Goal: Task Accomplishment & Management: Use online tool/utility

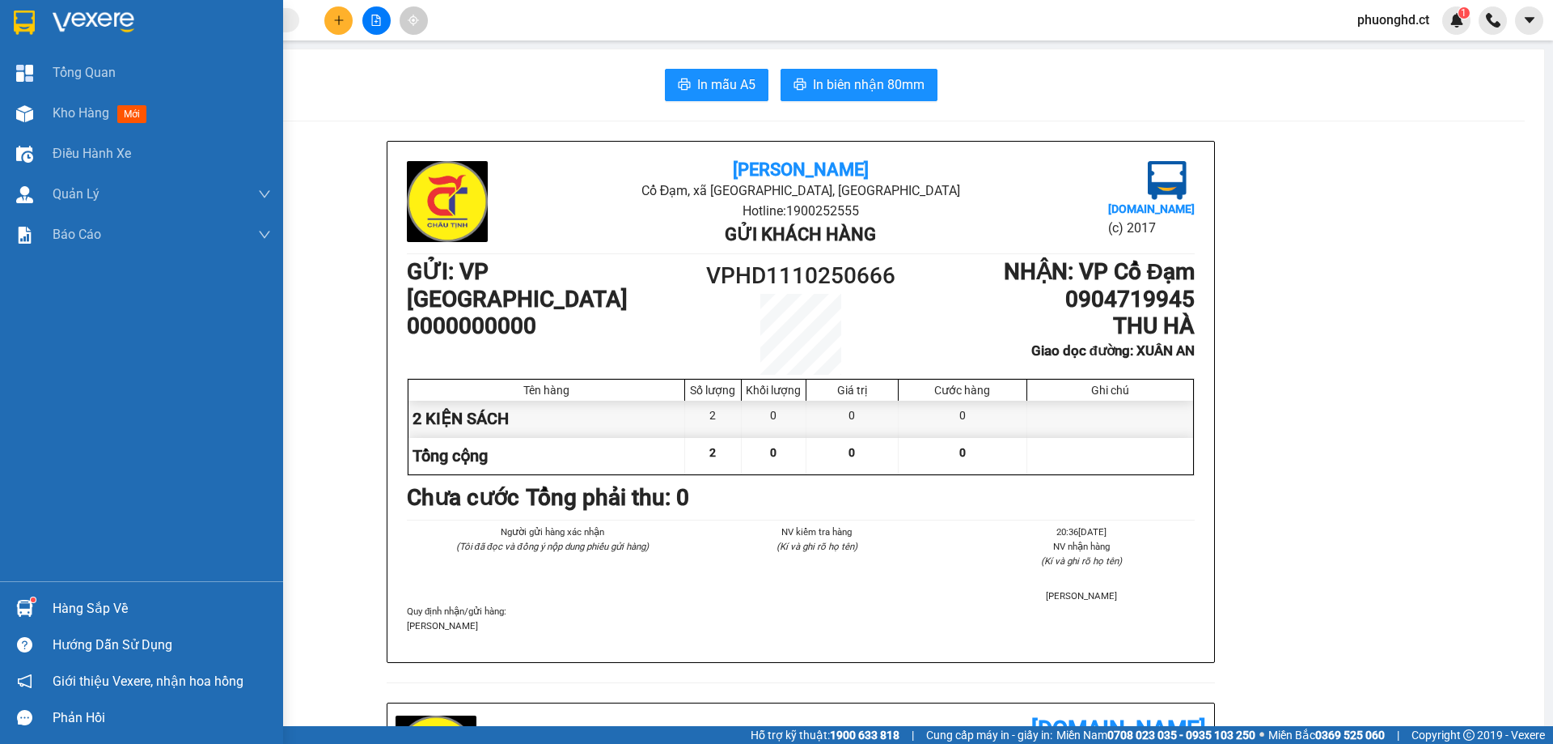
click at [28, 108] on img at bounding box center [24, 113] width 17 height 17
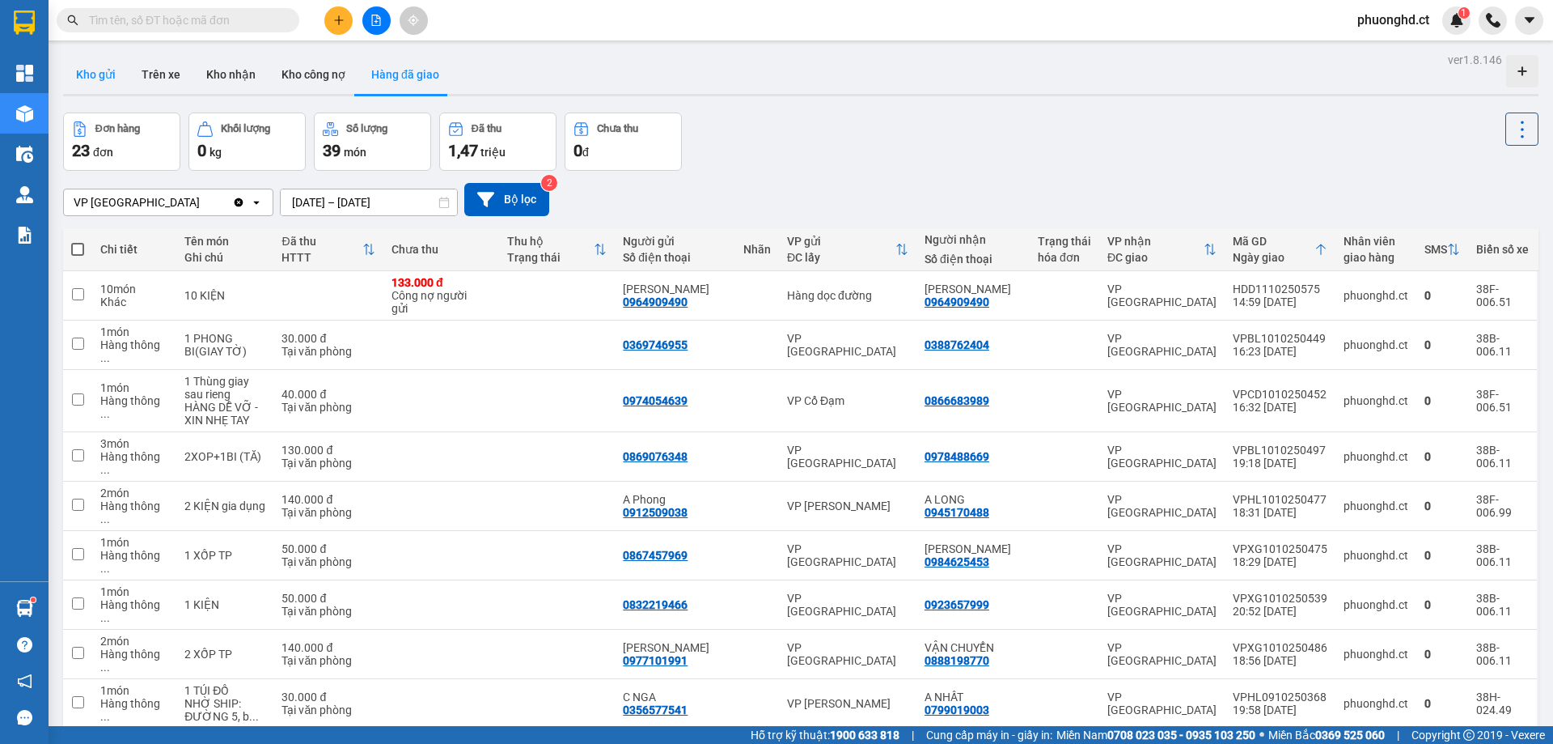
click at [84, 80] on button "Kho gửi" at bounding box center [96, 74] width 66 height 39
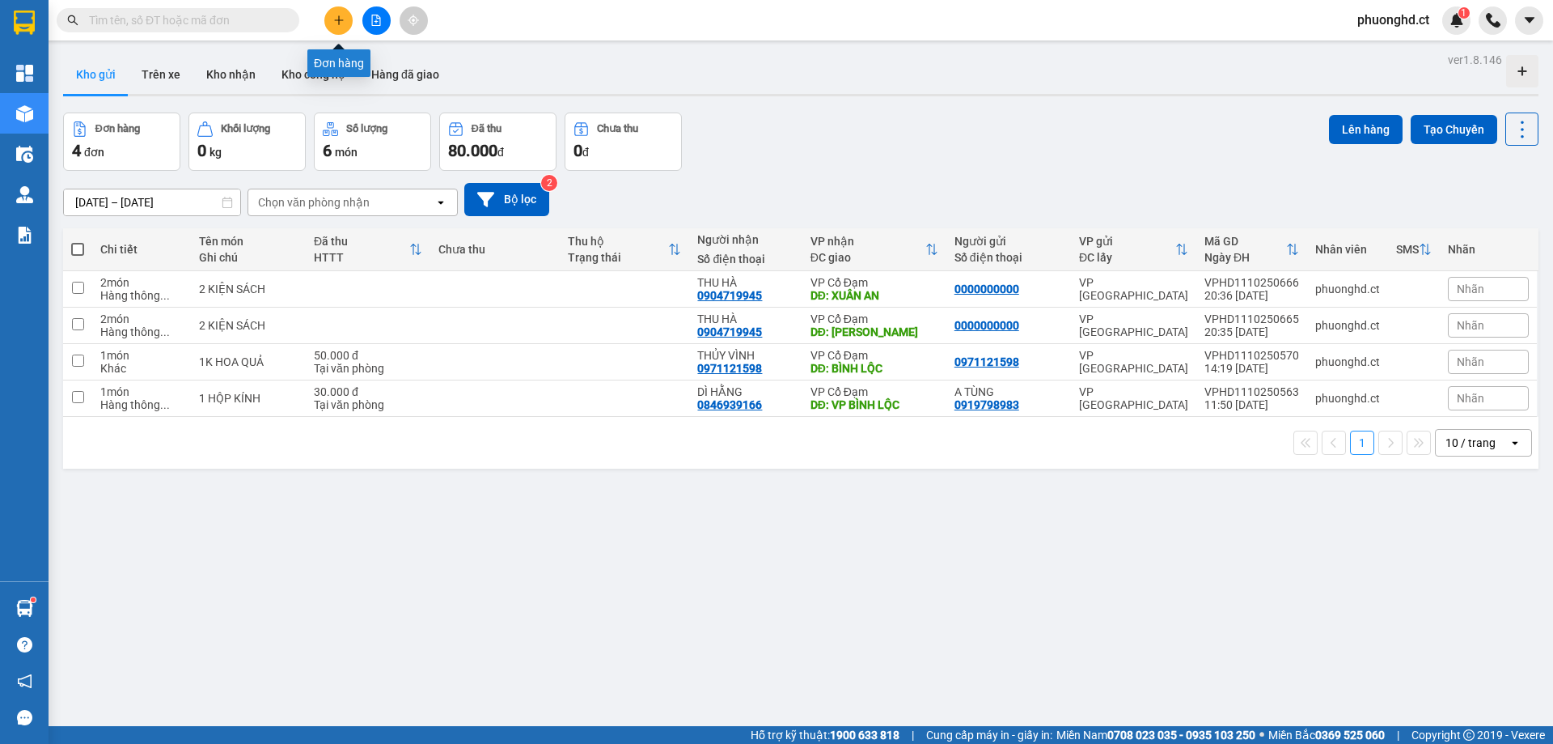
click at [340, 20] on icon "plus" at bounding box center [338, 19] width 9 height 1
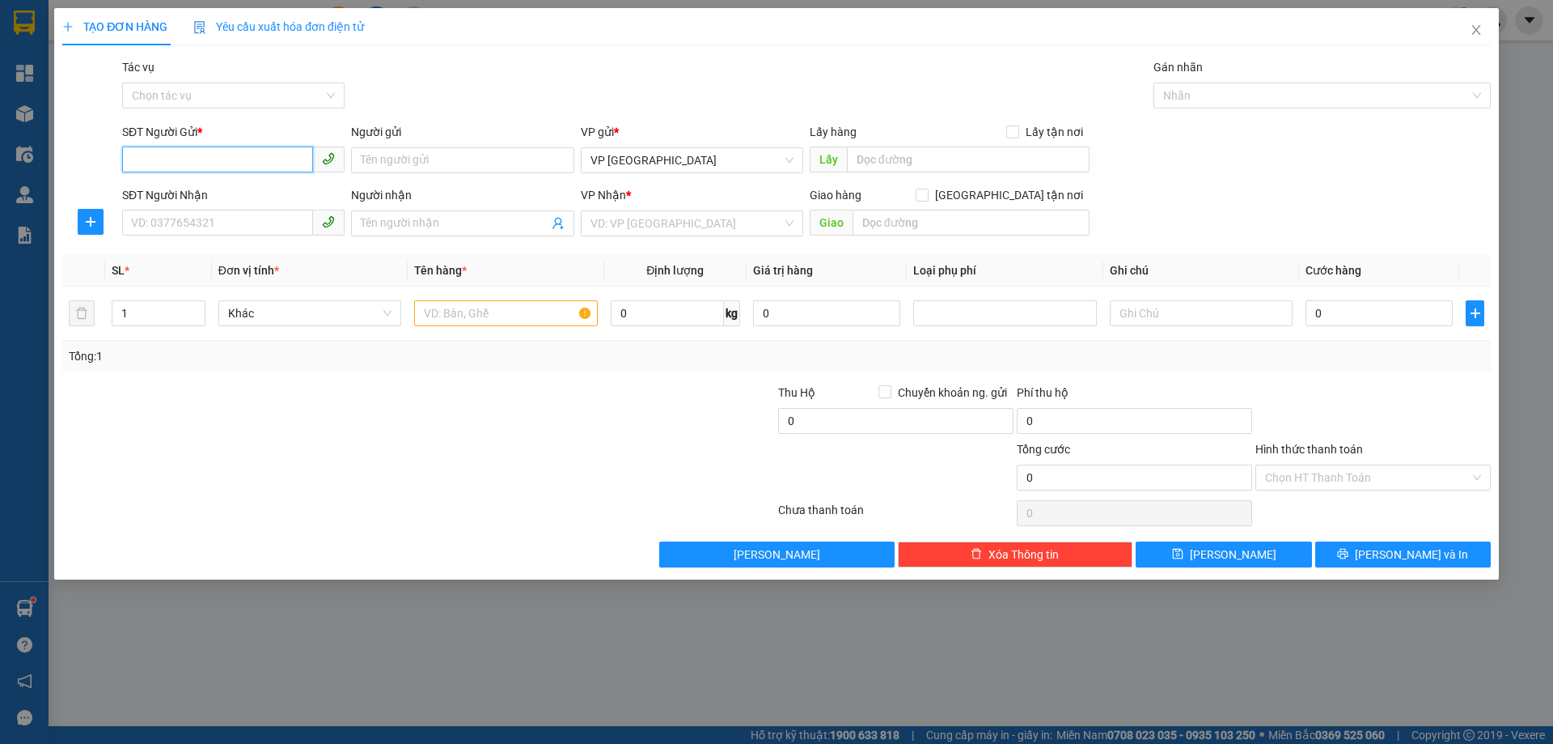
paste input "0963963616"
type input "0963963616"
click at [159, 218] on input "SĐT Người Nhận" at bounding box center [217, 223] width 191 height 26
type input "0976234816"
click at [718, 228] on input "search" at bounding box center [687, 223] width 192 height 24
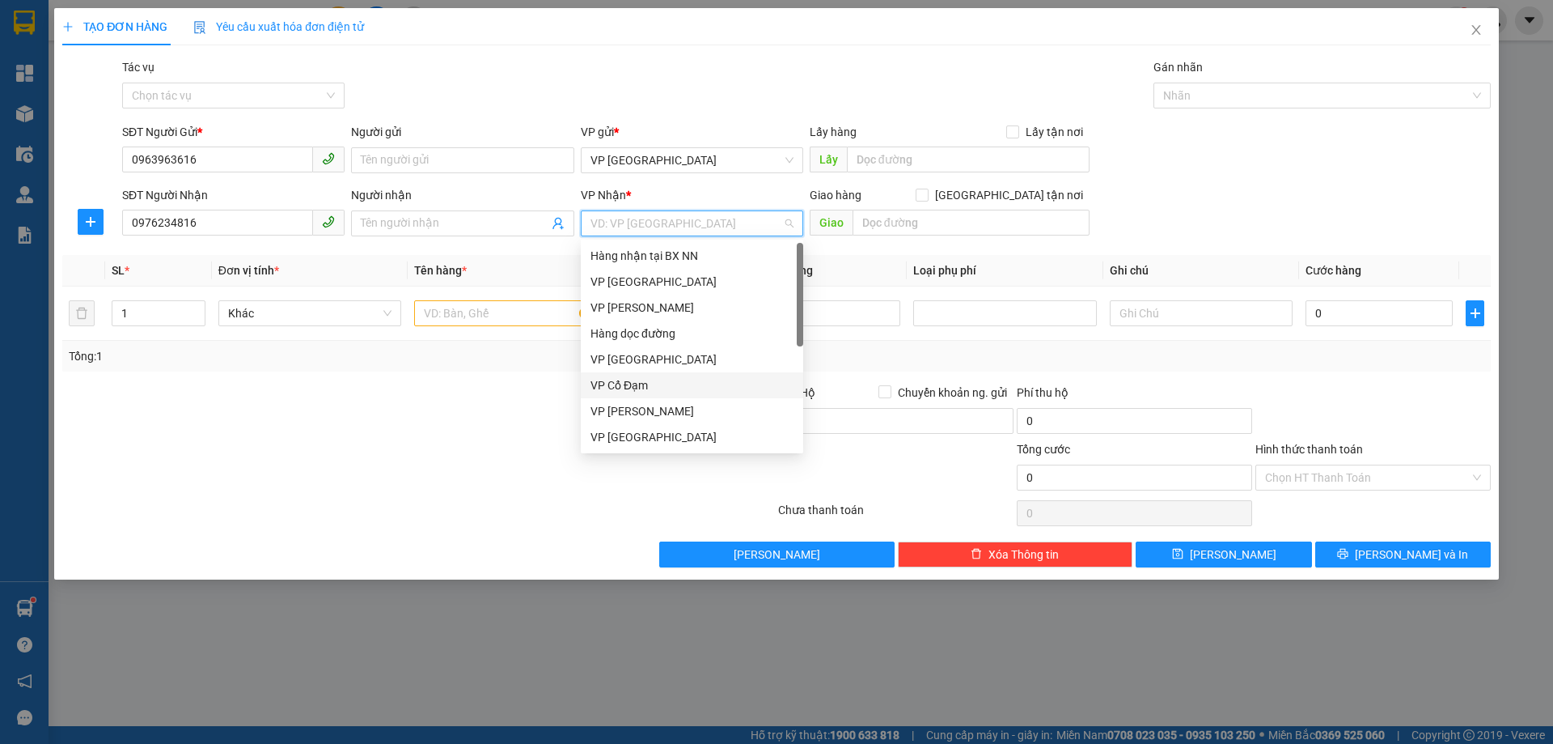
click at [633, 375] on div "VP Cổ Đạm" at bounding box center [692, 385] width 222 height 26
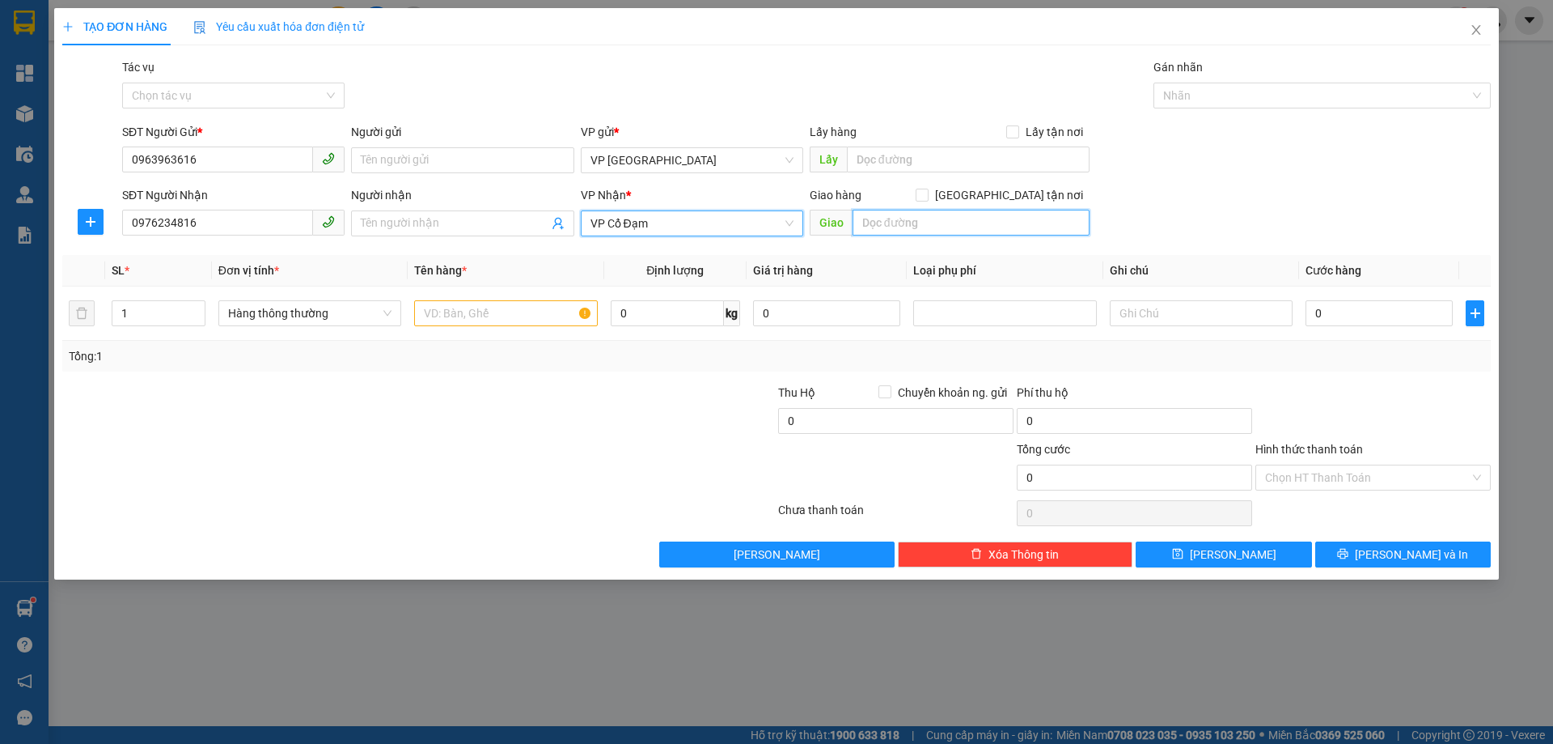
click at [924, 224] on input "text" at bounding box center [971, 223] width 237 height 26
type input "HỒNG LỘC"
click at [487, 306] on input "text" at bounding box center [505, 313] width 183 height 26
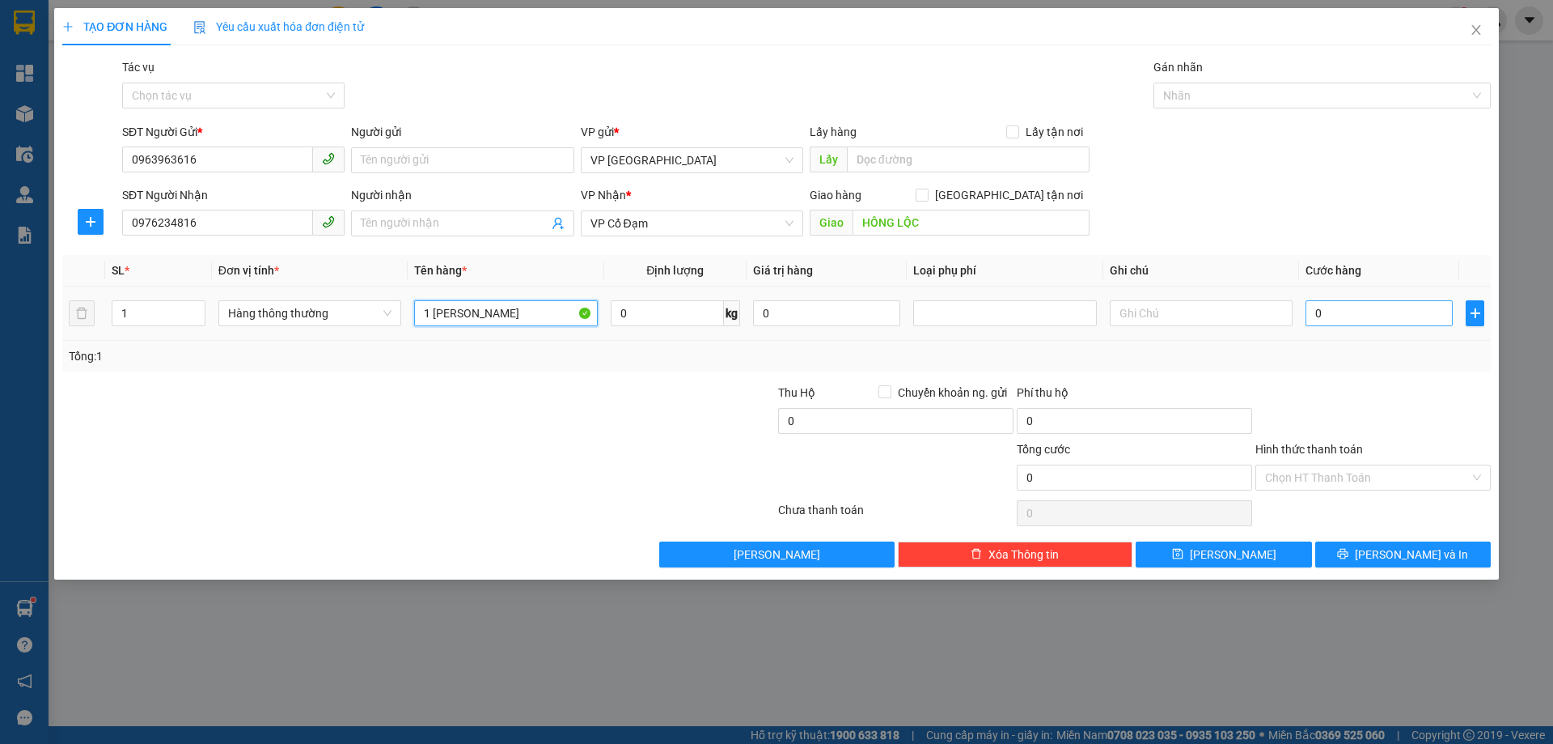
type input "1 [PERSON_NAME]"
click at [1322, 311] on input "0" at bounding box center [1379, 313] width 147 height 26
type input "30"
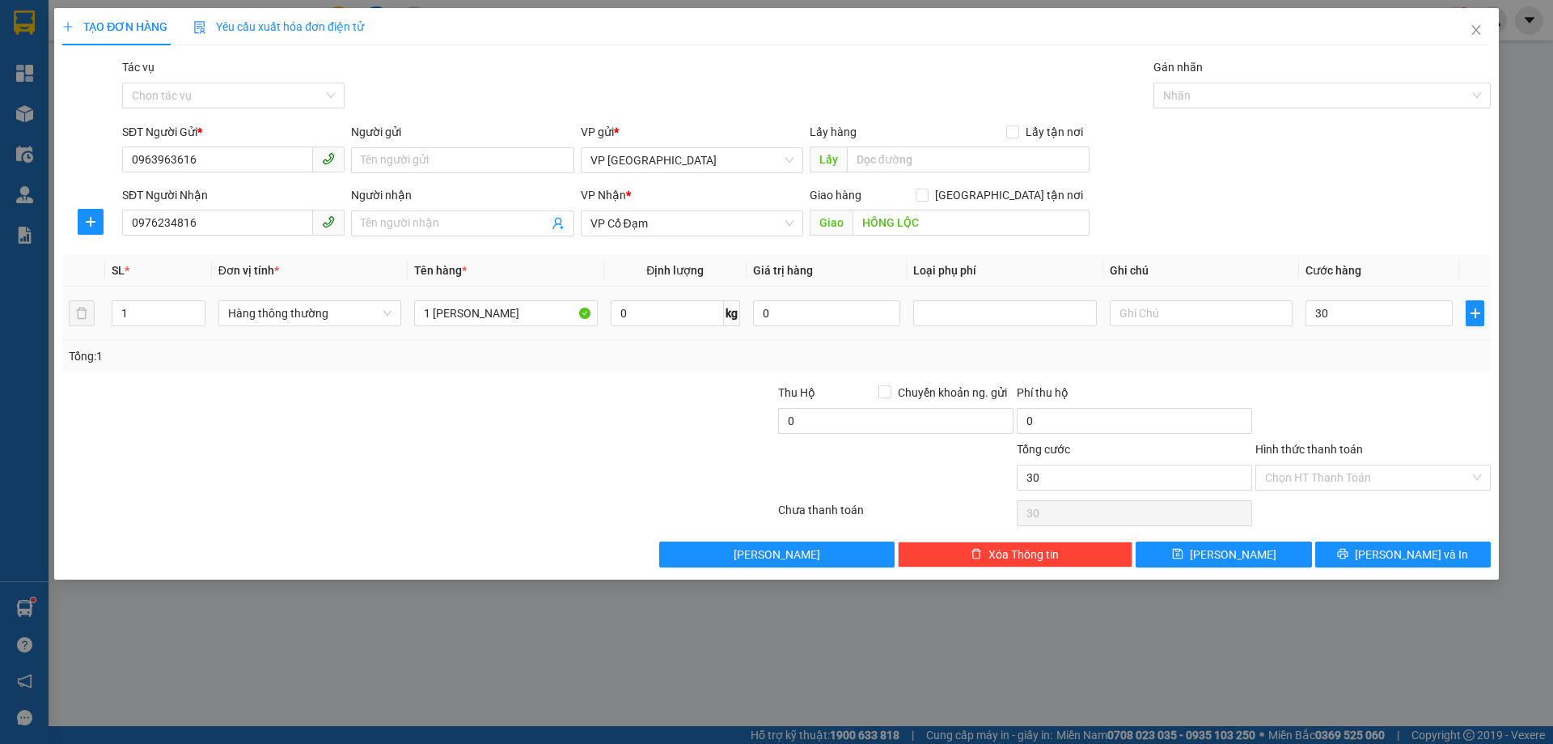
type input "30.000"
click at [1331, 231] on div "SĐT Người Nhận 0976234816 Người nhận Tên người nhận VP Nhận * VP Cổ Đạm Giao hà…" at bounding box center [806, 214] width 1375 height 57
click at [1360, 477] on input "Hình thức thanh toán" at bounding box center [1367, 477] width 205 height 24
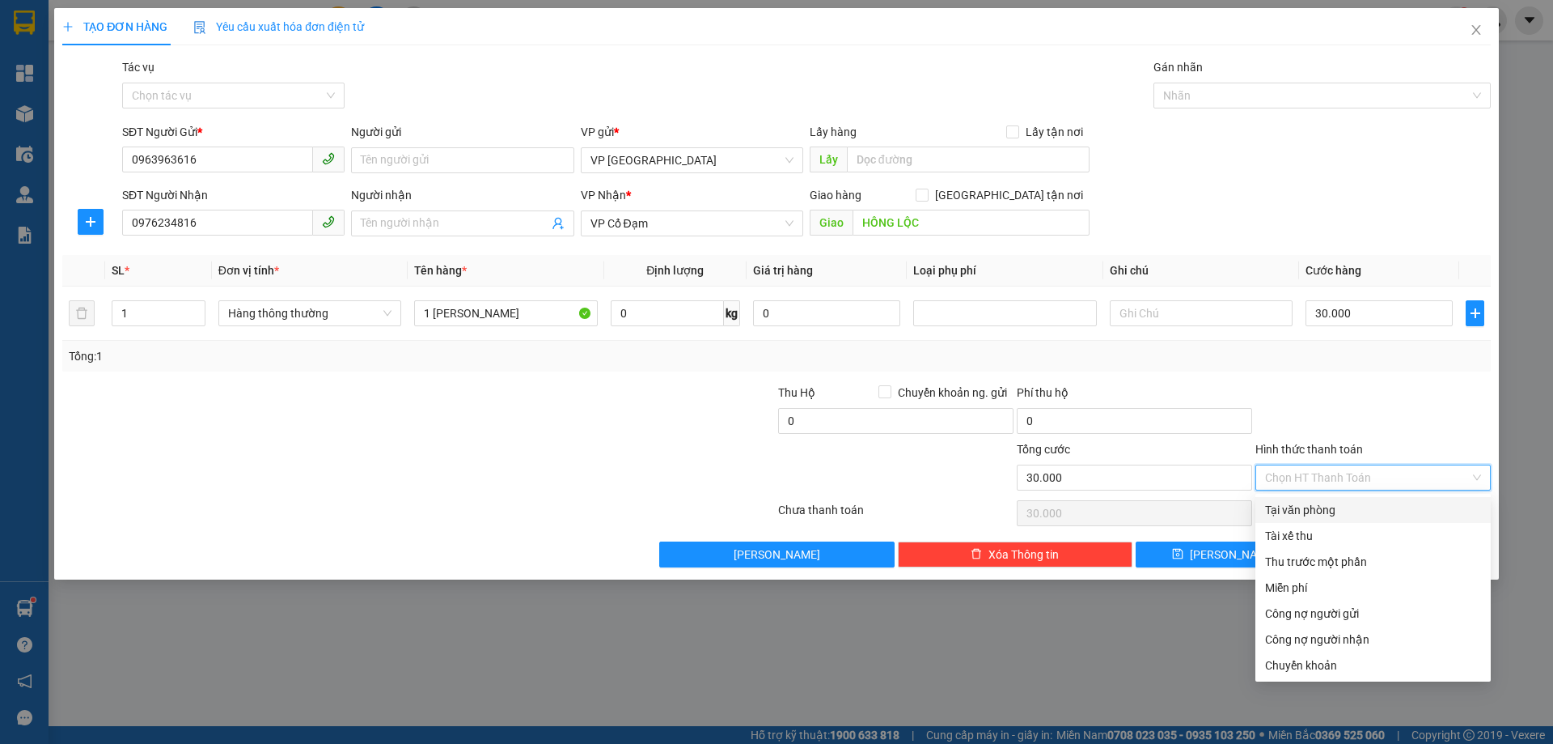
click at [1349, 514] on div "Tại văn phòng" at bounding box center [1373, 510] width 216 height 18
type input "0"
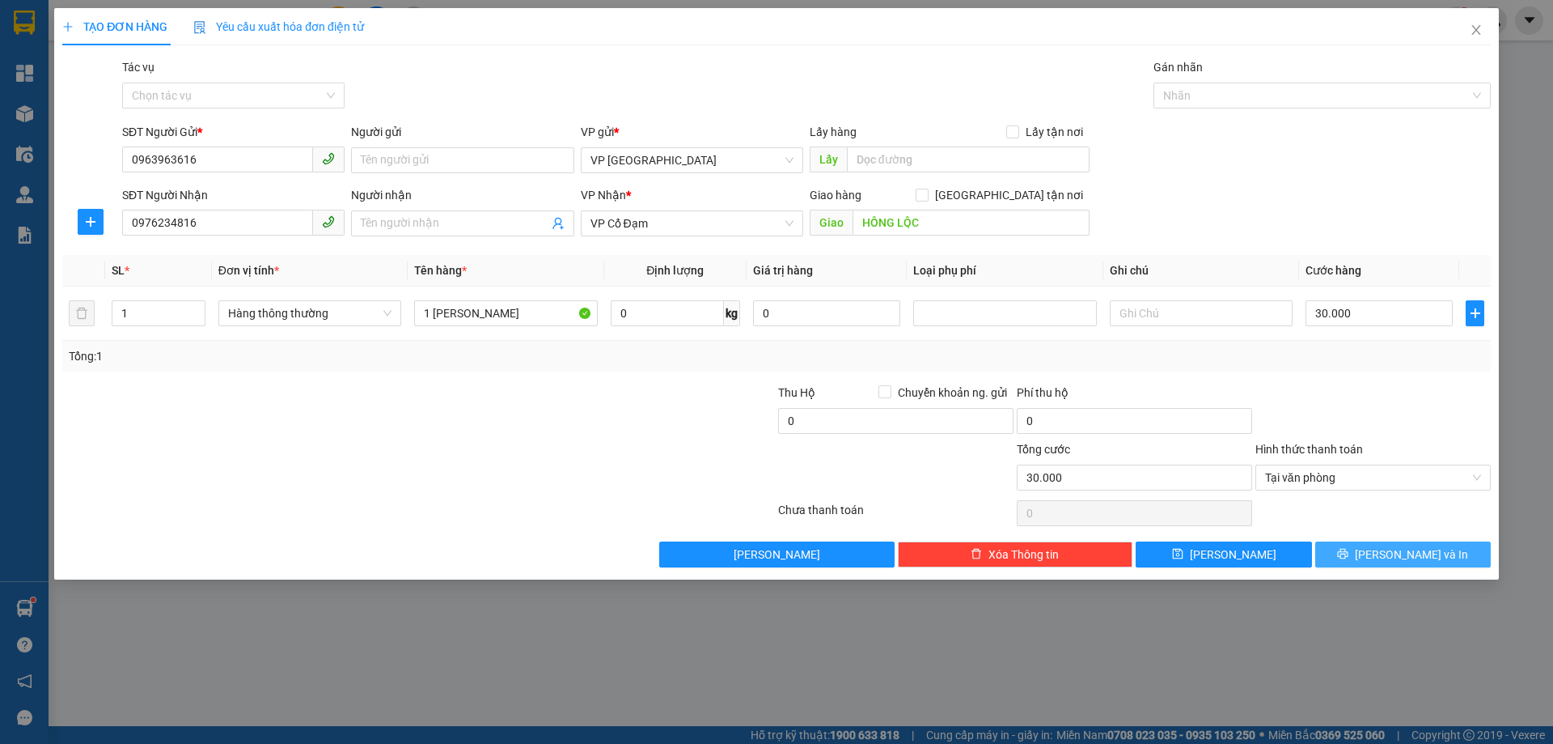
click at [1395, 544] on button "[PERSON_NAME] và In" at bounding box center [1404, 554] width 176 height 26
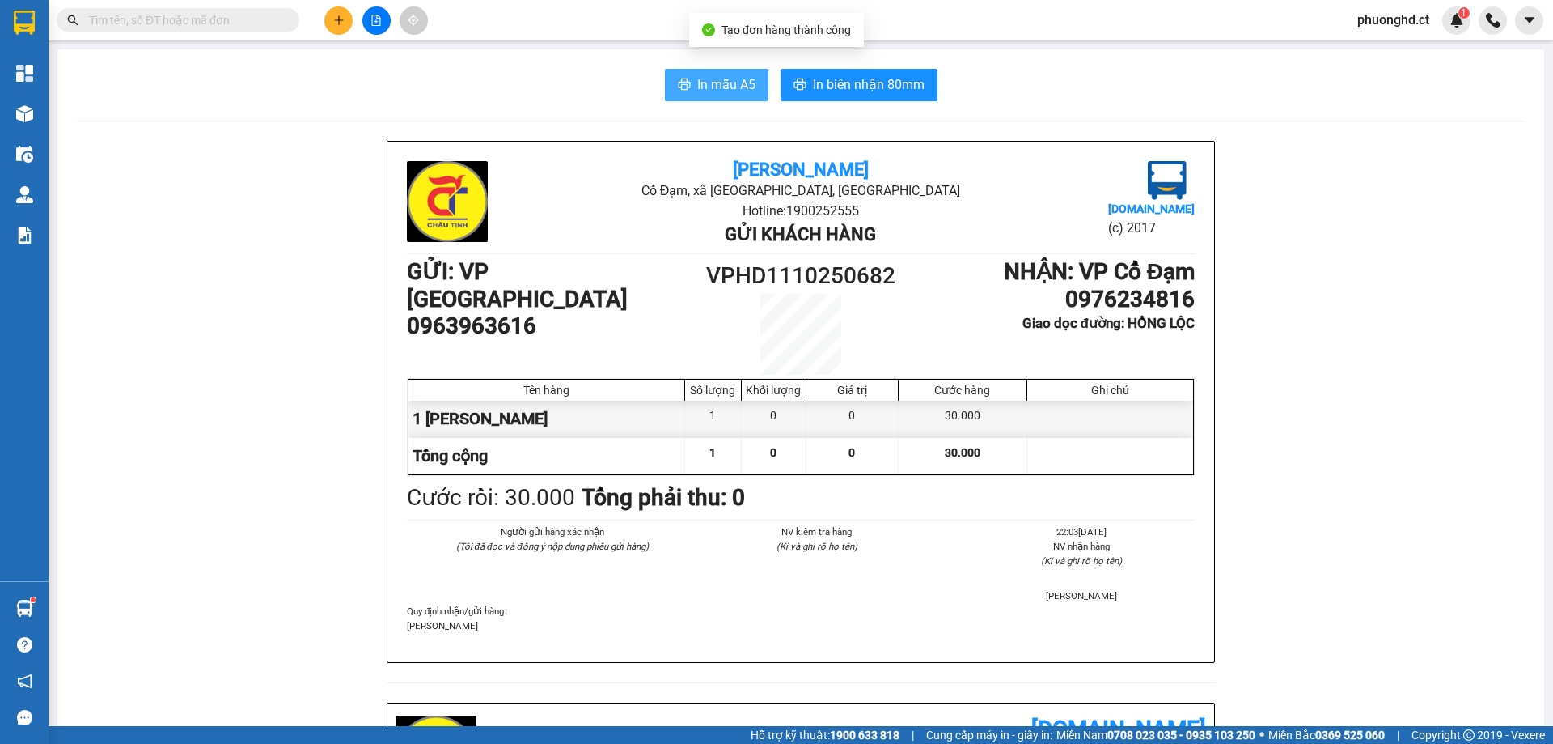
click at [710, 84] on span "In mẫu A5" at bounding box center [726, 84] width 58 height 20
click at [1409, 13] on span "phuonghd.ct" at bounding box center [1394, 20] width 98 height 20
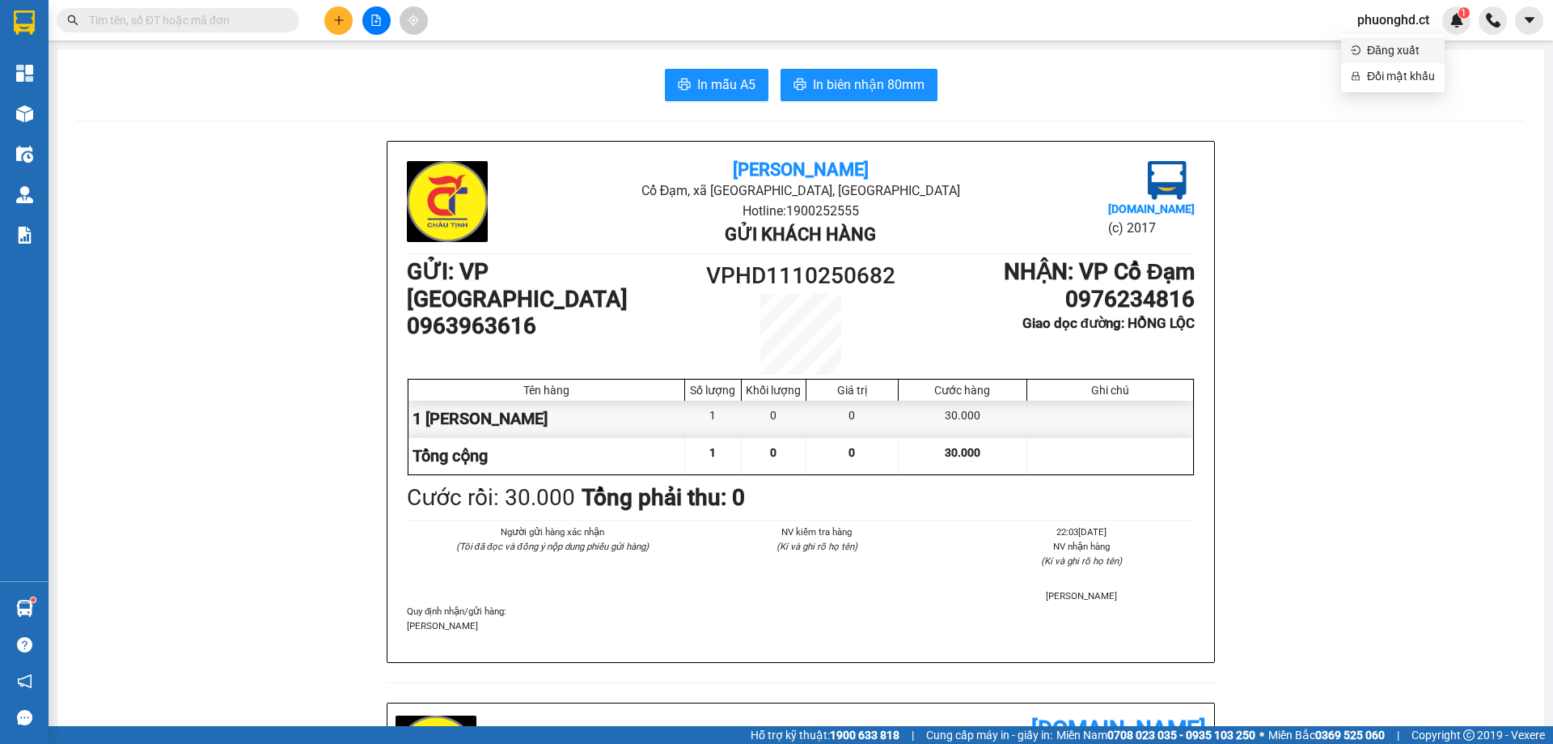
click at [1358, 53] on icon "login" at bounding box center [1356, 50] width 10 height 10
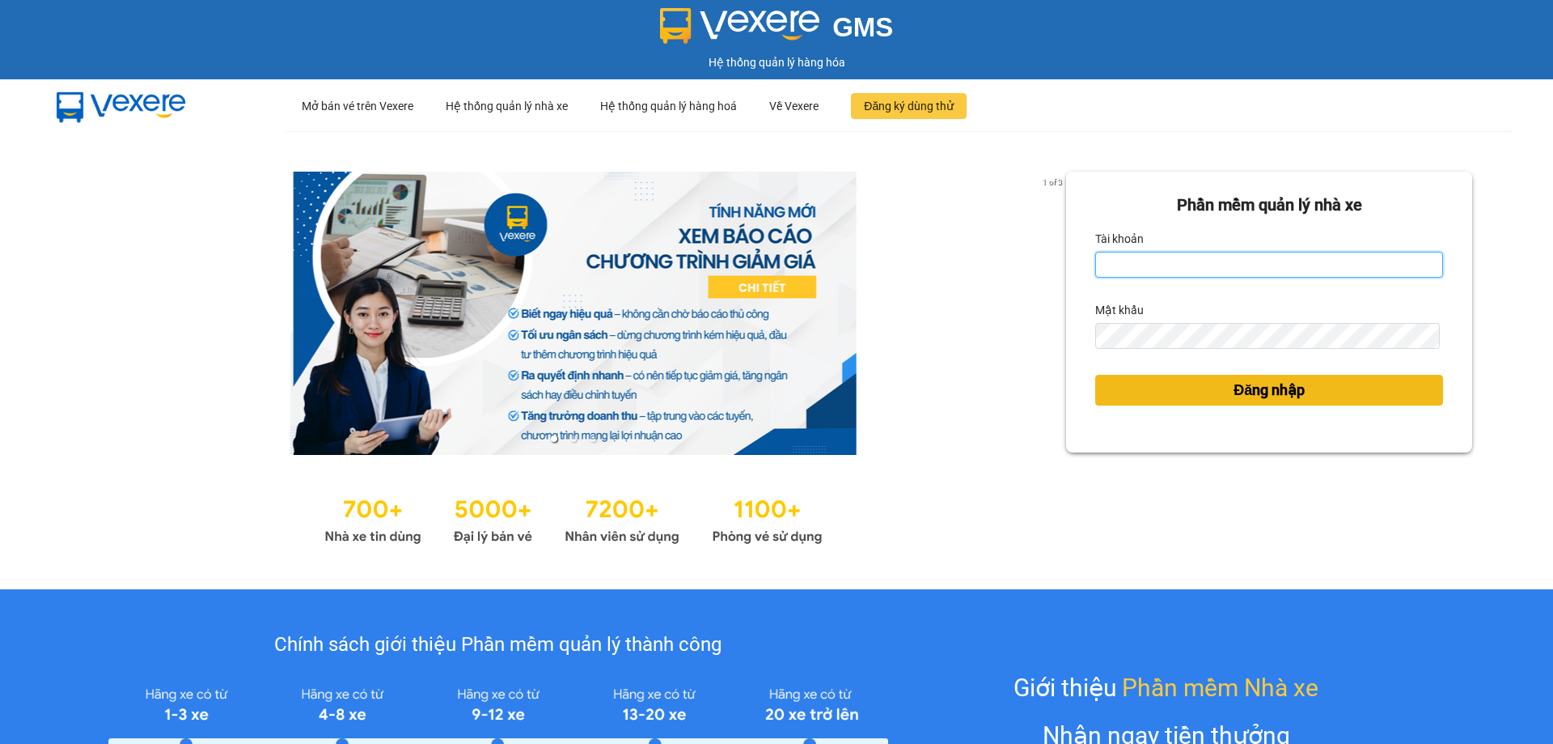
type input "phuonghd.ct"
click at [1266, 394] on span "Đăng nhập" at bounding box center [1269, 390] width 71 height 23
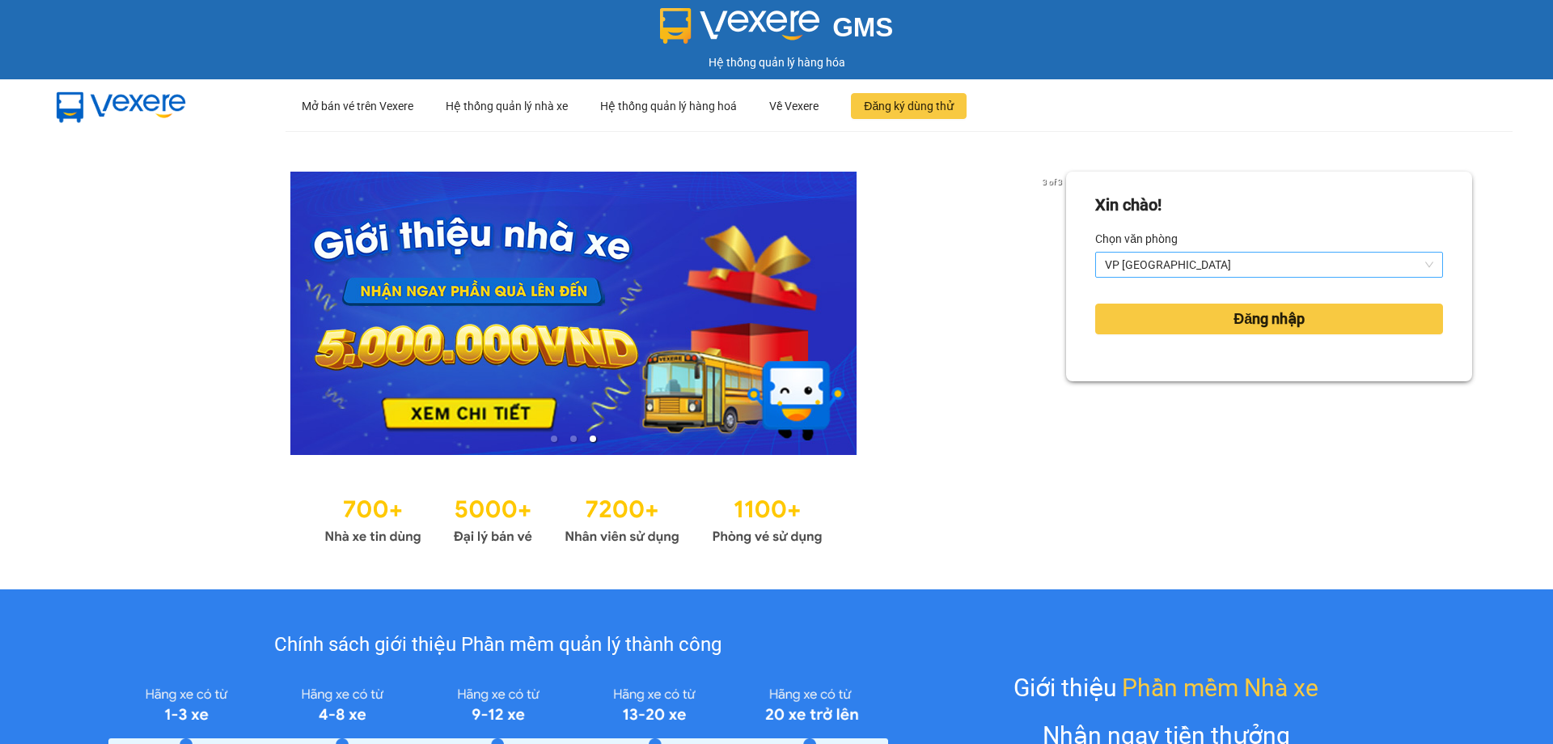
click at [1213, 266] on span "VP [GEOGRAPHIC_DATA]" at bounding box center [1269, 264] width 328 height 24
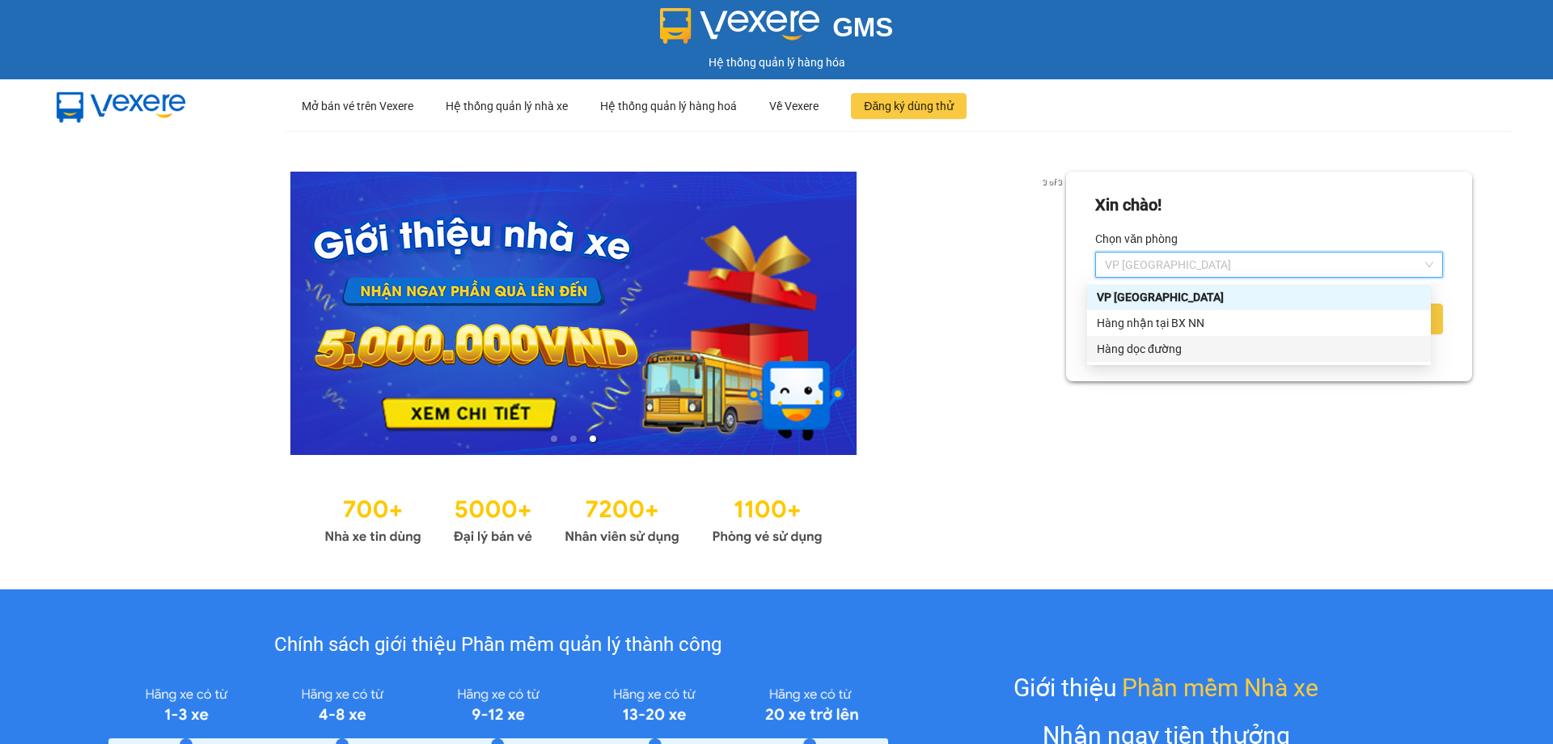
click at [1186, 336] on div "VP Hà Đông Hàng nhận tại BX NN Hàng dọc đường" at bounding box center [1259, 323] width 344 height 78
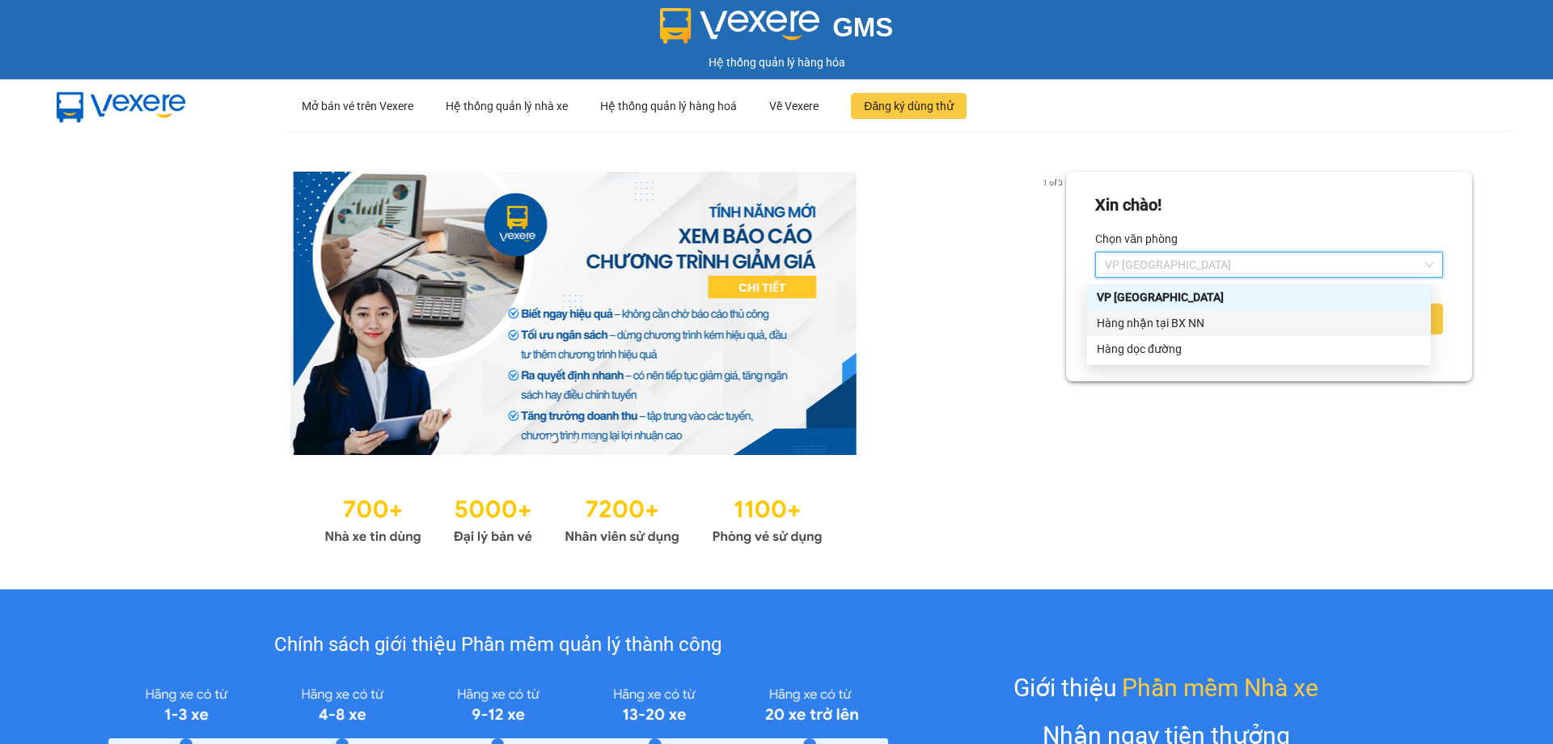
click at [1198, 320] on div "Hàng nhận tại BX NN" at bounding box center [1259, 323] width 324 height 18
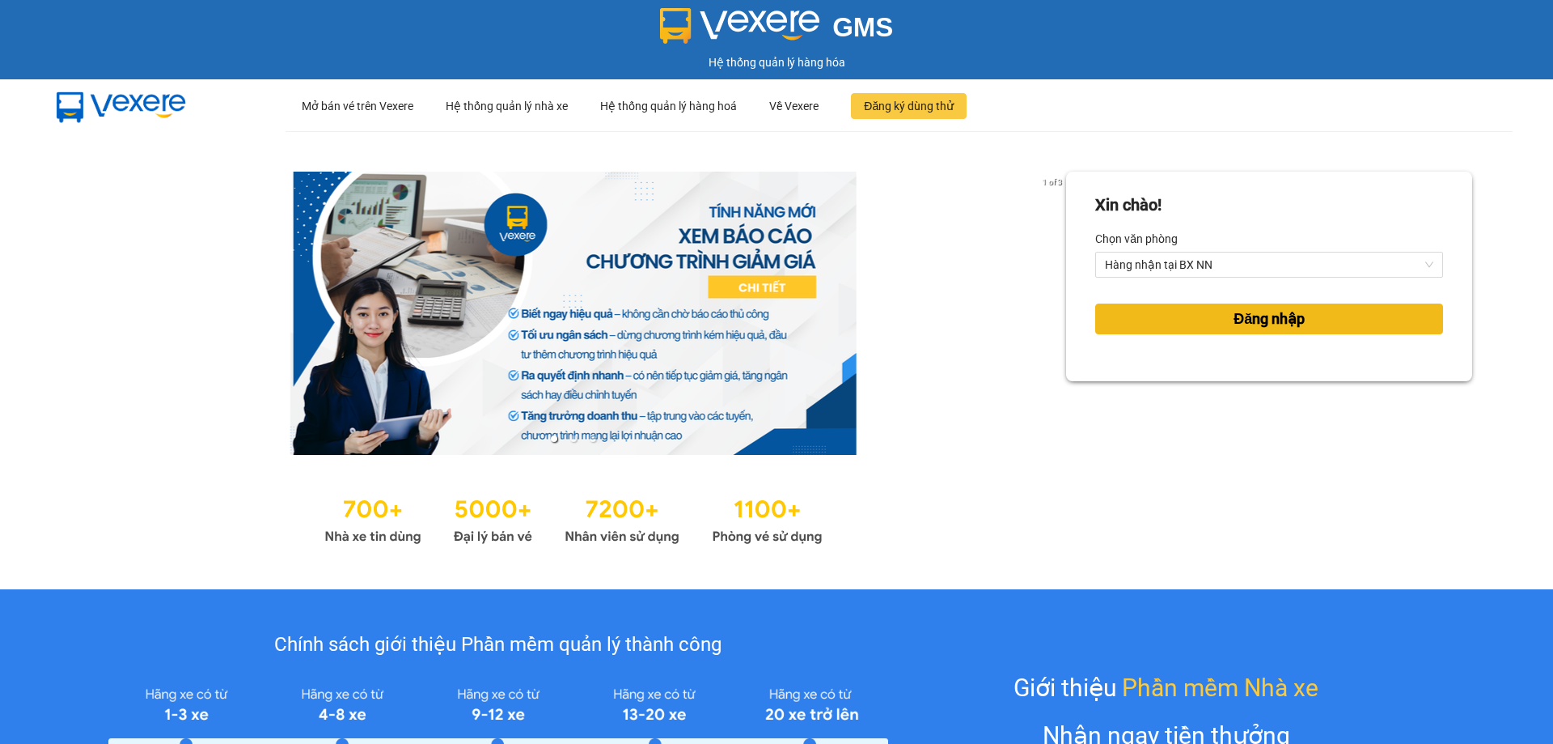
drag, startPoint x: 1196, startPoint y: 324, endPoint x: 1203, endPoint y: 320, distance: 8.8
click at [1195, 324] on button "Đăng nhập" at bounding box center [1269, 318] width 348 height 31
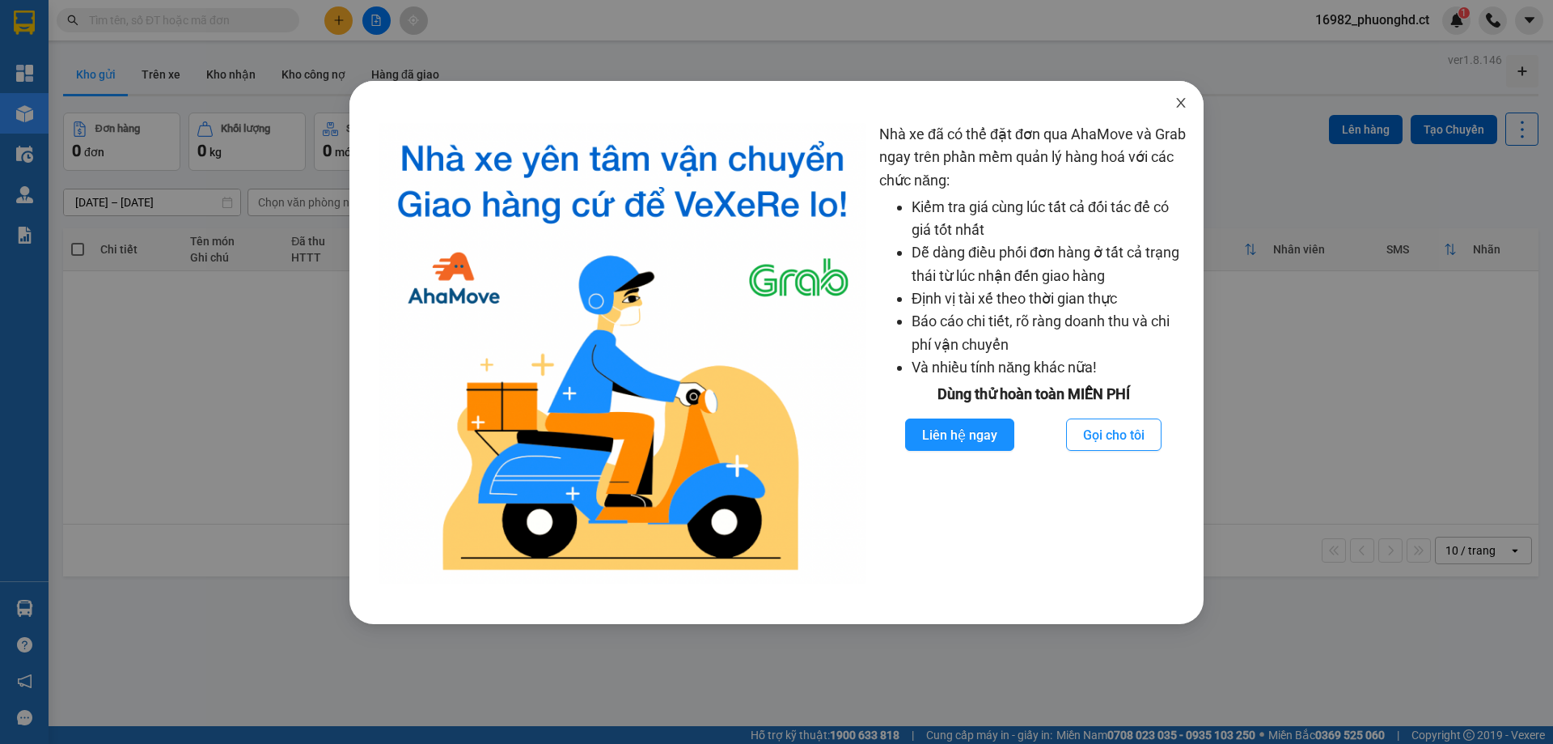
click at [1173, 108] on span "Close" at bounding box center [1181, 103] width 45 height 45
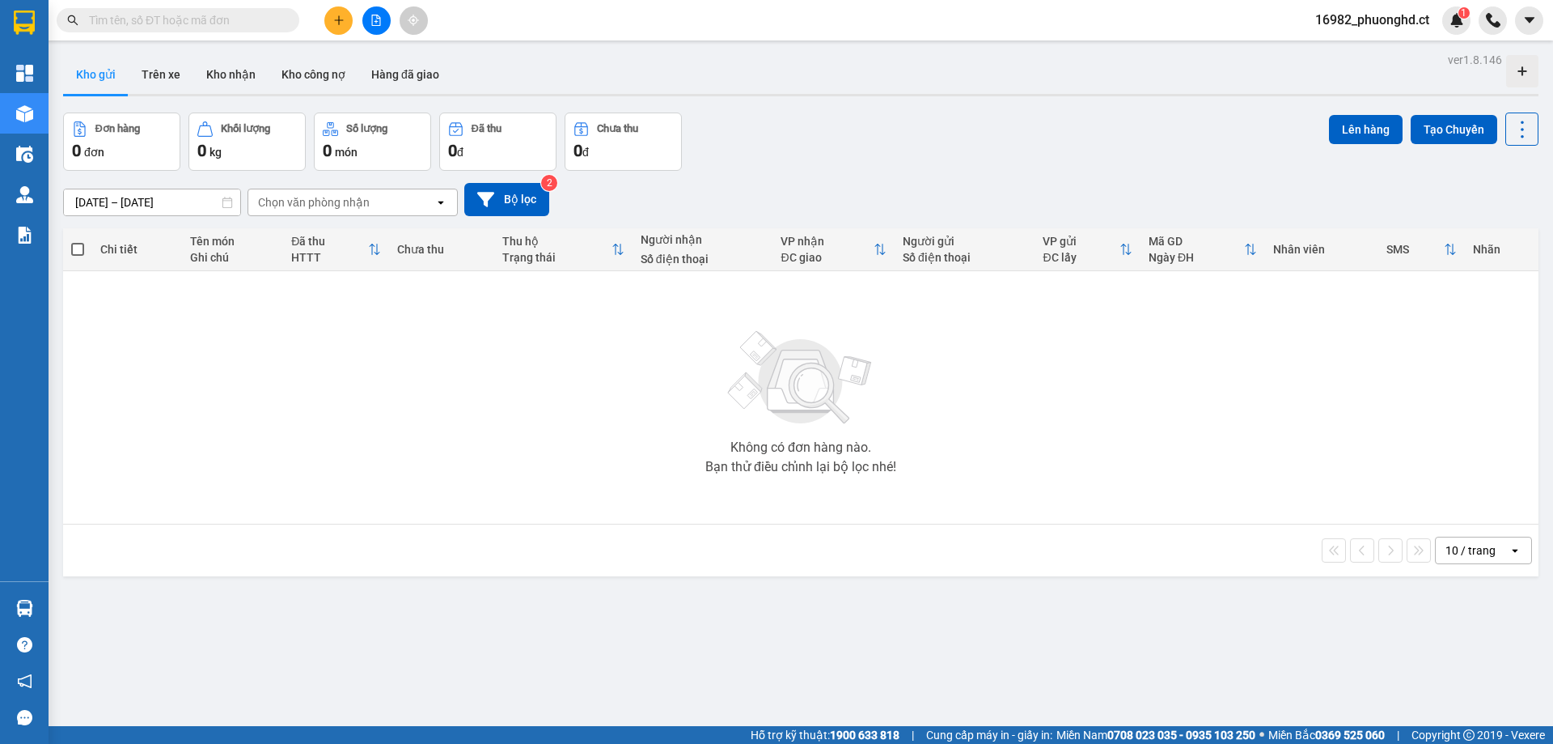
click at [348, 24] on button at bounding box center [338, 20] width 28 height 28
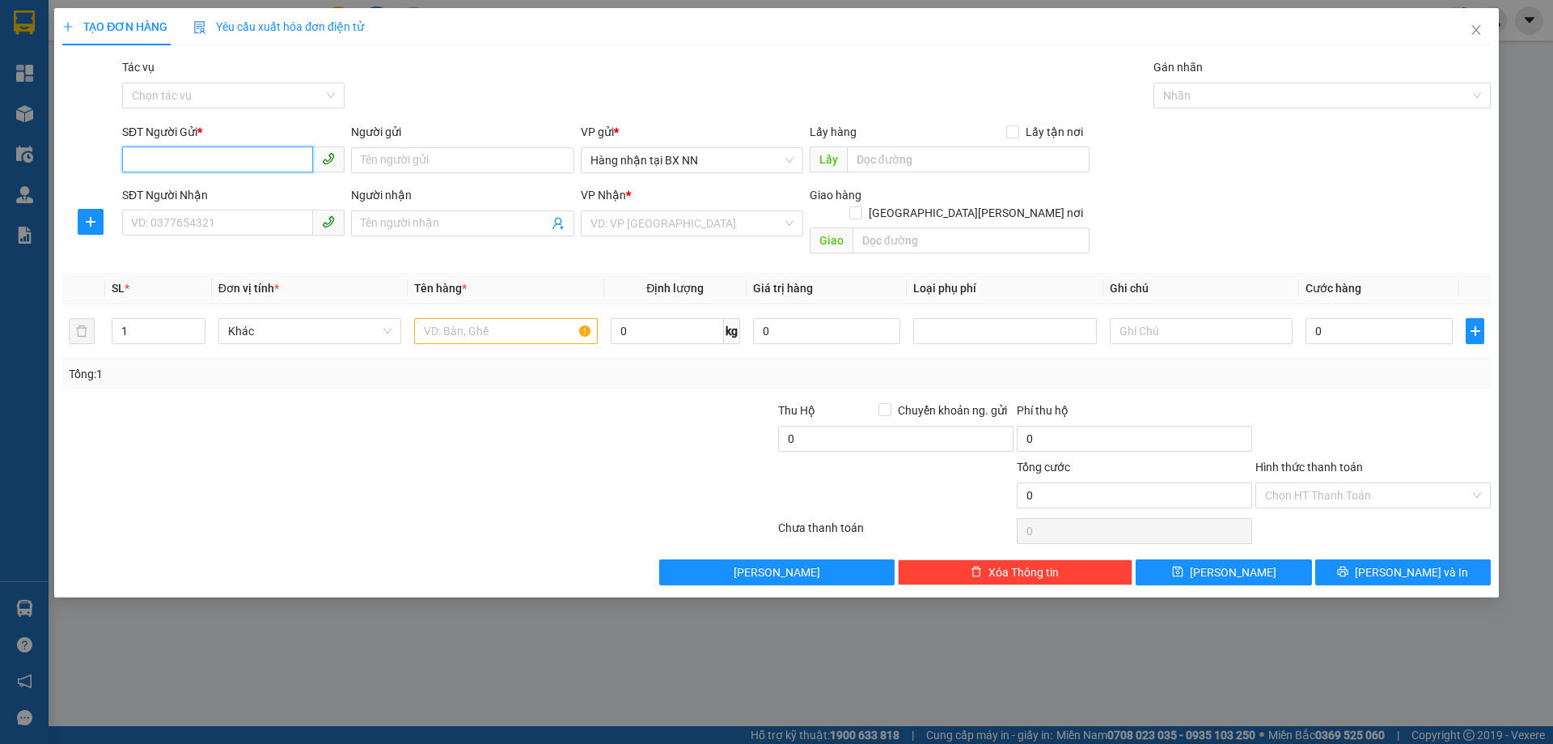
paste input "0000000000"
type input "0000000000"
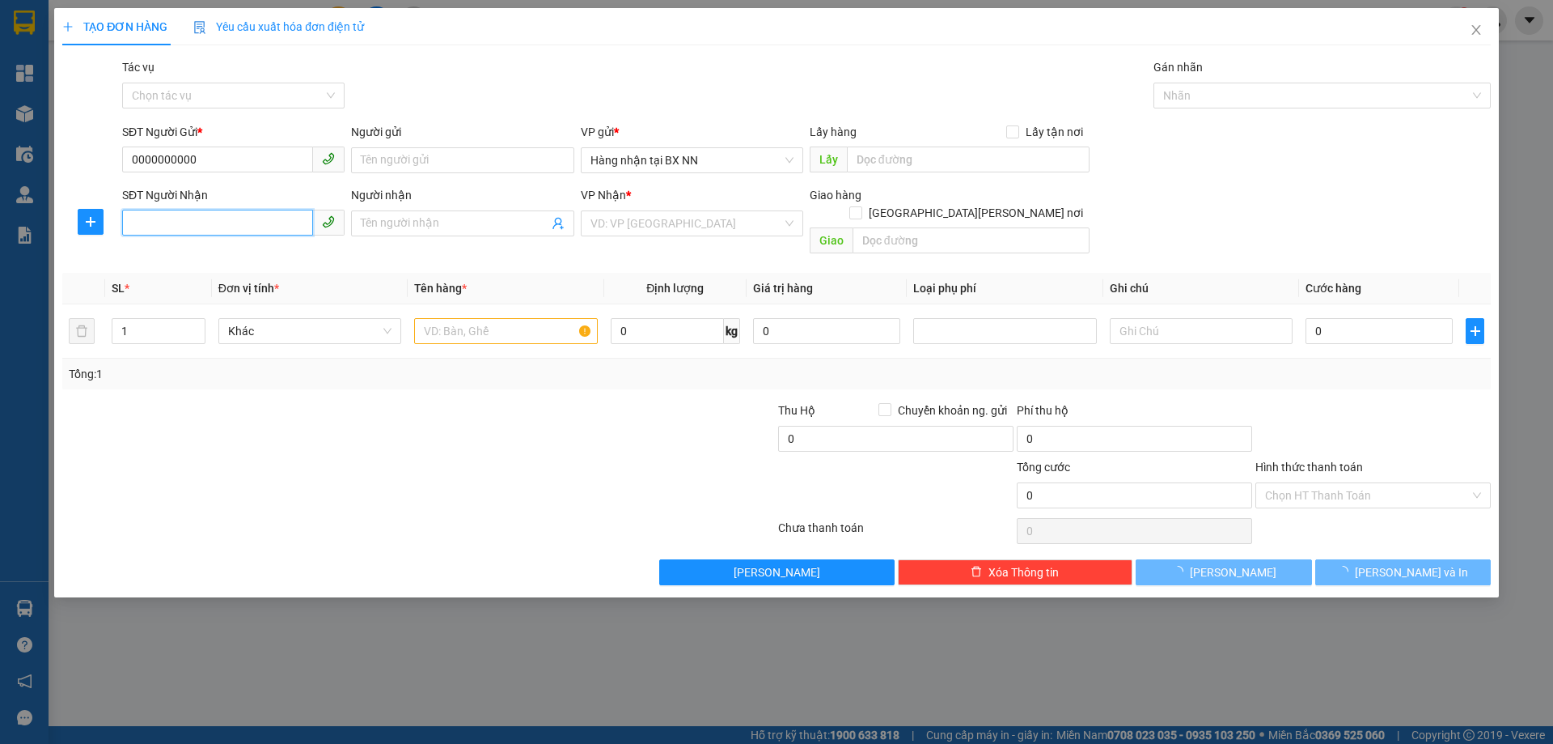
click at [190, 217] on input "SĐT Người Nhận" at bounding box center [217, 223] width 191 height 26
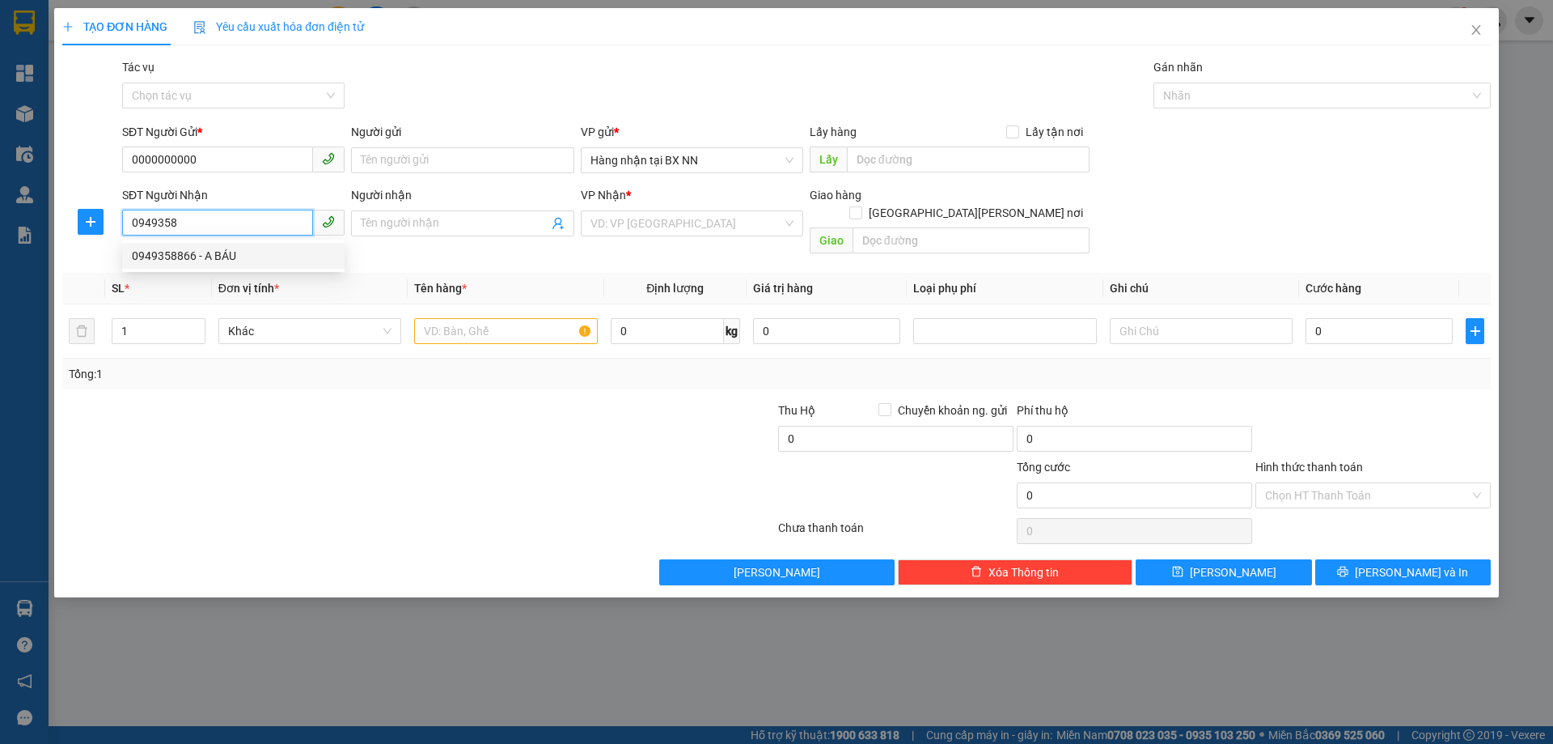
click at [207, 251] on div "0949358866 - A BÁU" at bounding box center [233, 256] width 203 height 18
type input "0949358866"
type input "A BÁU"
type input "XUÂN GIANG"
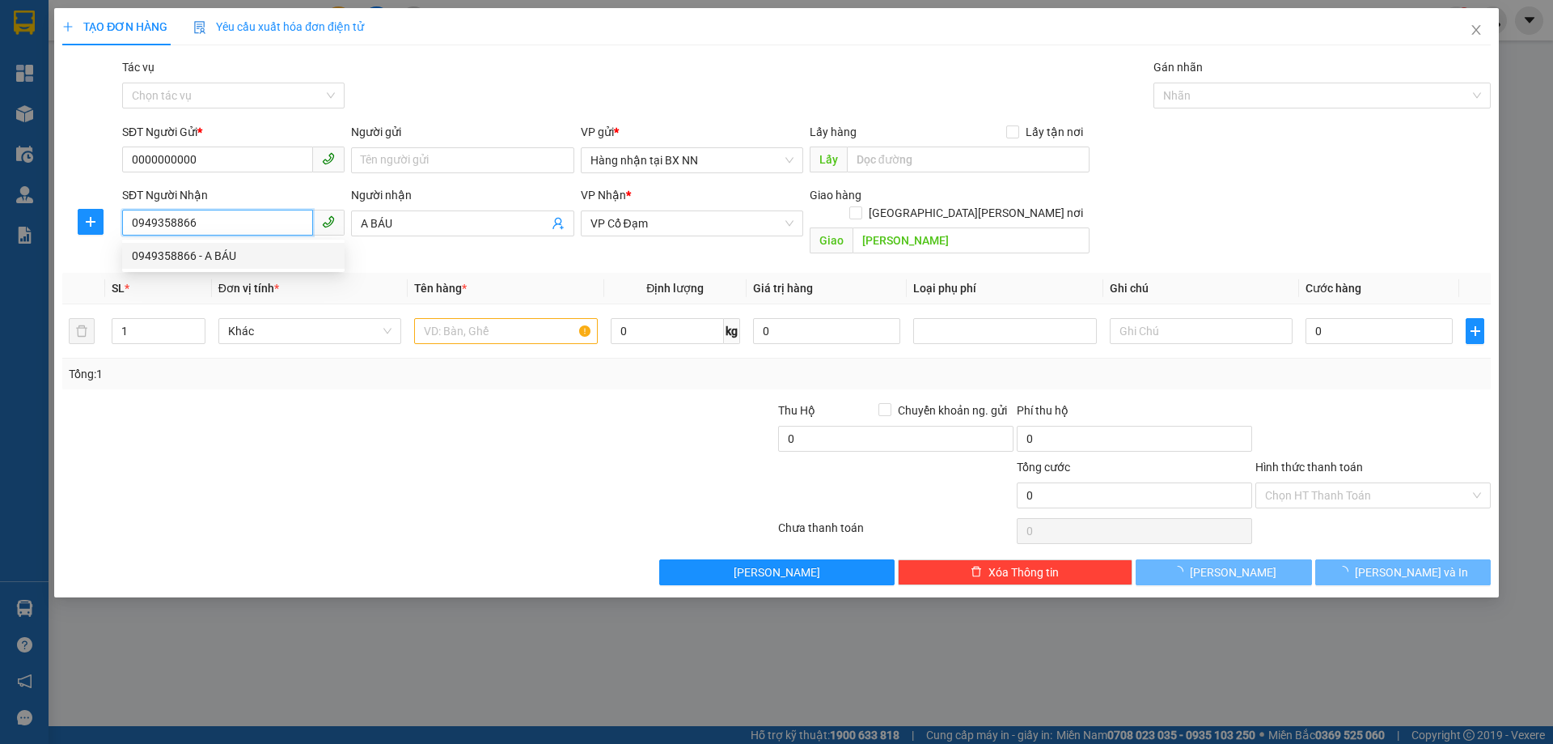
type input "30.000"
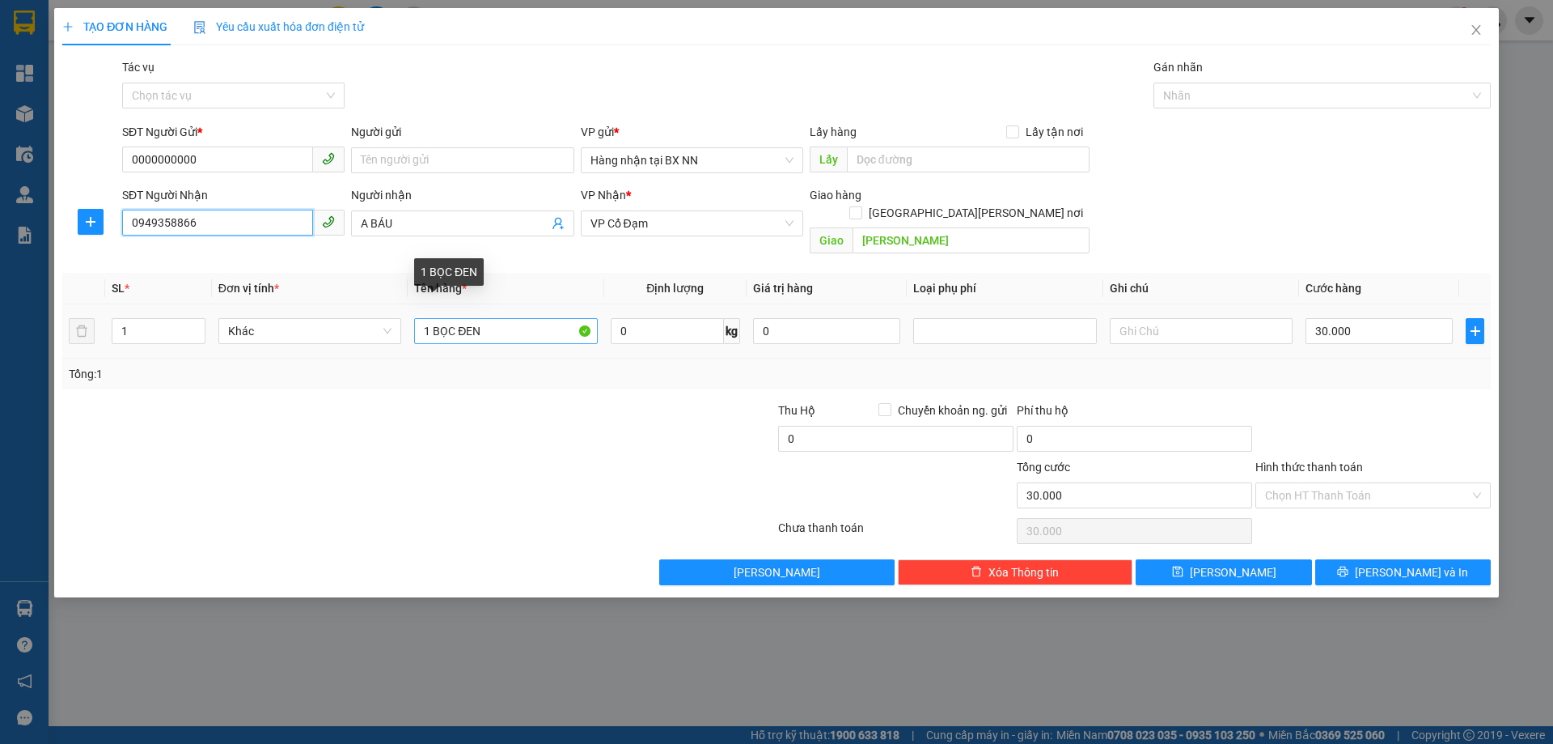
type input "0949358866"
drag, startPoint x: 434, startPoint y: 312, endPoint x: 510, endPoint y: 323, distance: 76.0
click at [510, 323] on input "1 BỌC ĐEN" at bounding box center [505, 331] width 183 height 26
type input "1 T GIẤY"
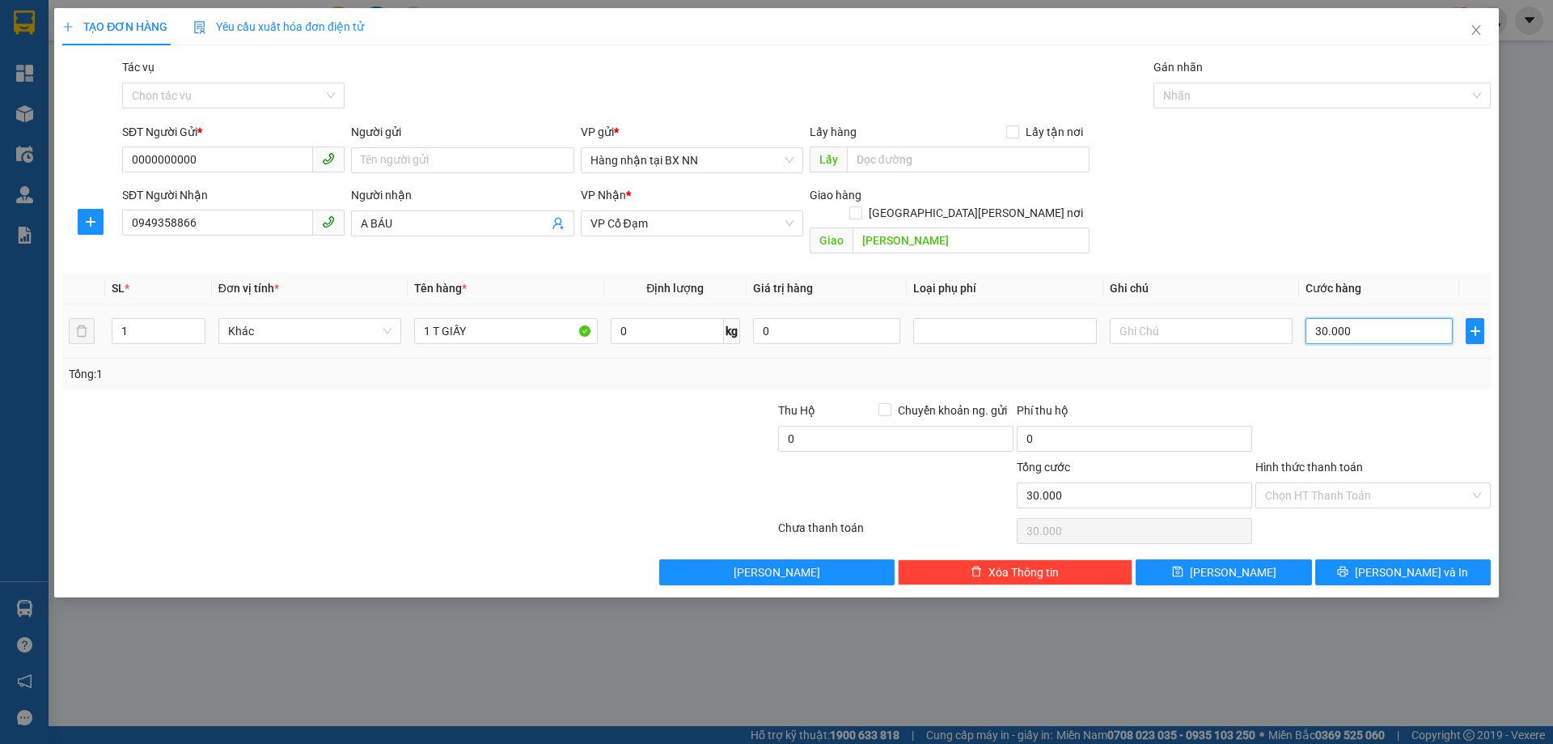
click at [1404, 318] on input "30.000" at bounding box center [1379, 331] width 147 height 26
type input "4"
type input "40"
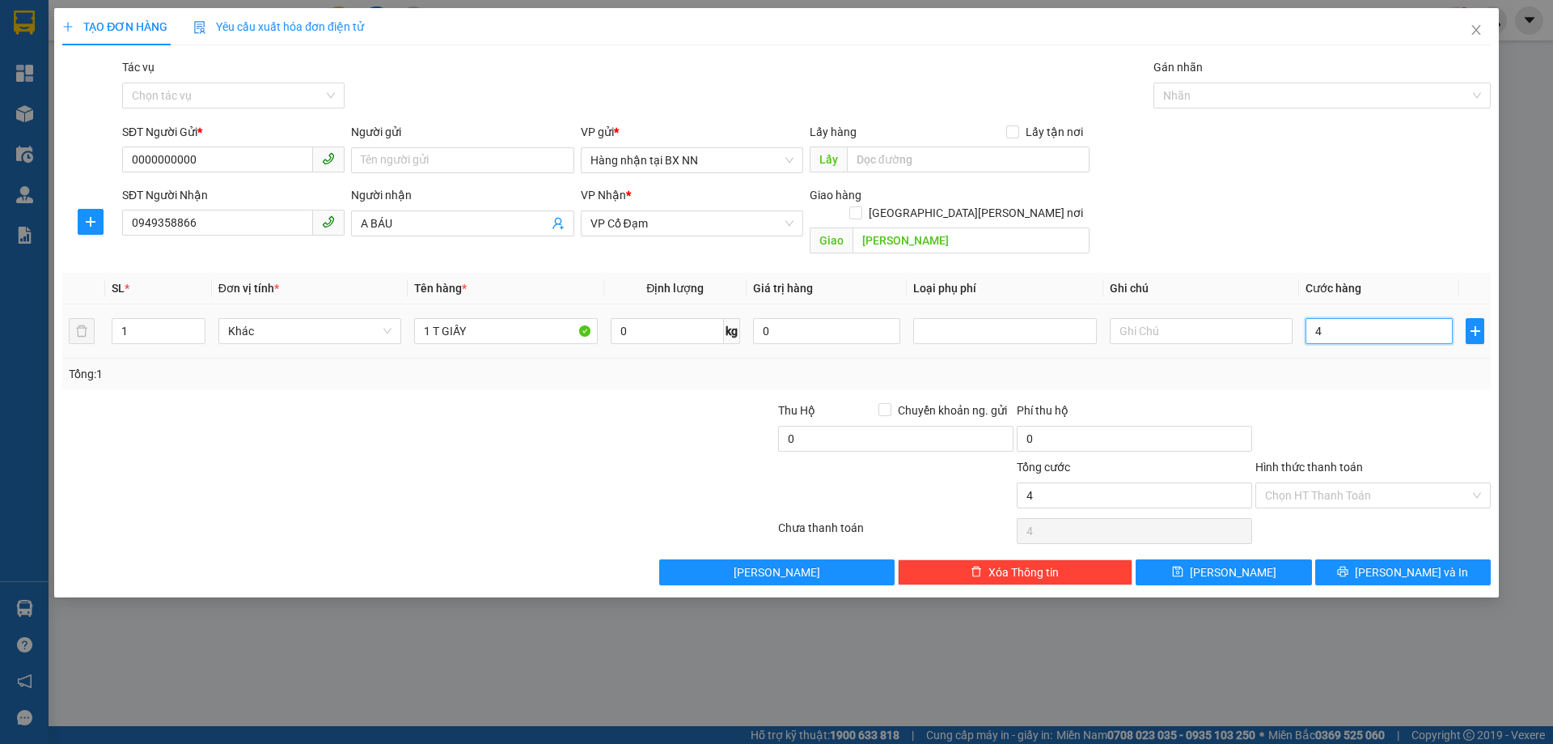
type input "40"
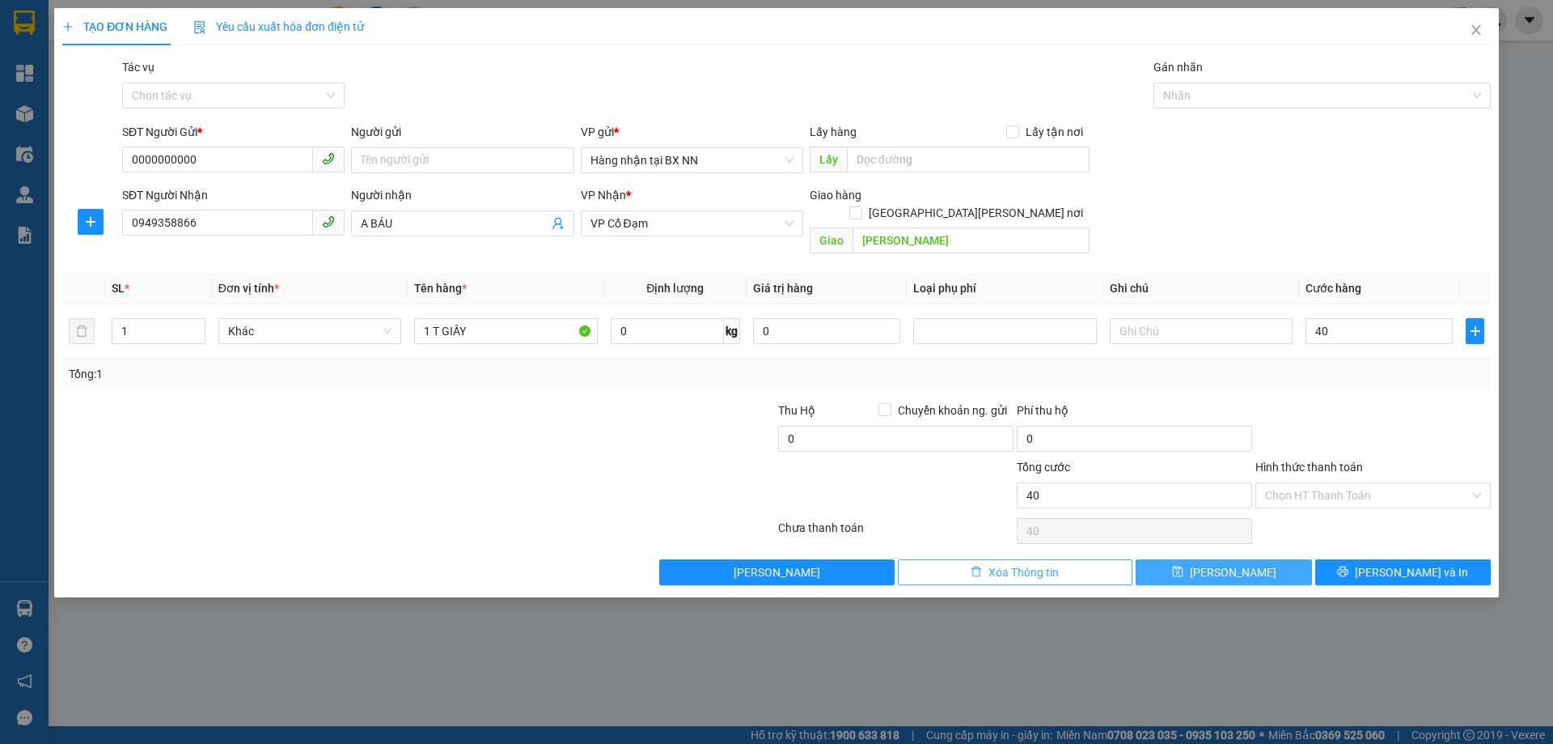
click at [1165, 559] on button "[PERSON_NAME]" at bounding box center [1224, 572] width 176 height 26
type input "40.000"
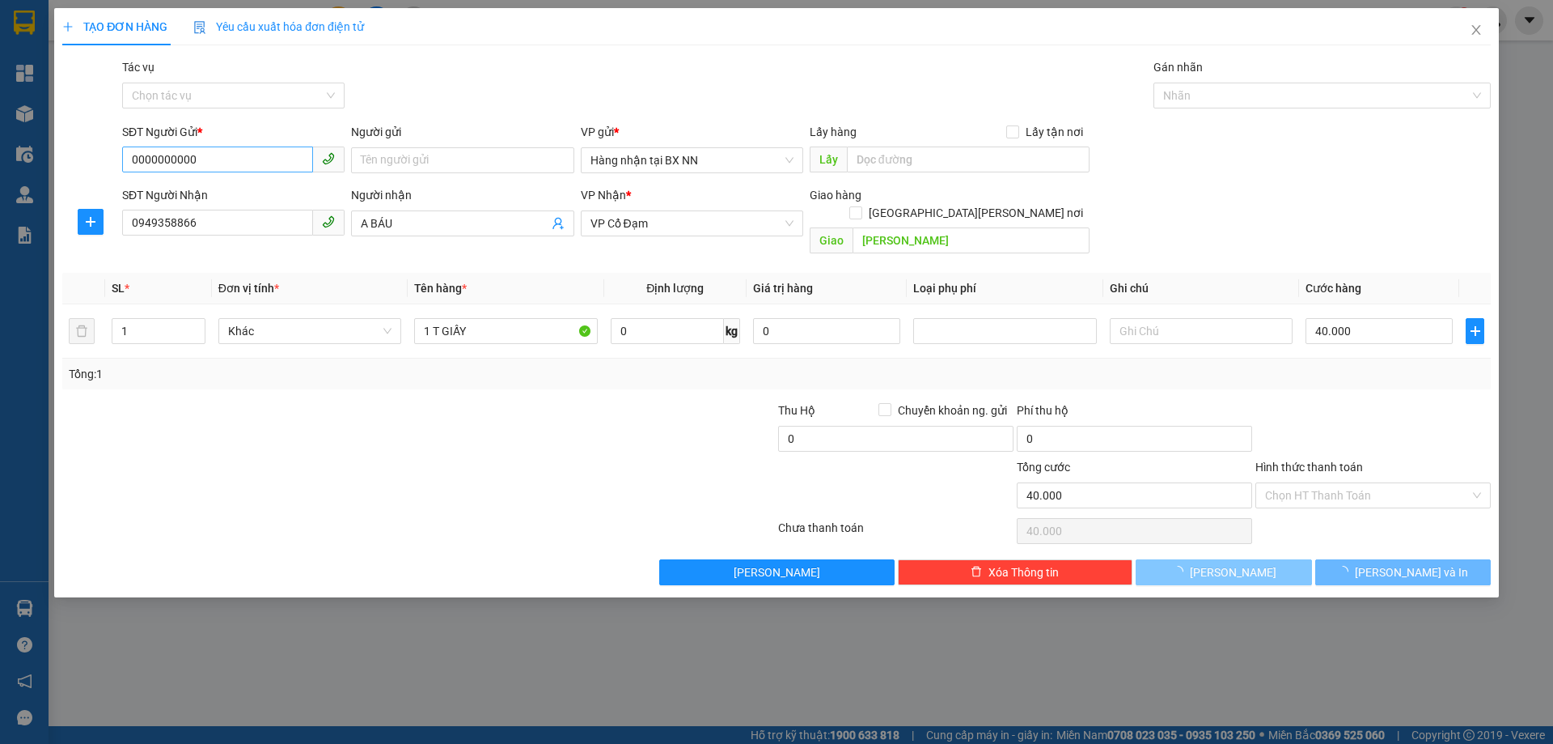
type input "0"
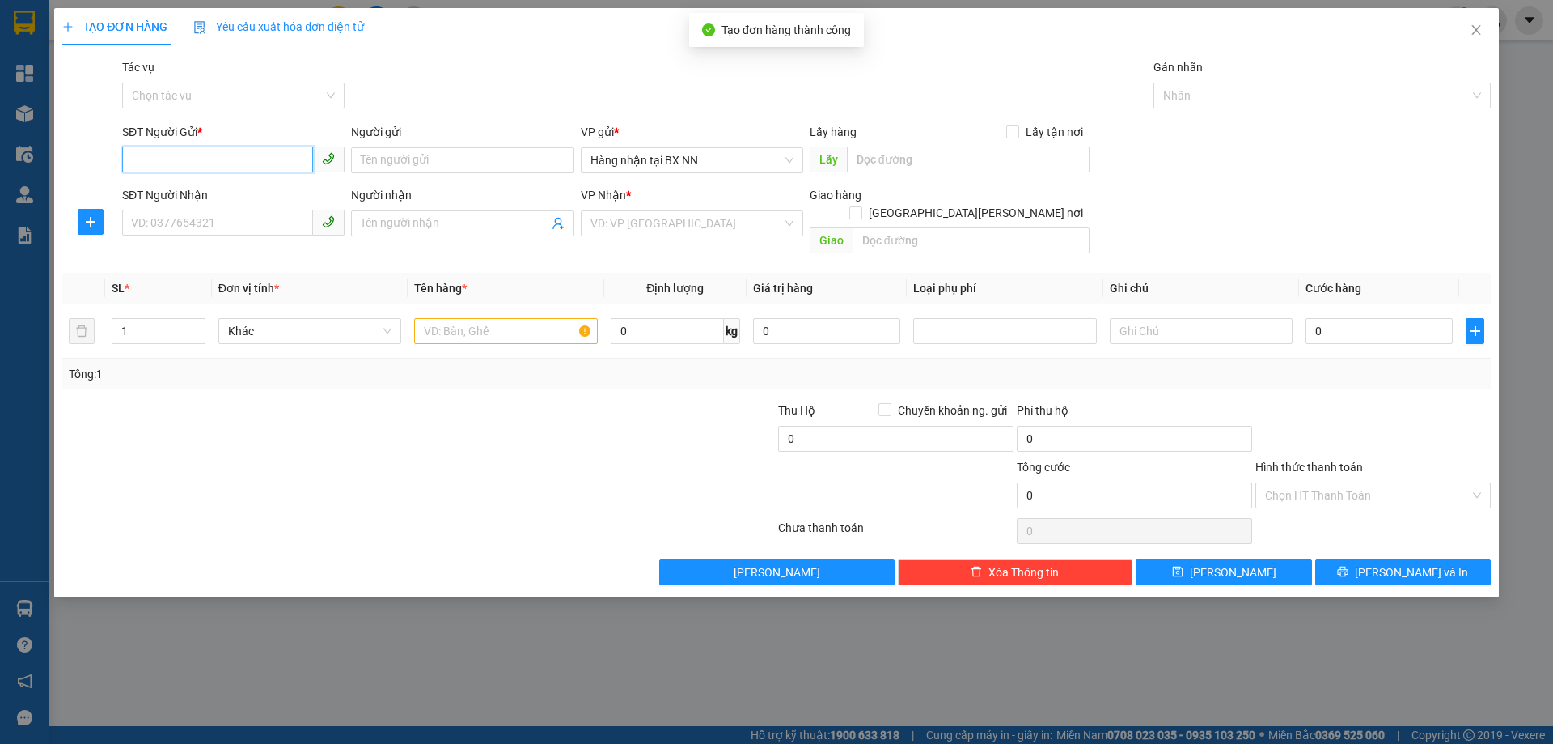
click at [170, 159] on input "SĐT Người Gửi *" at bounding box center [217, 159] width 191 height 26
paste input "0000000000"
type input "0000000000"
click at [150, 214] on input "SĐT Người Nhận" at bounding box center [217, 223] width 191 height 26
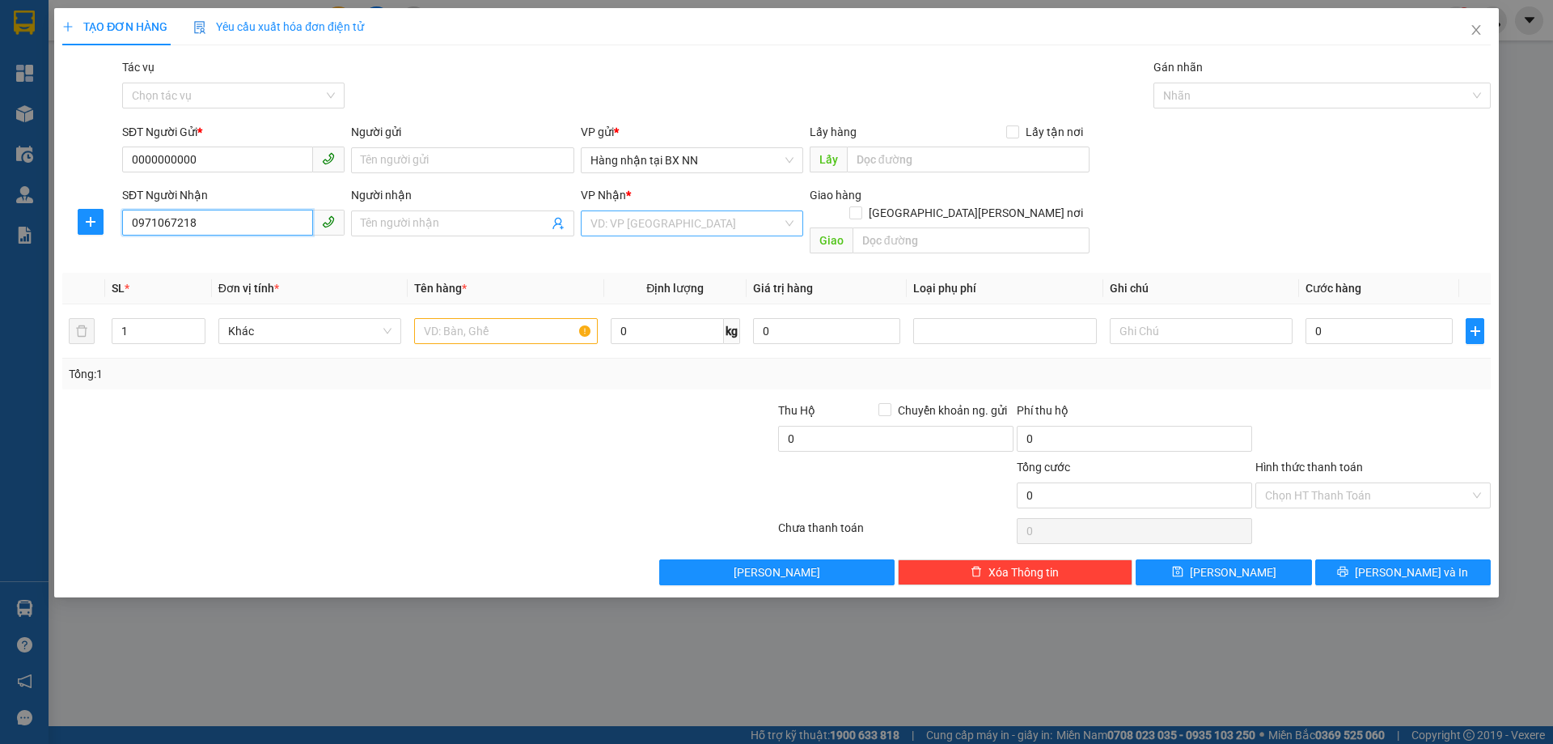
type input "0971067218"
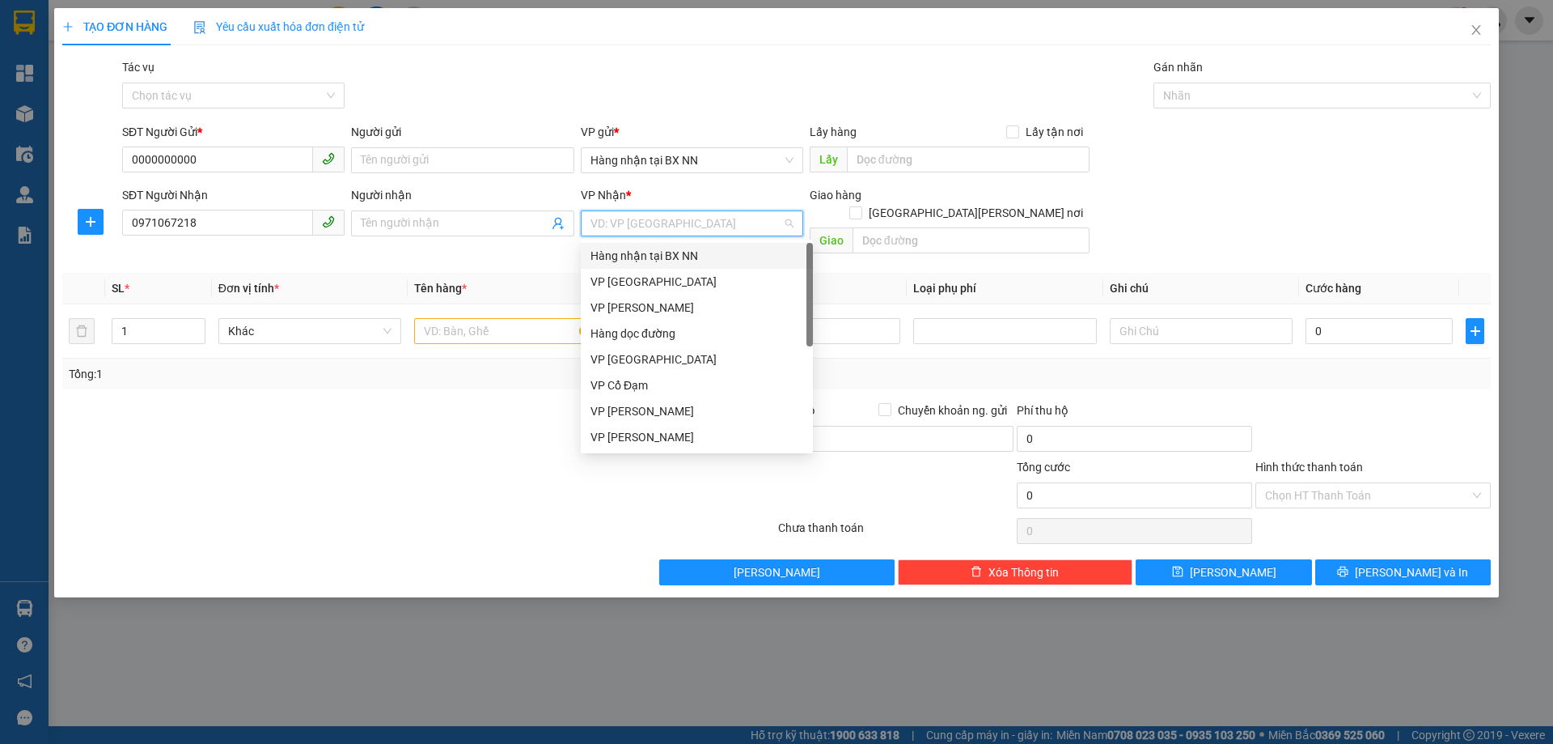
click at [743, 214] on input "search" at bounding box center [687, 223] width 192 height 24
click at [643, 388] on div "VP Cổ Đạm" at bounding box center [697, 385] width 213 height 18
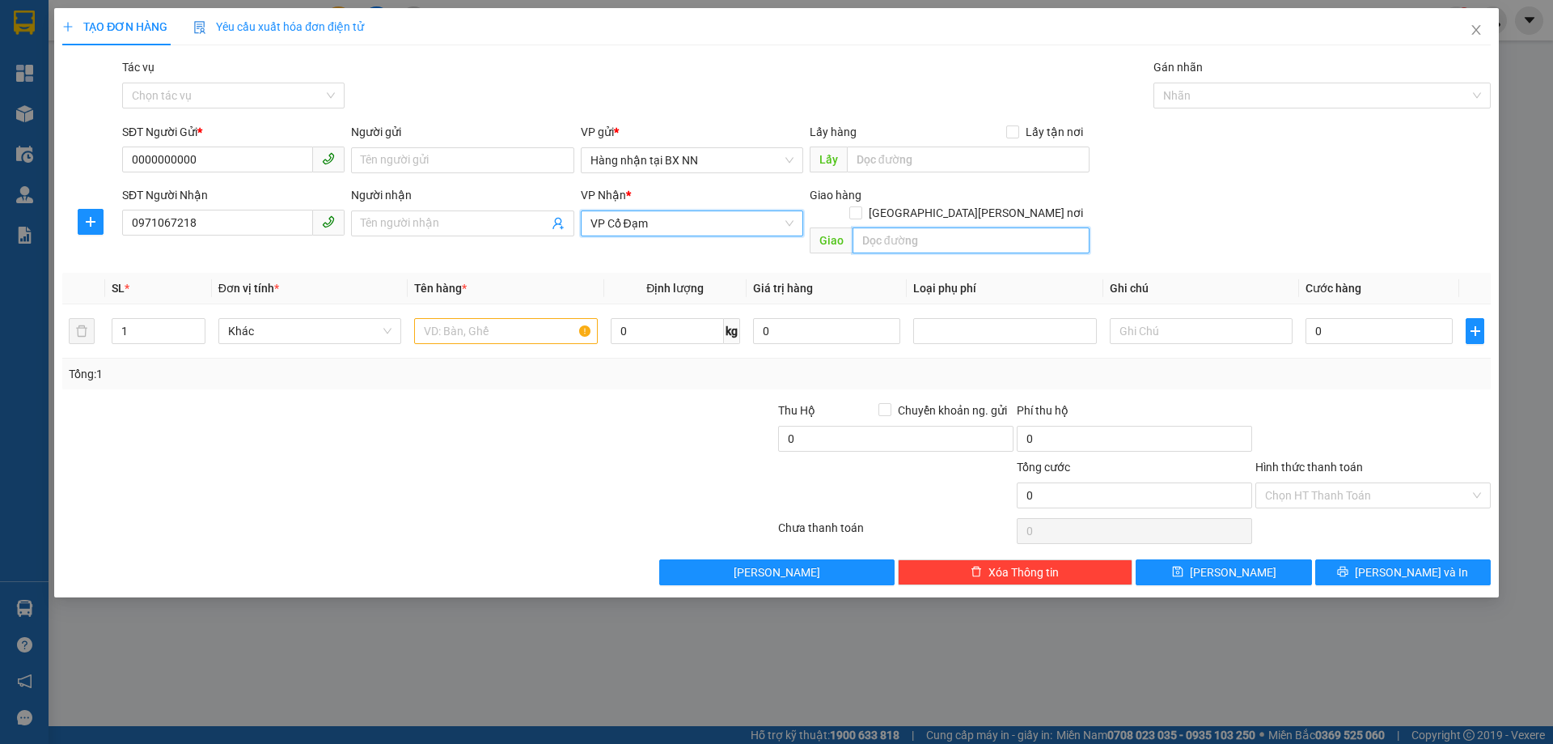
click at [915, 231] on input "text" at bounding box center [971, 240] width 237 height 26
type input "BÌNH LỘC"
click at [539, 318] on input "text" at bounding box center [505, 331] width 183 height 26
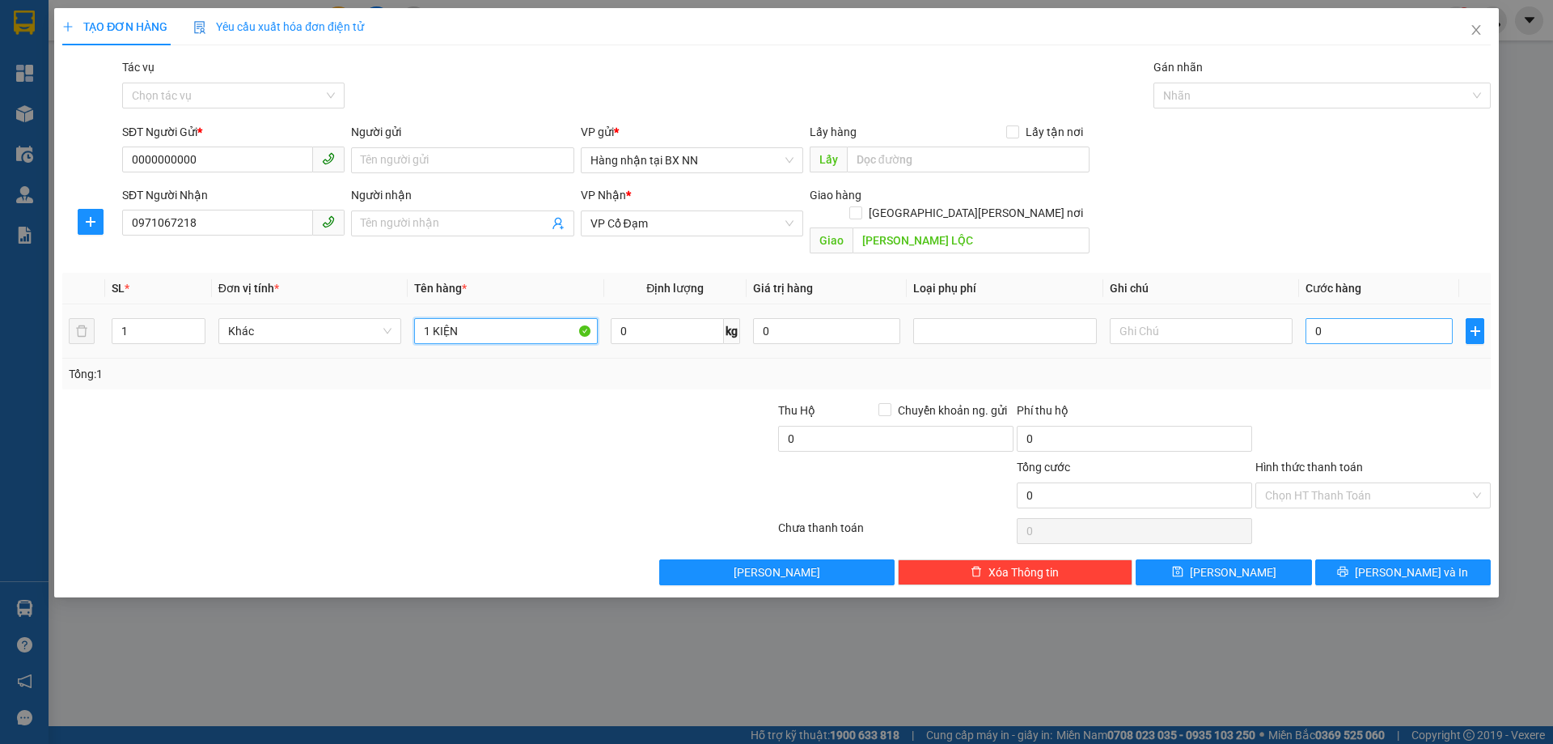
type input "1 KIỆN"
click at [1430, 318] on input "0" at bounding box center [1379, 331] width 147 height 26
type input "4"
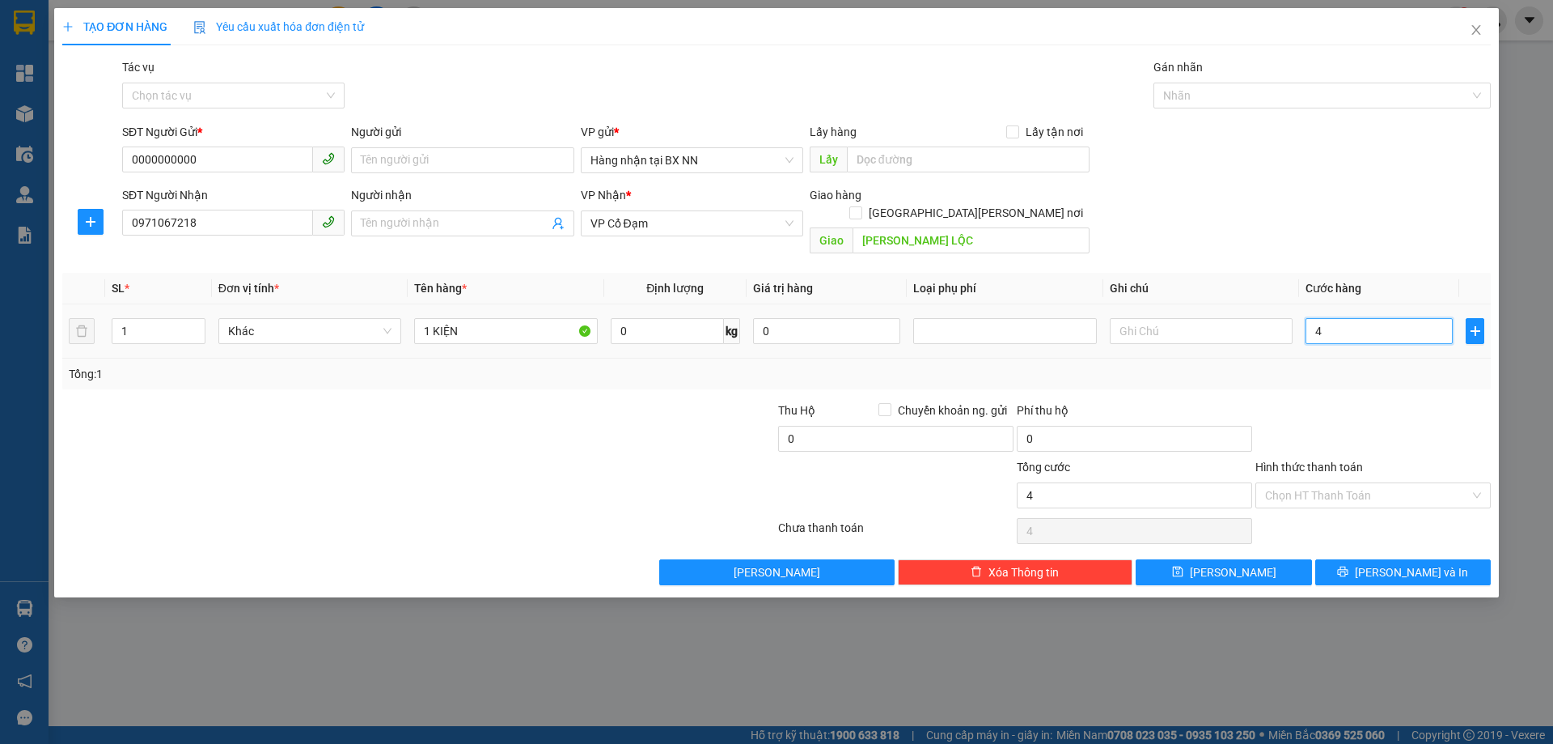
type input "40"
type input "40.000"
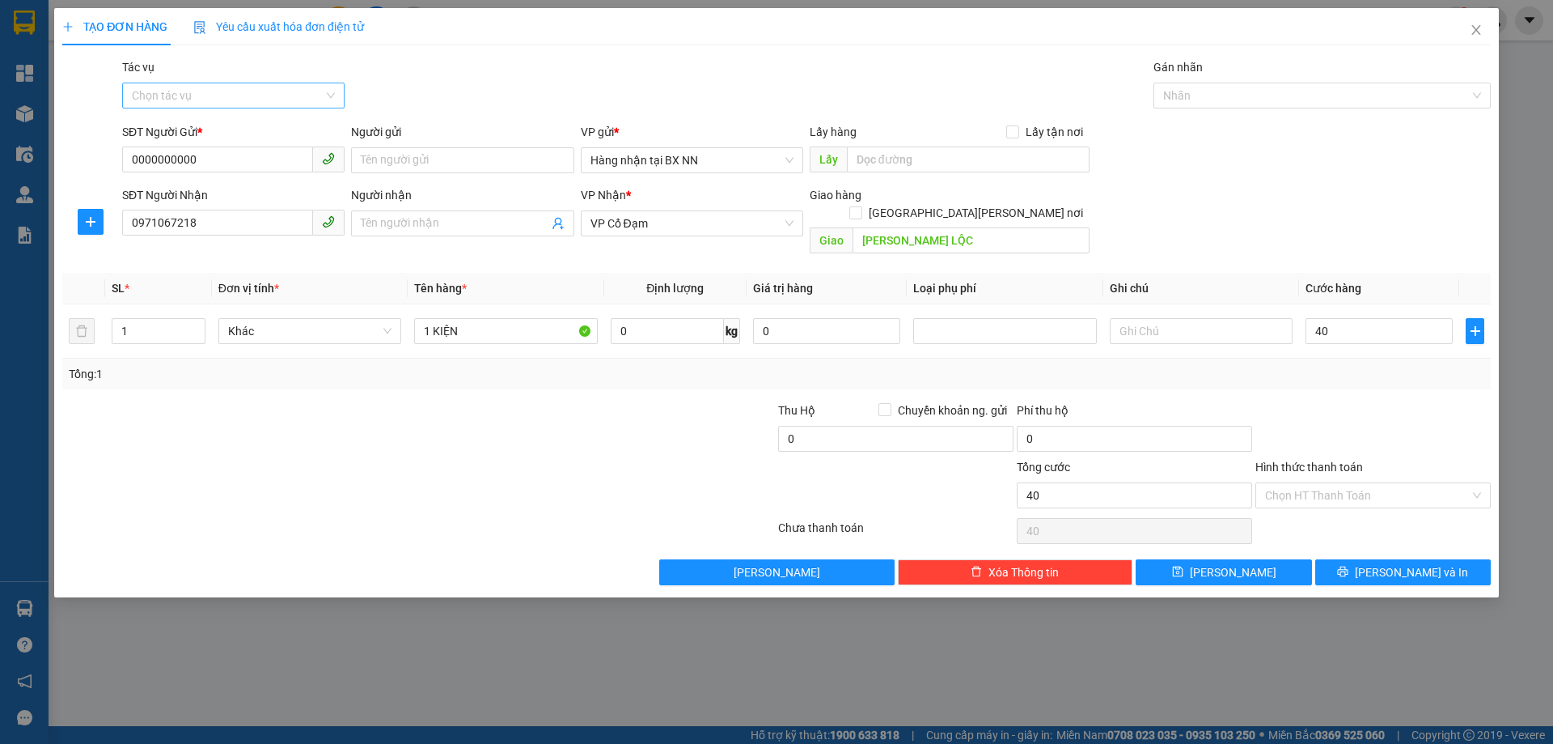
type input "40.000"
click at [282, 95] on input "Tác vụ" at bounding box center [228, 95] width 192 height 24
click at [225, 122] on div "Nhập hàng lên xe" at bounding box center [233, 128] width 203 height 18
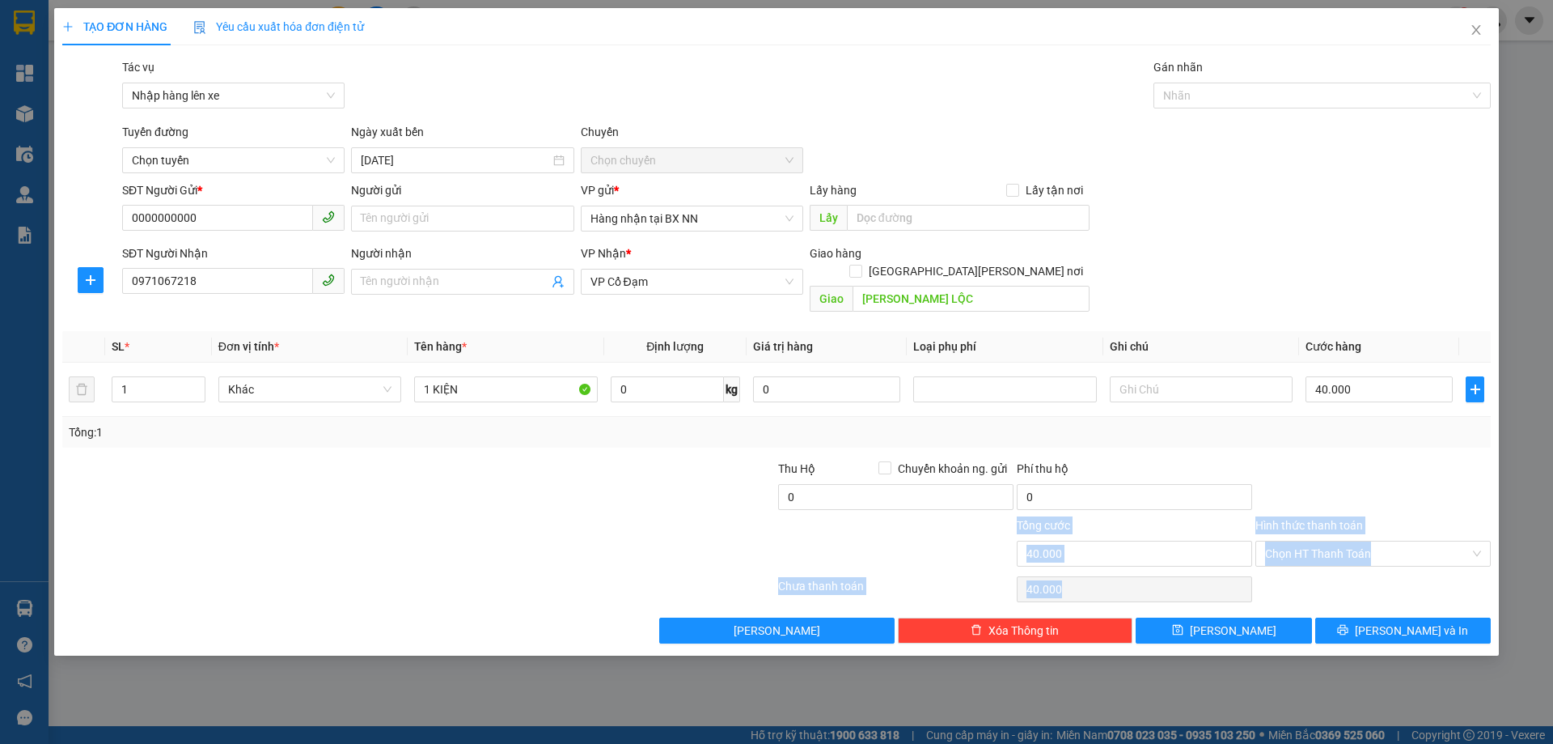
drag, startPoint x: 1239, startPoint y: 626, endPoint x: 356, endPoint y: 502, distance: 892.1
click at [356, 502] on div "TẠO ĐƠN HÀNG Yêu cầu xuất hóa đơn điện tử Transit Pickup Surcharge Ids Transit …" at bounding box center [776, 331] width 1445 height 647
click at [363, 497] on div at bounding box center [299, 488] width 477 height 57
click at [290, 92] on span "Nhập hàng lên xe" at bounding box center [233, 95] width 203 height 24
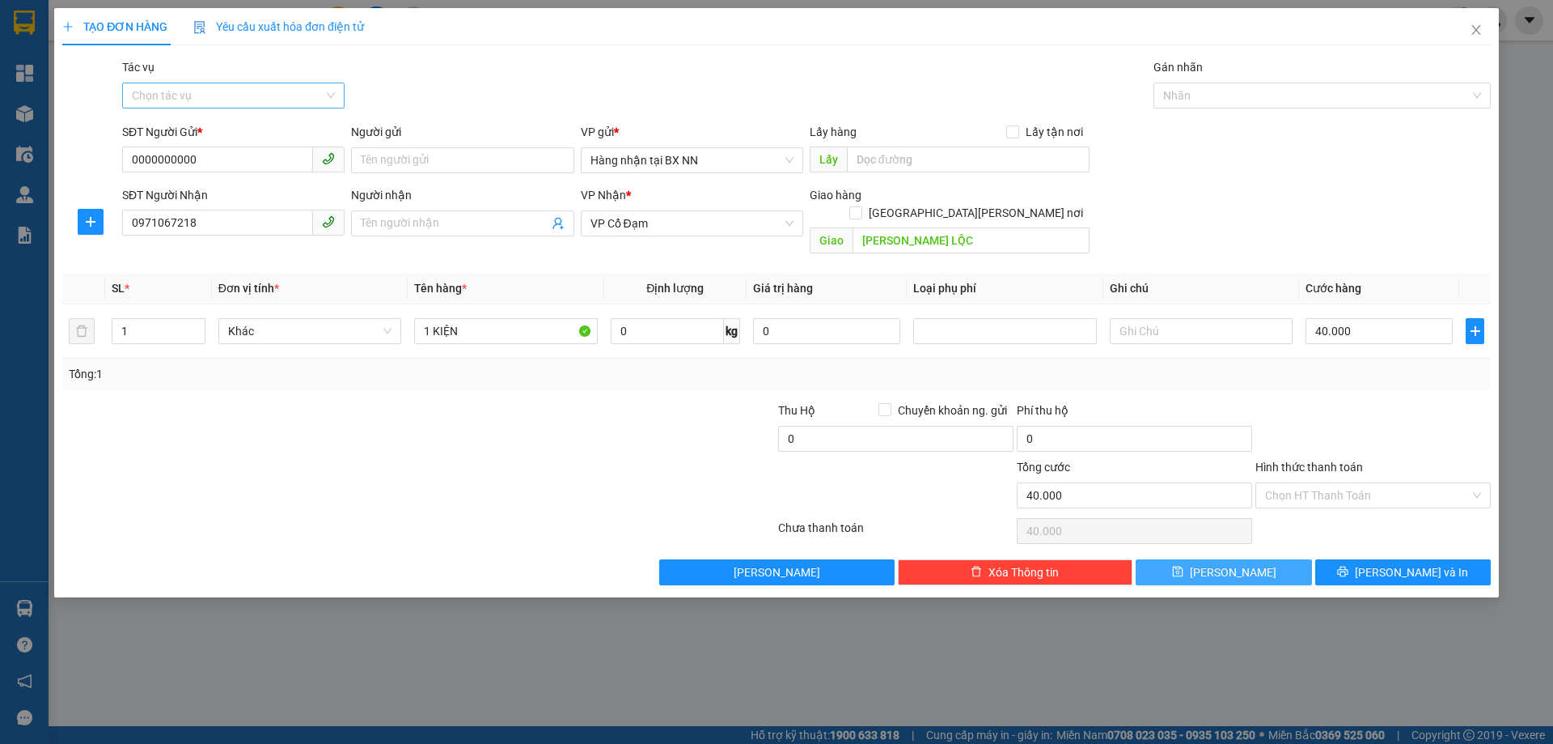
click at [1186, 559] on button "[PERSON_NAME]" at bounding box center [1224, 572] width 176 height 26
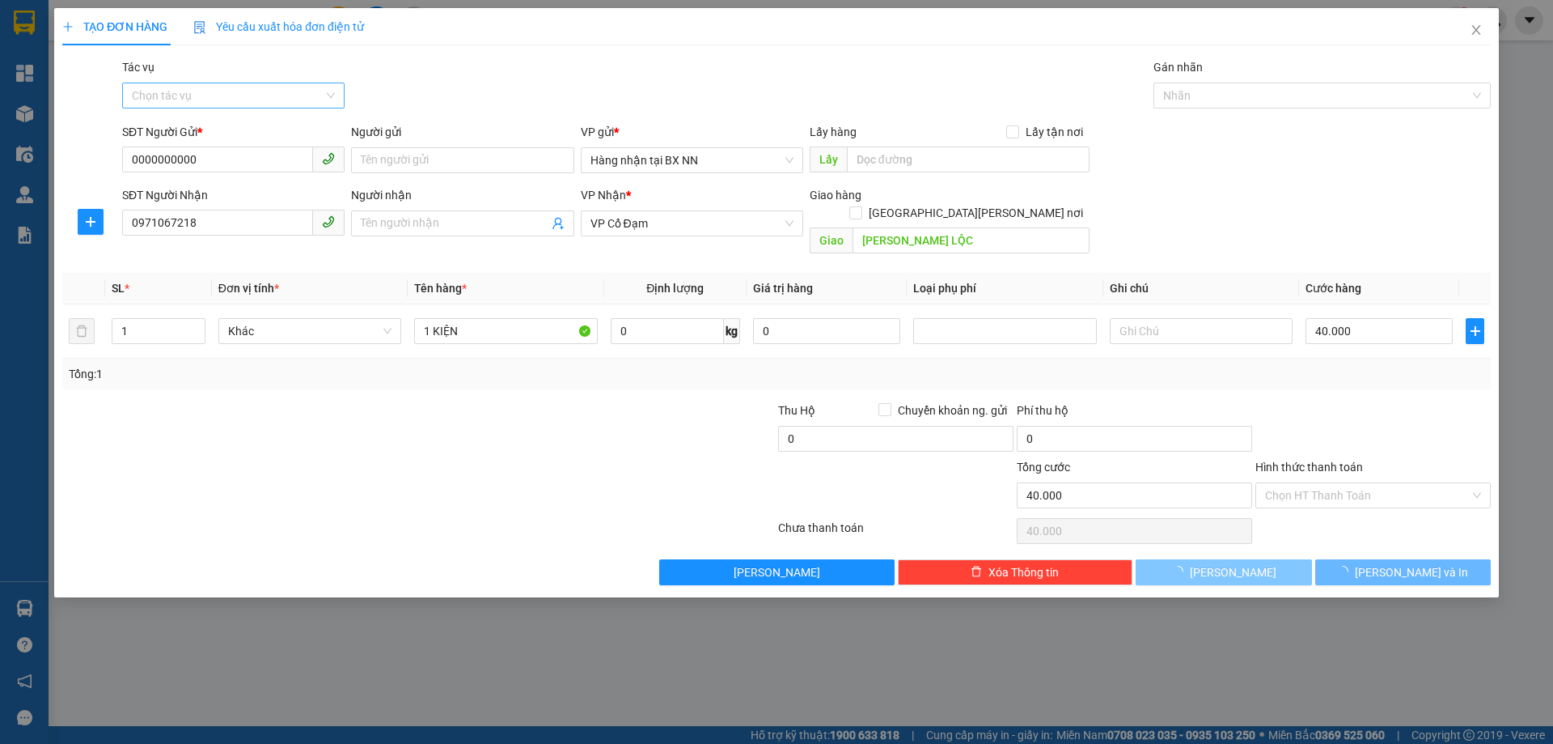
type input "0"
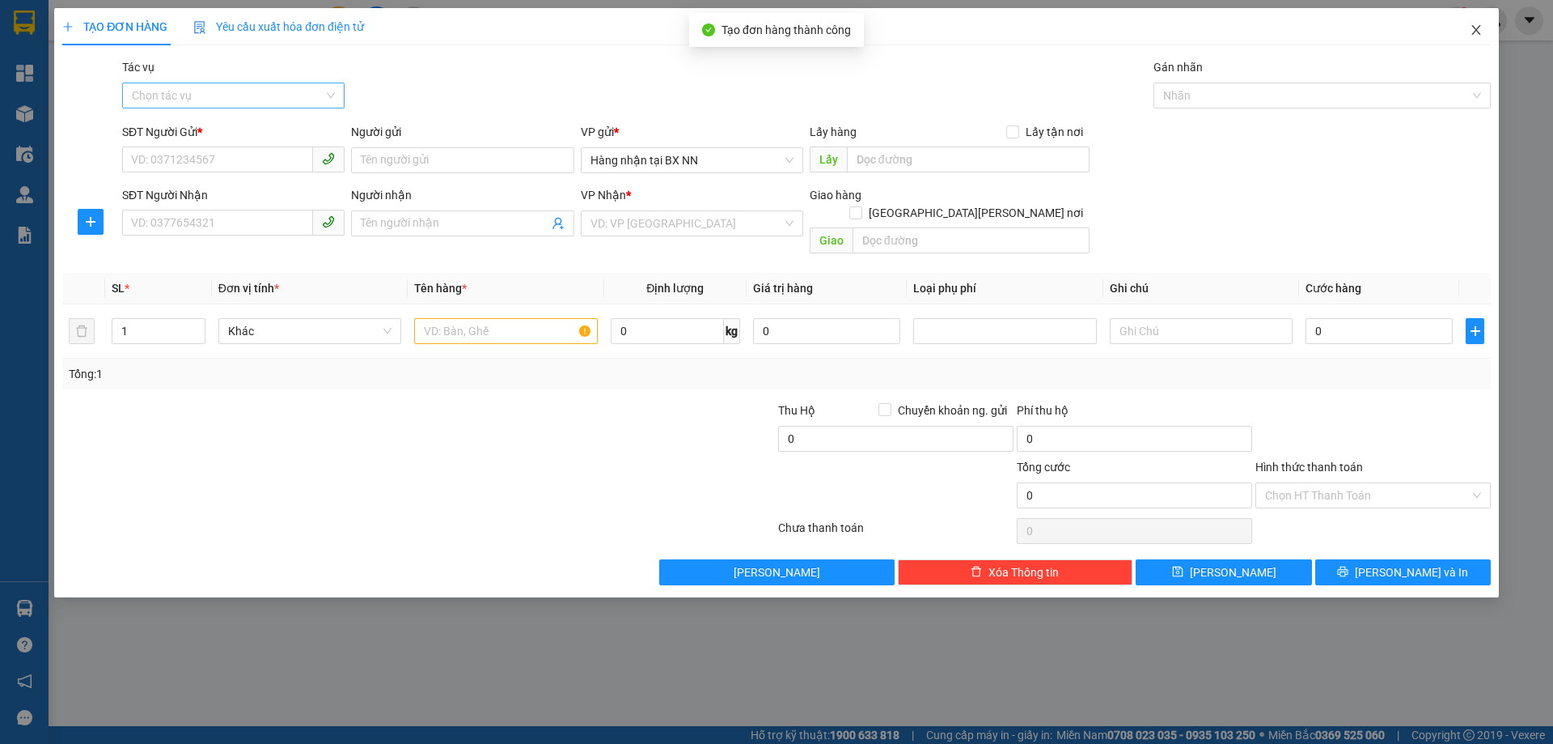
click at [1486, 28] on span "Close" at bounding box center [1476, 30] width 45 height 45
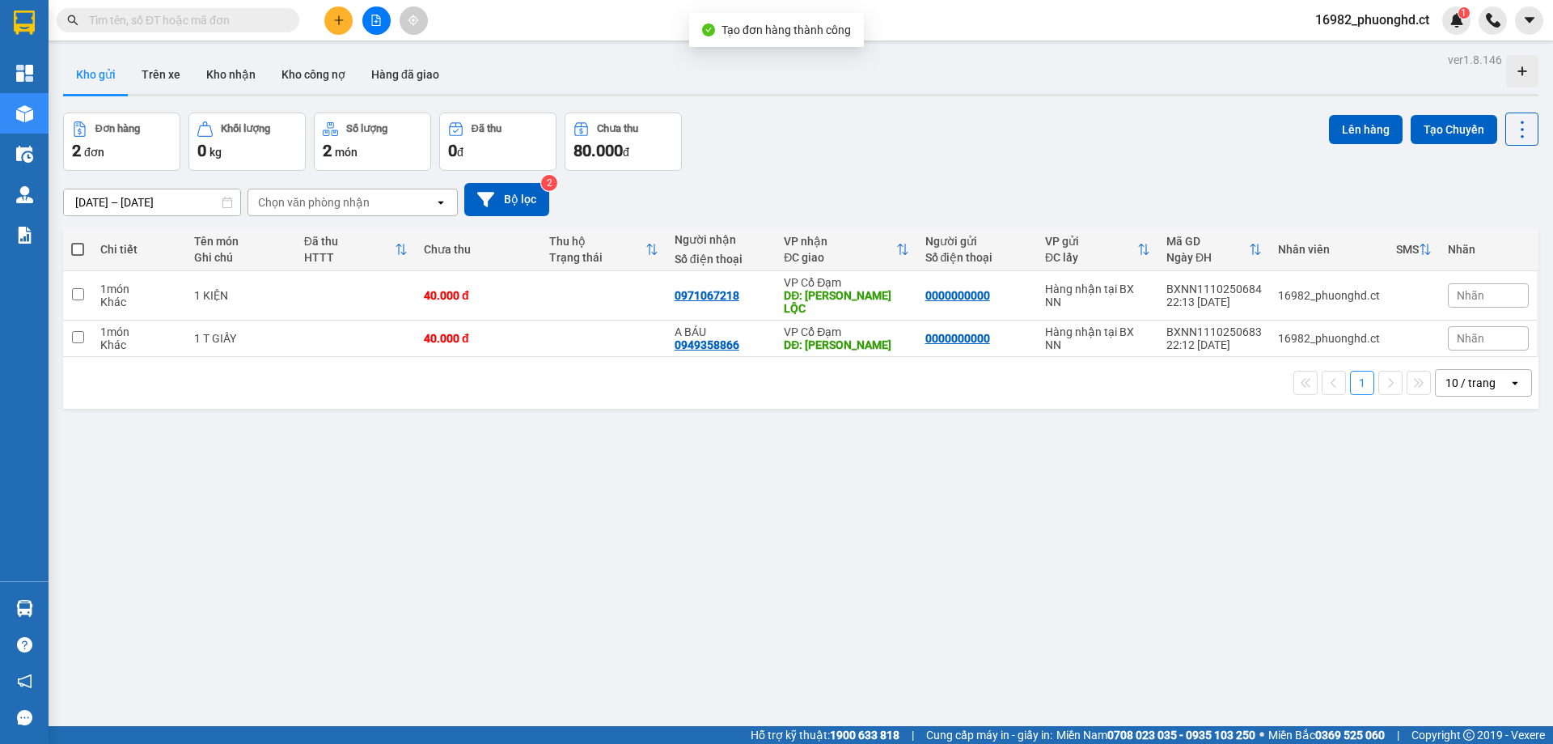
click at [75, 253] on span at bounding box center [77, 249] width 13 height 13
click at [78, 241] on input "checkbox" at bounding box center [78, 241] width 0 height 0
checkbox input "true"
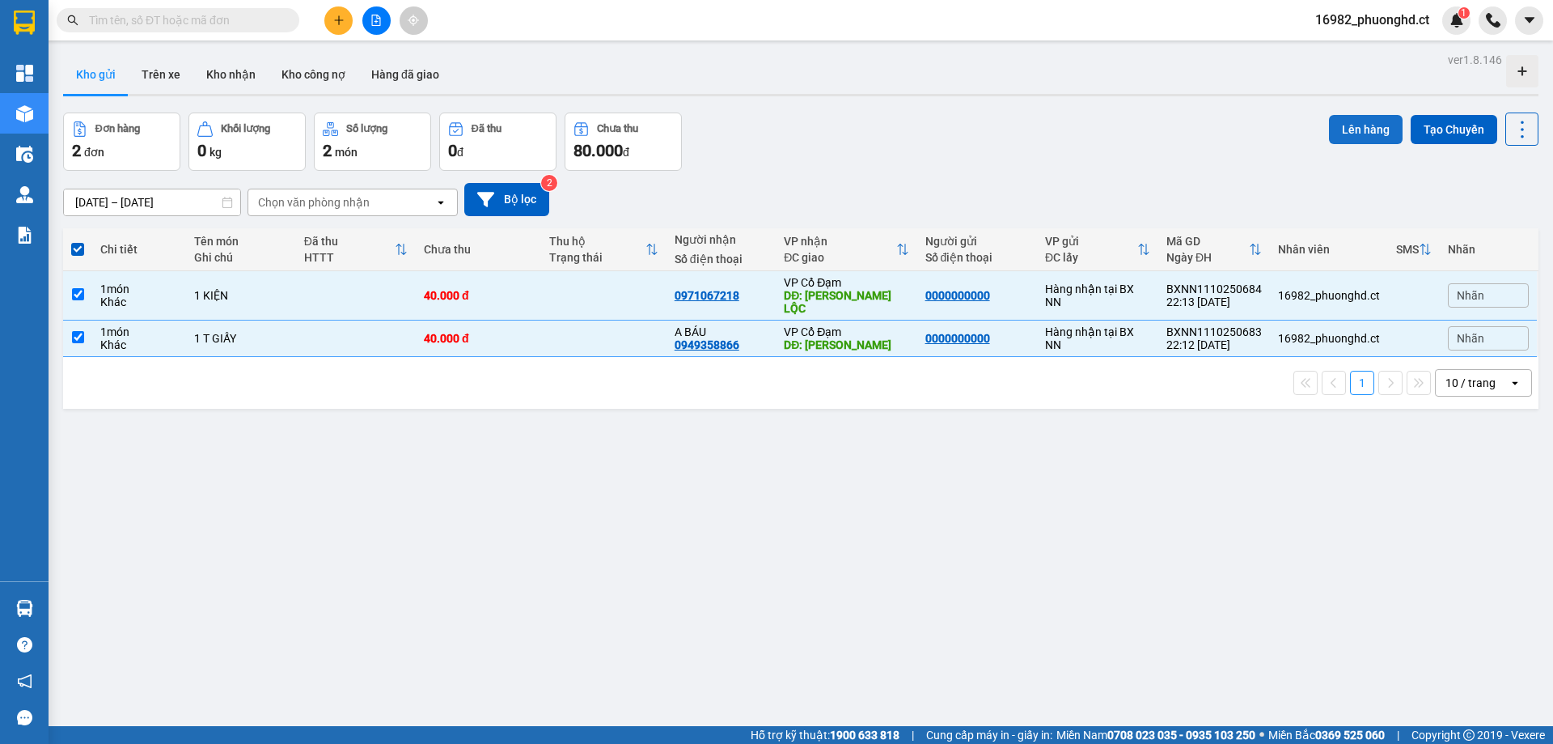
click at [1334, 133] on button "Lên hàng" at bounding box center [1366, 129] width 74 height 29
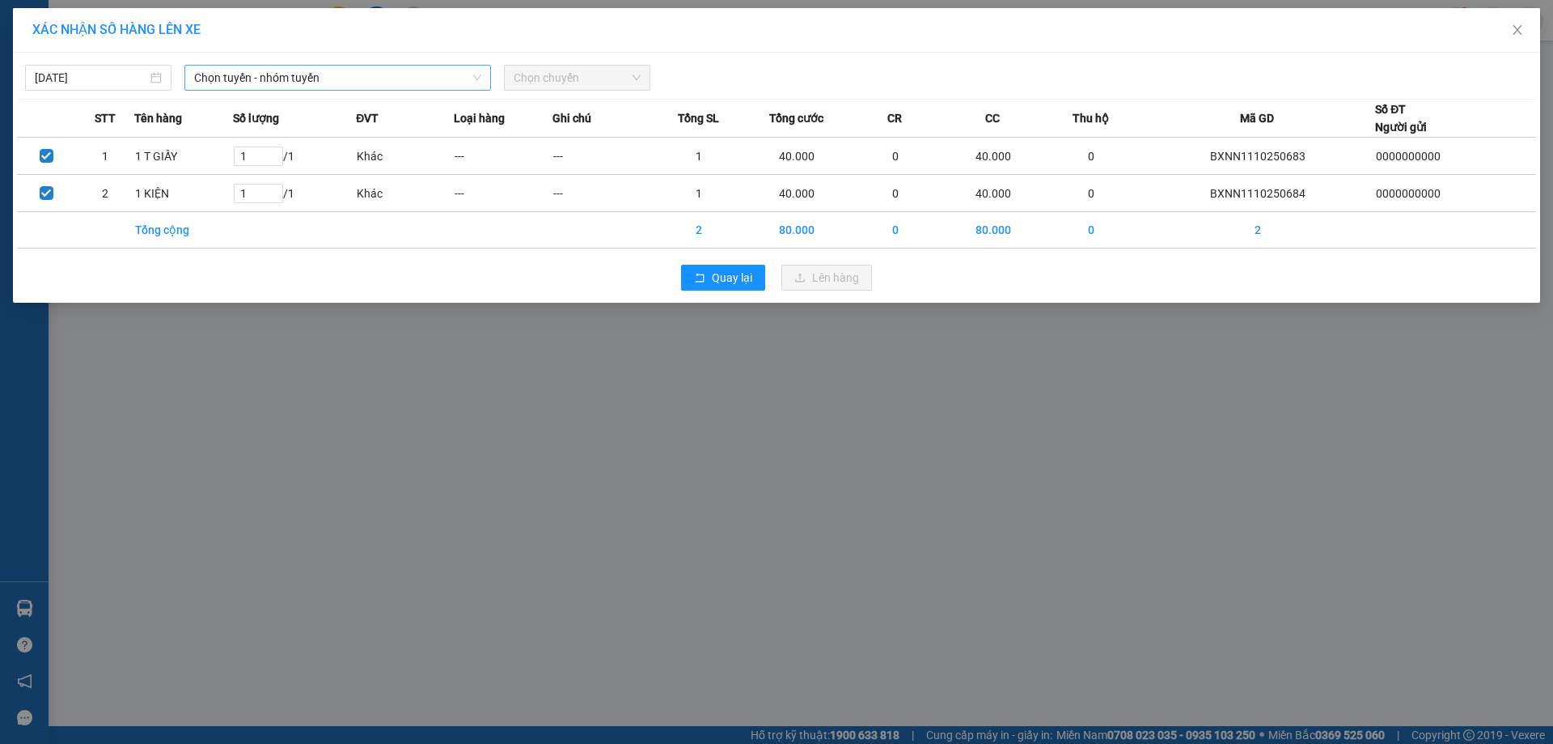
click at [393, 81] on span "Chọn tuyến - nhóm tuyến" at bounding box center [337, 78] width 287 height 24
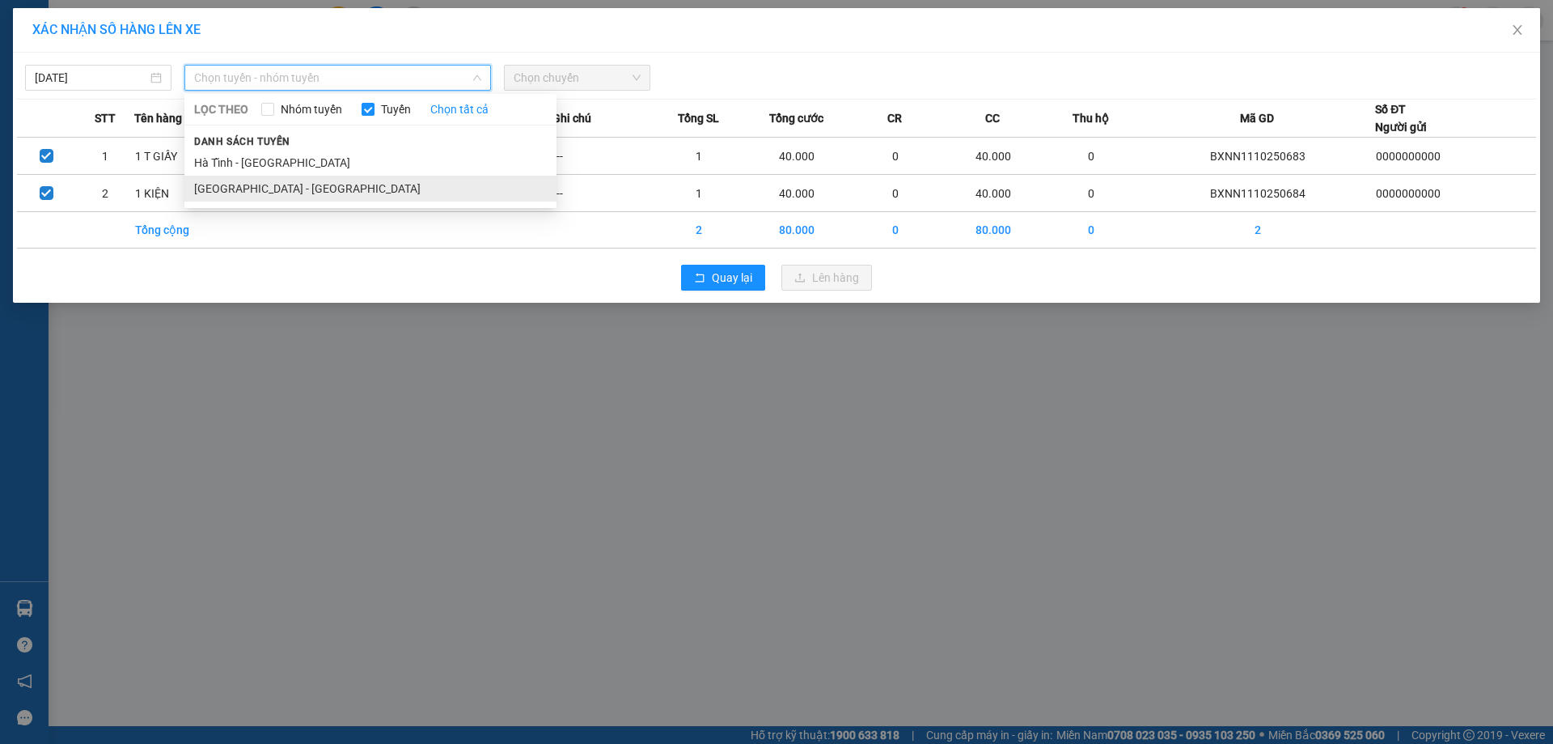
click at [299, 181] on li "Hà Nội - Hà Tĩnh" at bounding box center [370, 189] width 372 height 26
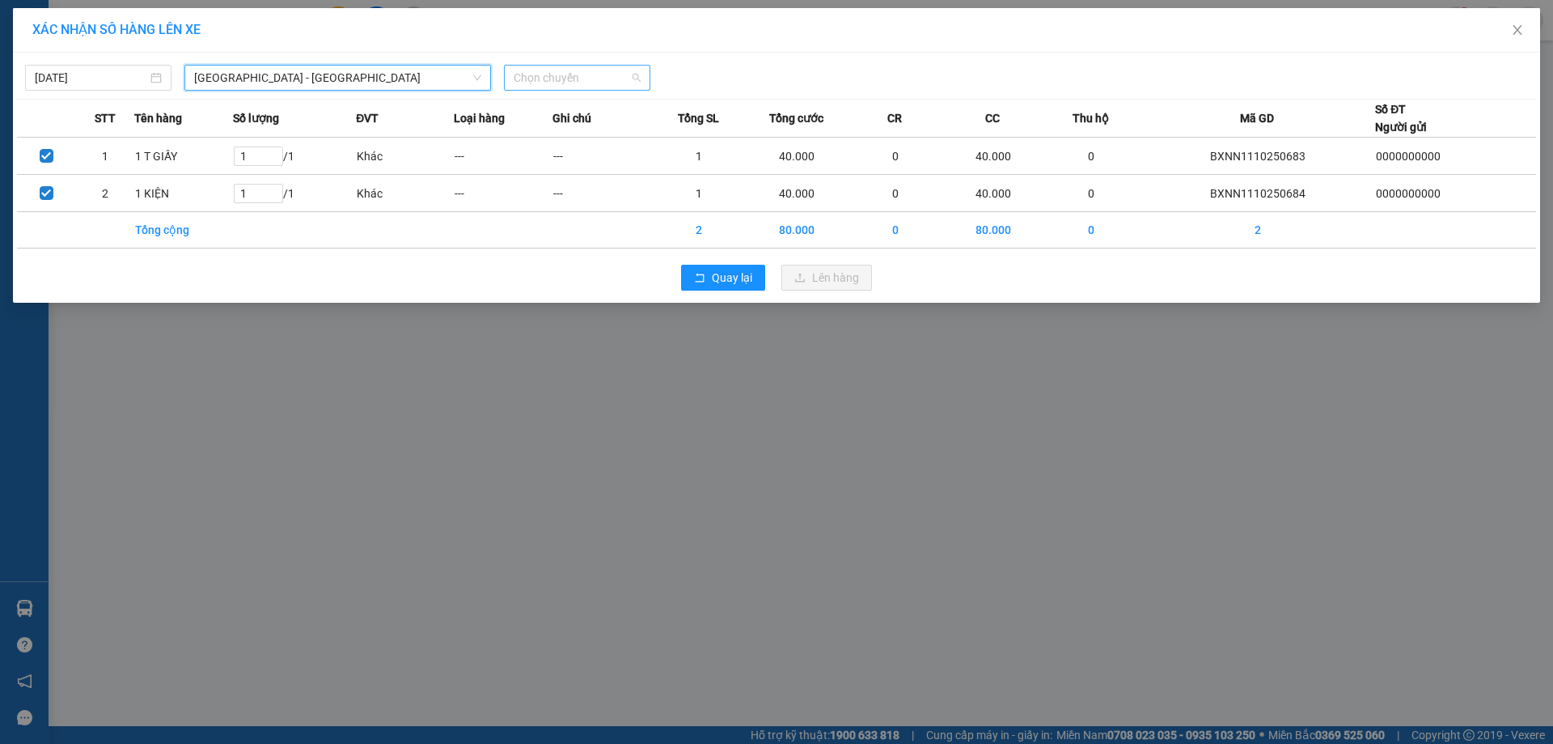
click at [604, 87] on span "Chọn chuyến" at bounding box center [577, 78] width 127 height 24
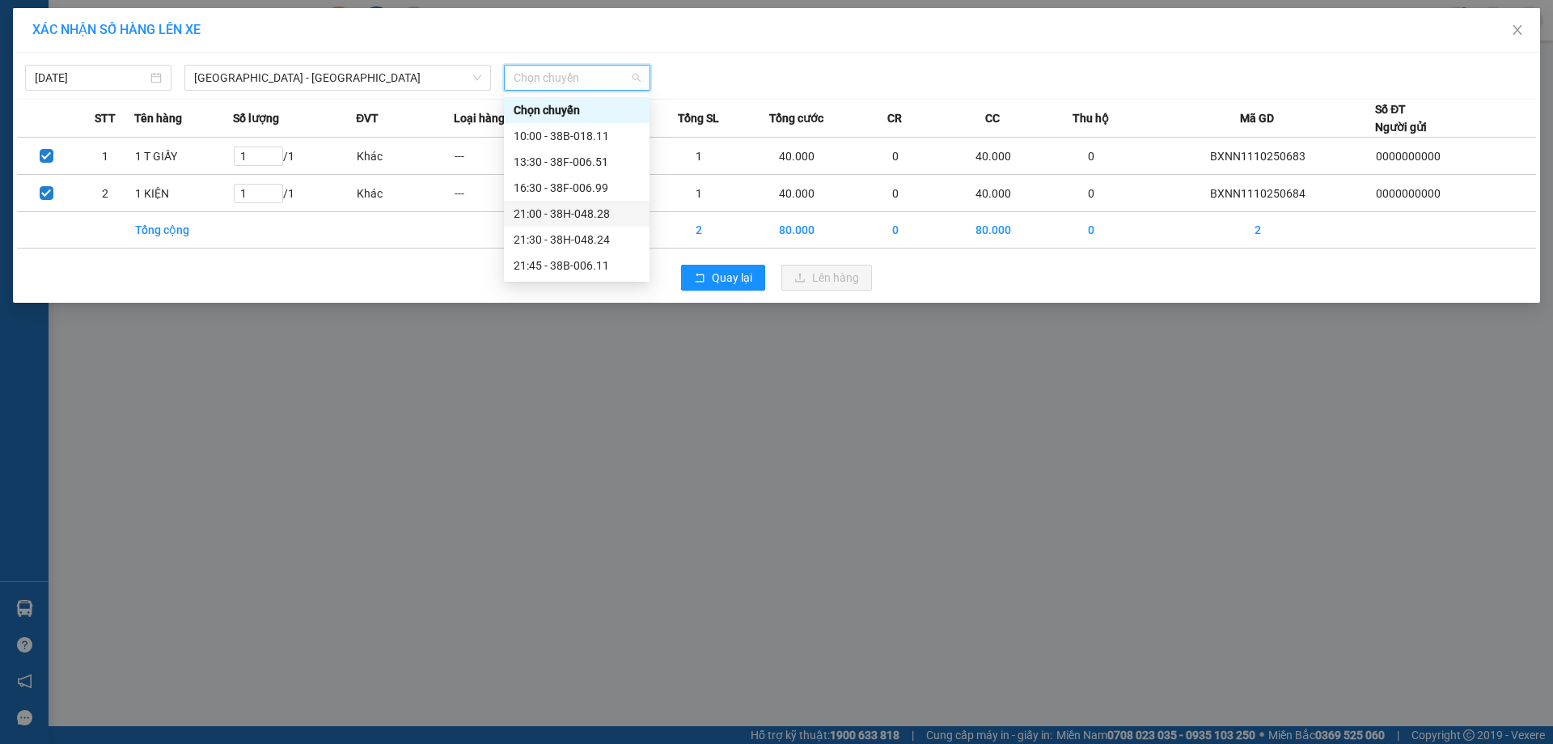
click at [587, 214] on div "21:00 - 38H-048.28" at bounding box center [577, 214] width 126 height 18
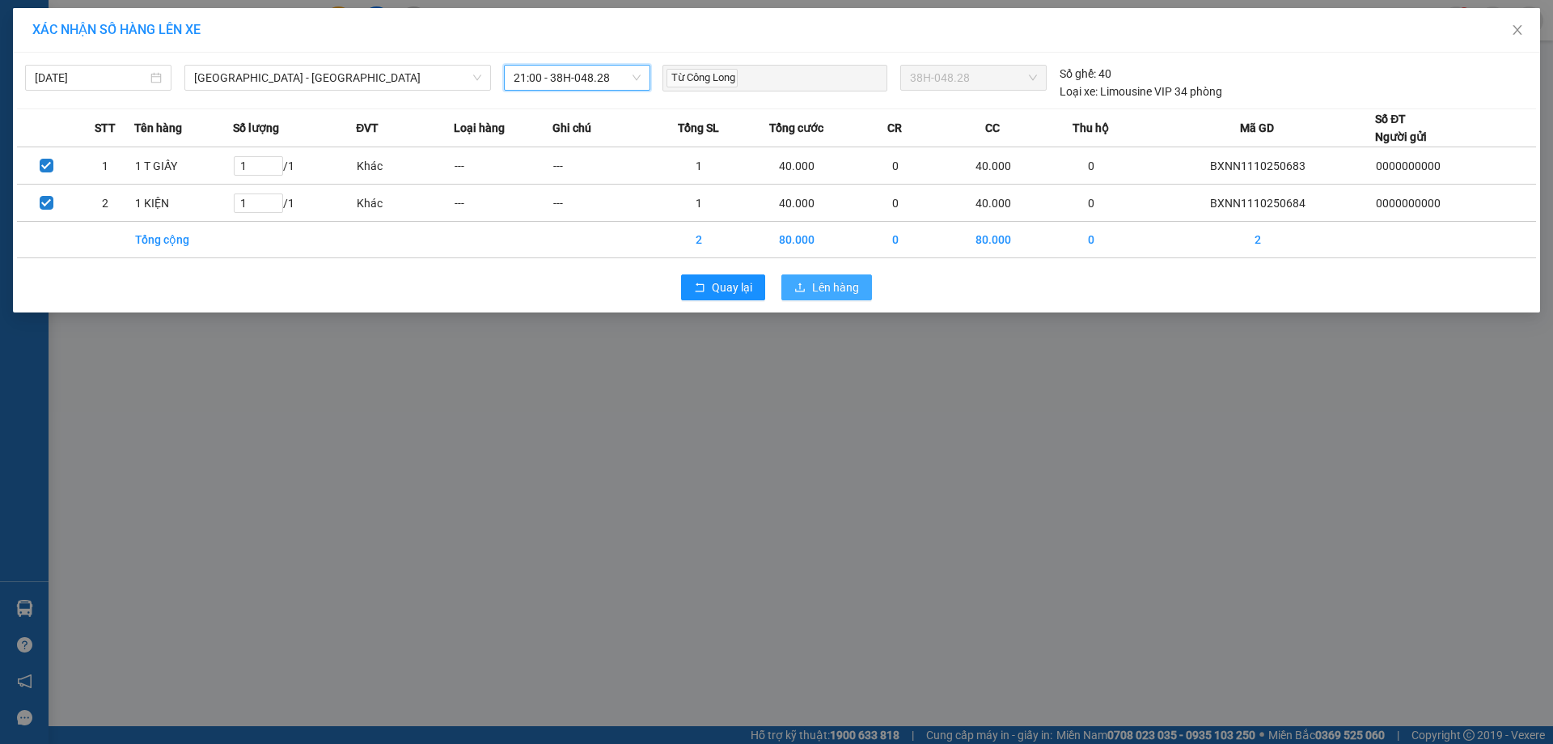
click at [854, 281] on span "Lên hàng" at bounding box center [835, 287] width 47 height 18
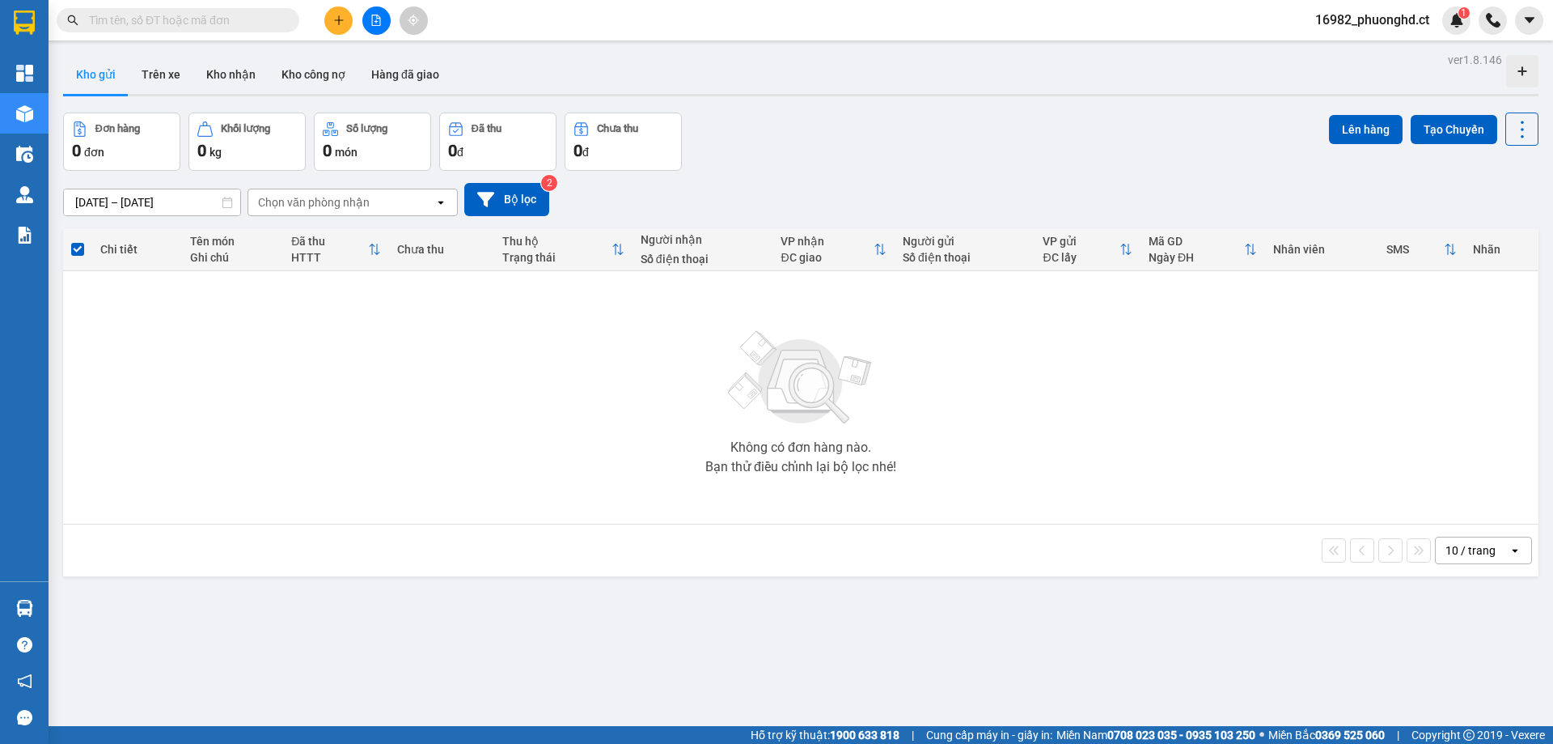
click at [1351, 22] on span "16982_phuonghd.ct" at bounding box center [1373, 20] width 140 height 20
click at [1350, 47] on span "Đăng xuất" at bounding box center [1379, 50] width 107 height 18
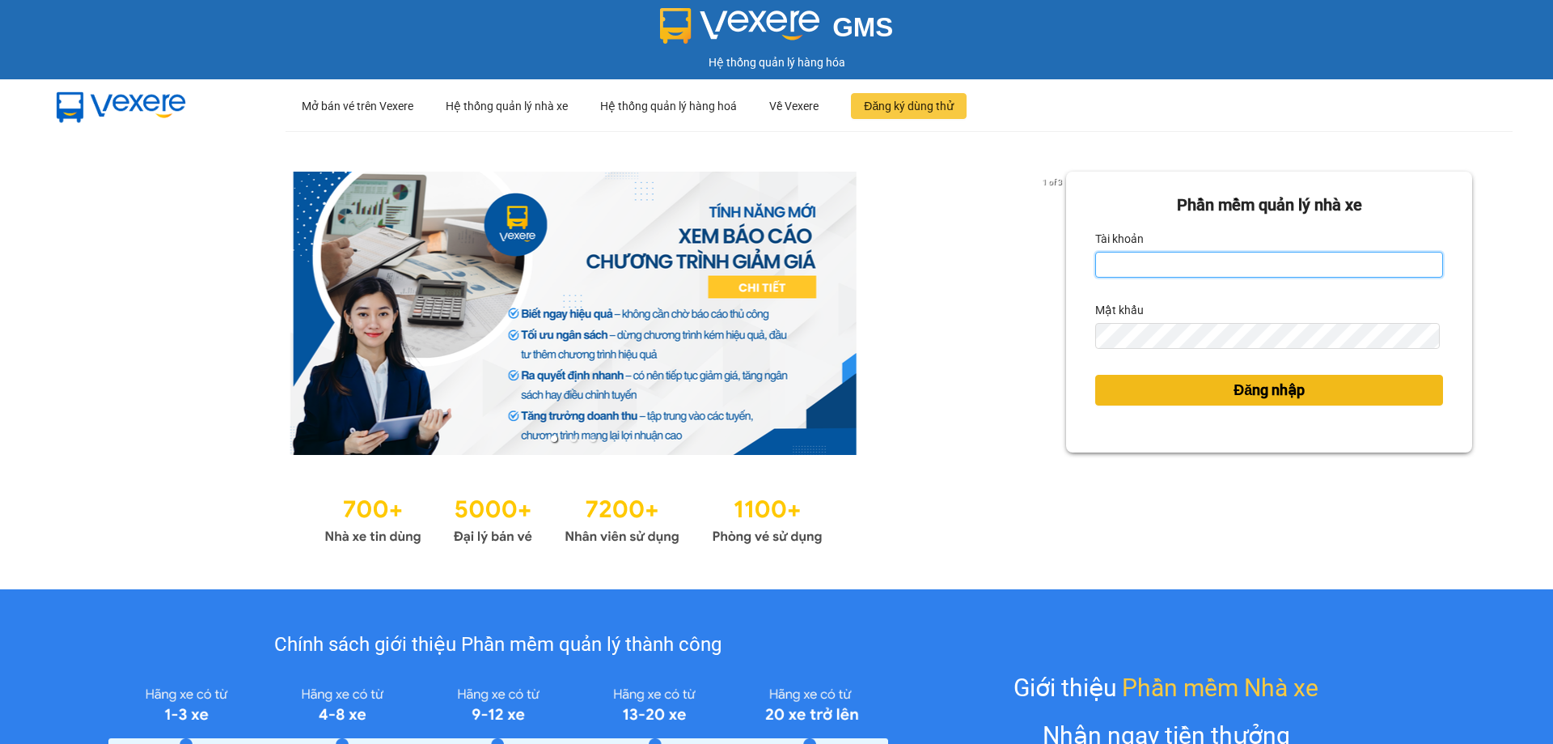
type input "phuonghd.ct"
click at [1275, 383] on span "Đăng nhập" at bounding box center [1269, 390] width 71 height 23
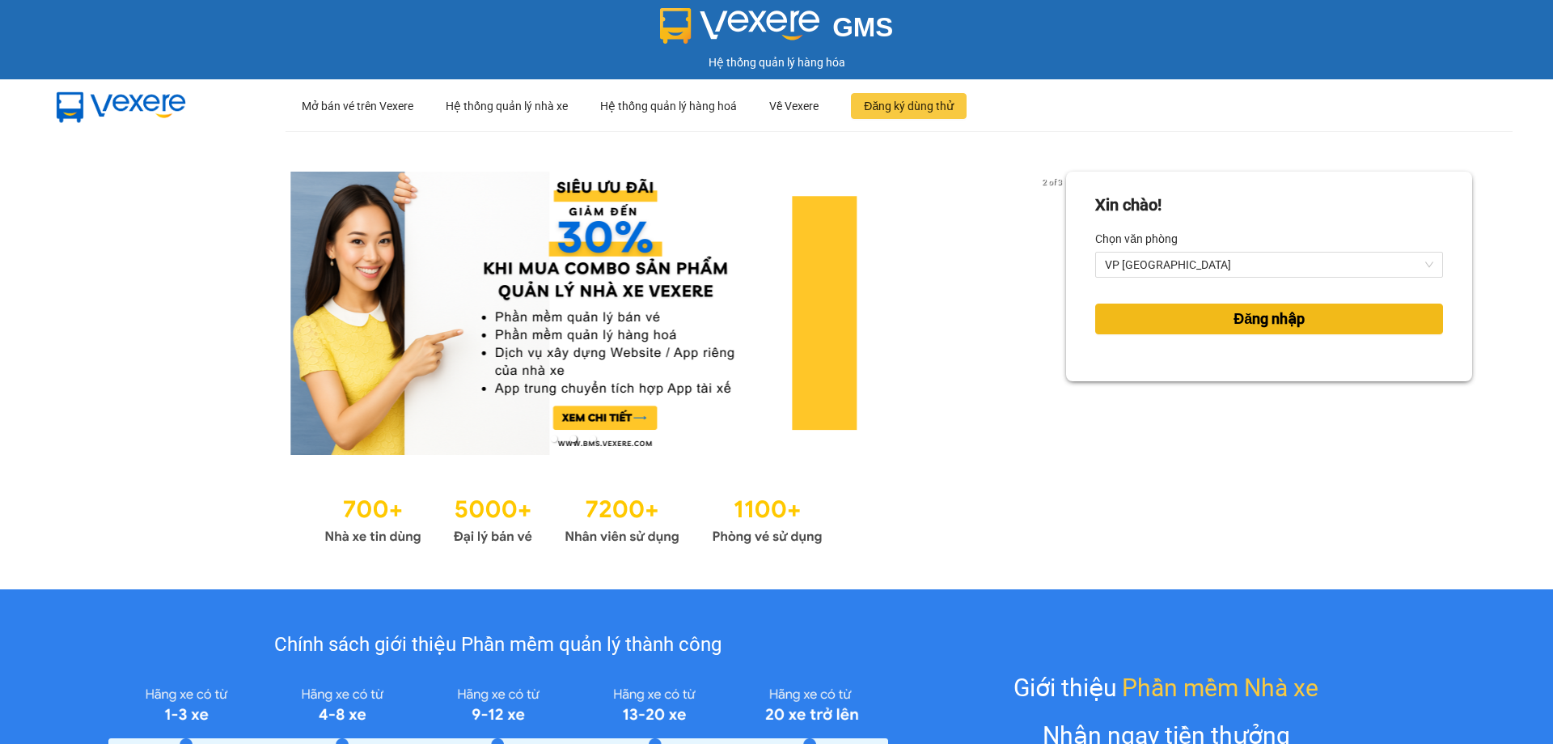
click at [1273, 320] on span "Đăng nhập" at bounding box center [1269, 318] width 71 height 23
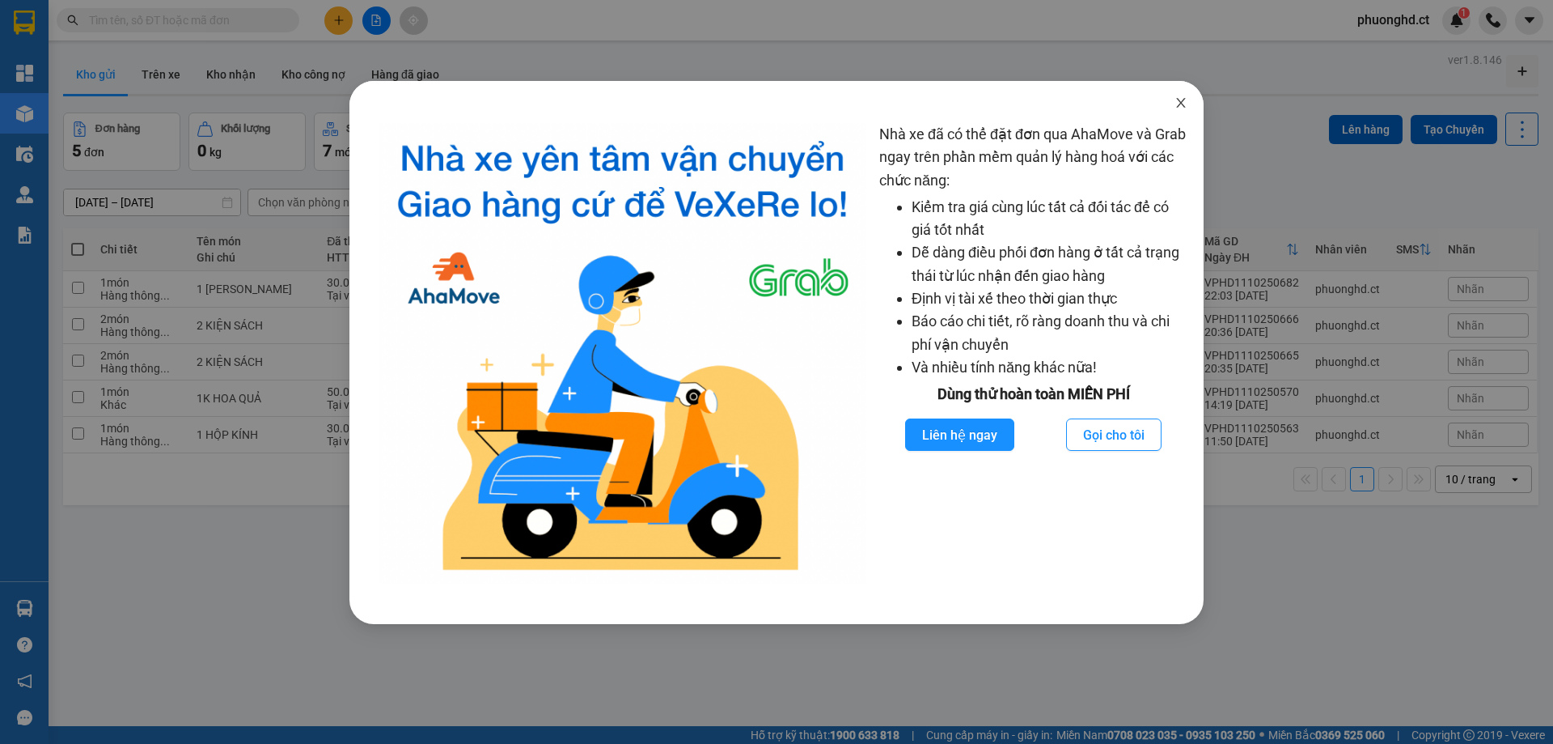
click at [1178, 101] on icon "close" at bounding box center [1181, 102] width 13 height 13
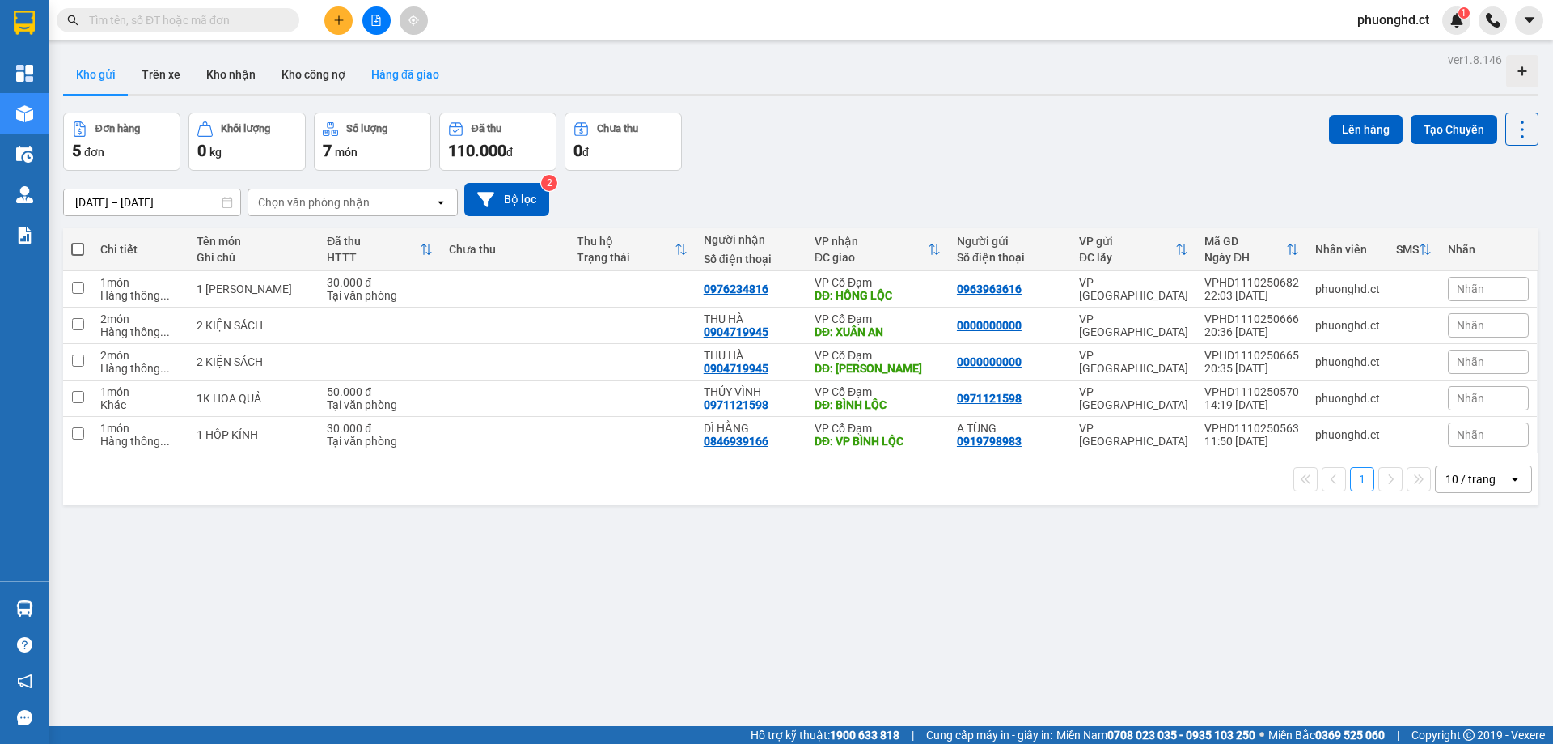
click at [383, 68] on button "Hàng đã giao" at bounding box center [405, 74] width 94 height 39
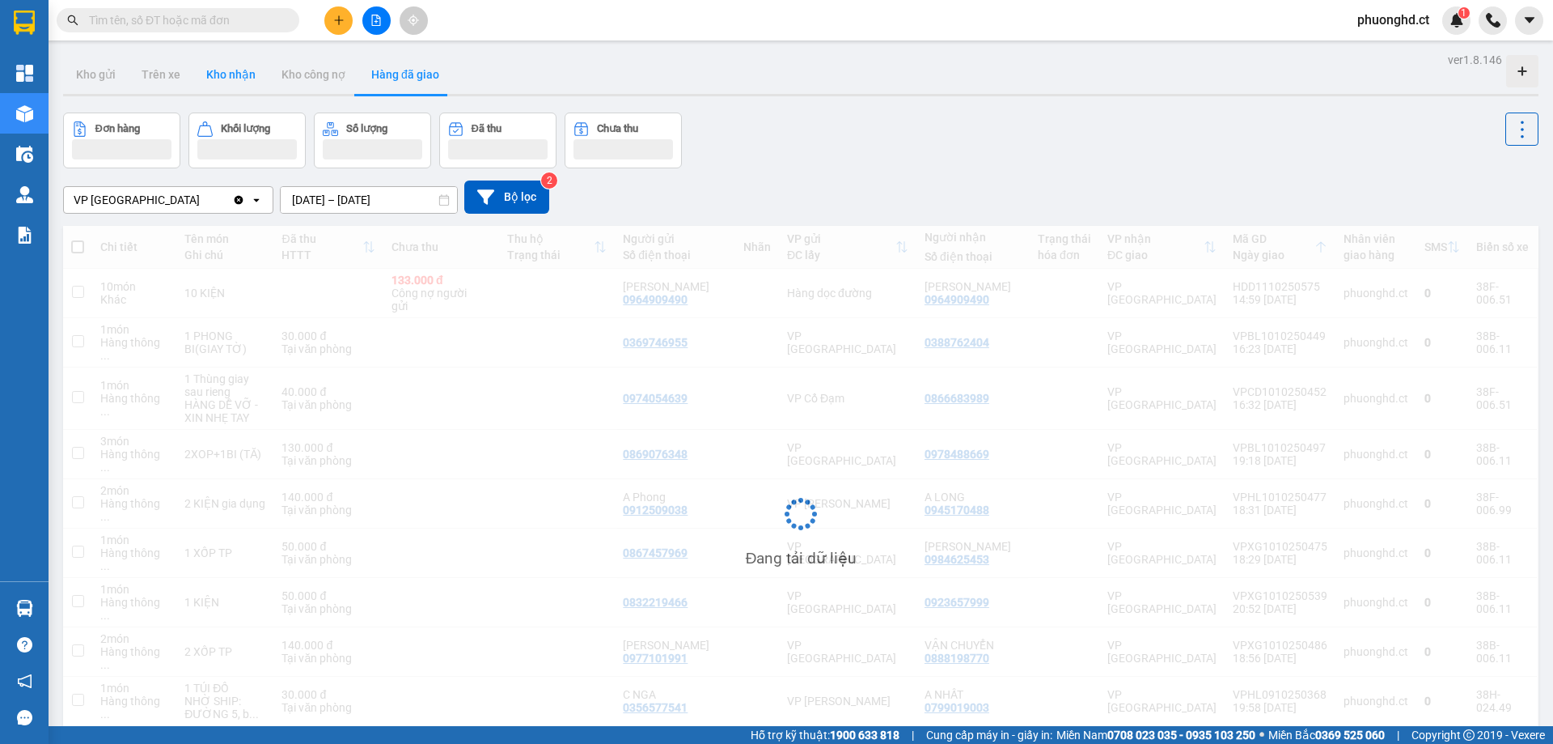
click at [210, 80] on button "Kho nhận" at bounding box center [230, 74] width 75 height 39
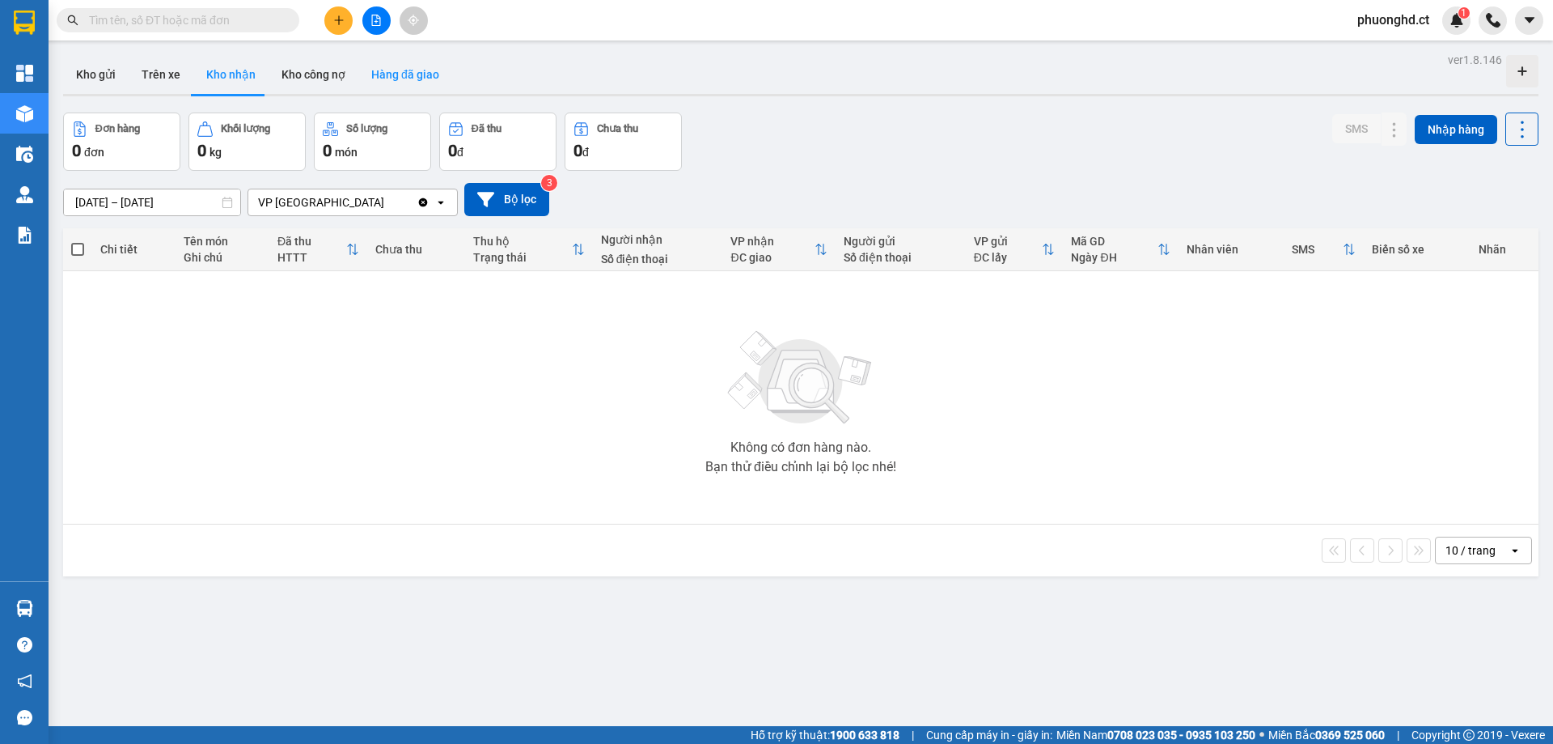
click at [374, 75] on button "Hàng đã giao" at bounding box center [405, 74] width 94 height 39
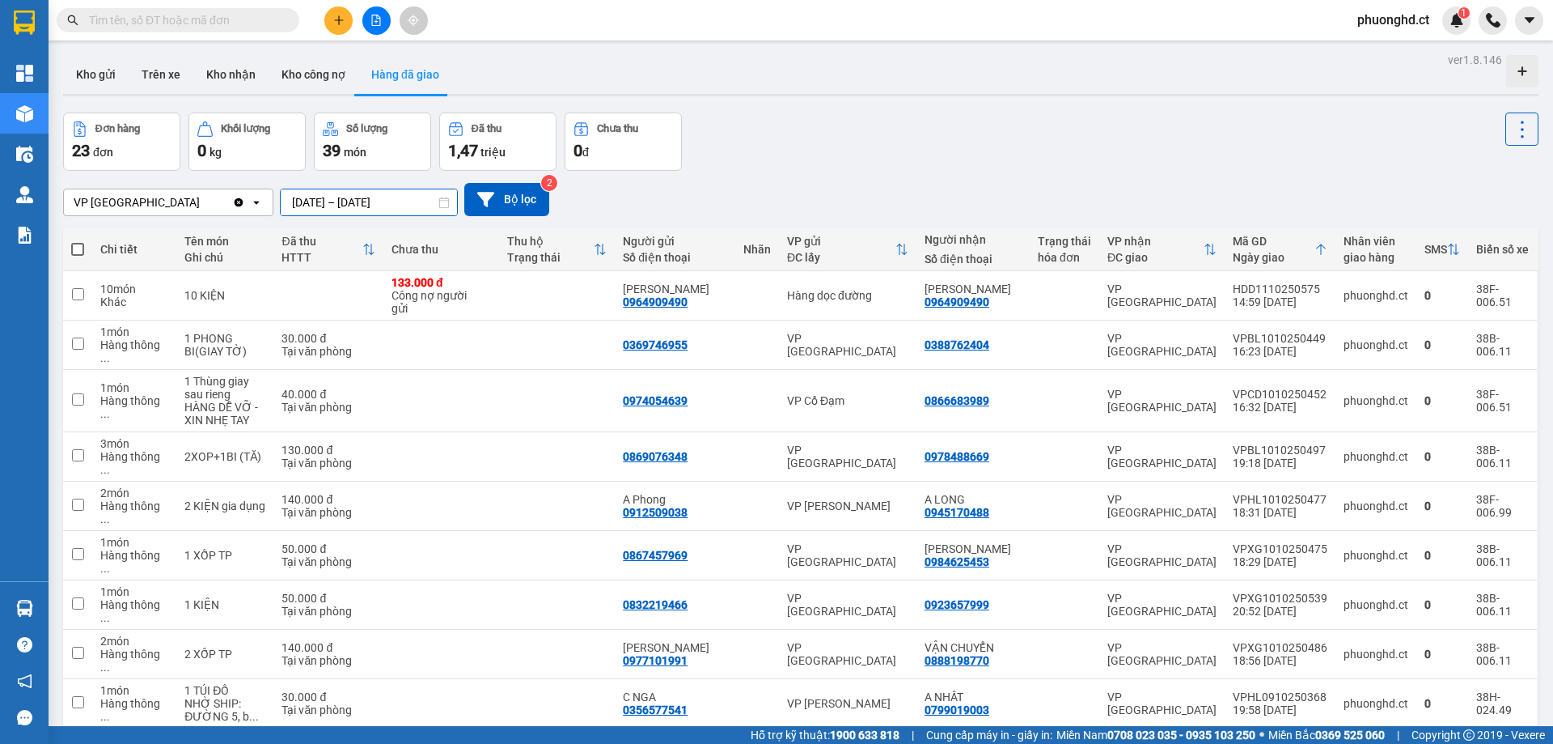
click at [390, 206] on input "[DATE] – [DATE]" at bounding box center [369, 202] width 176 height 26
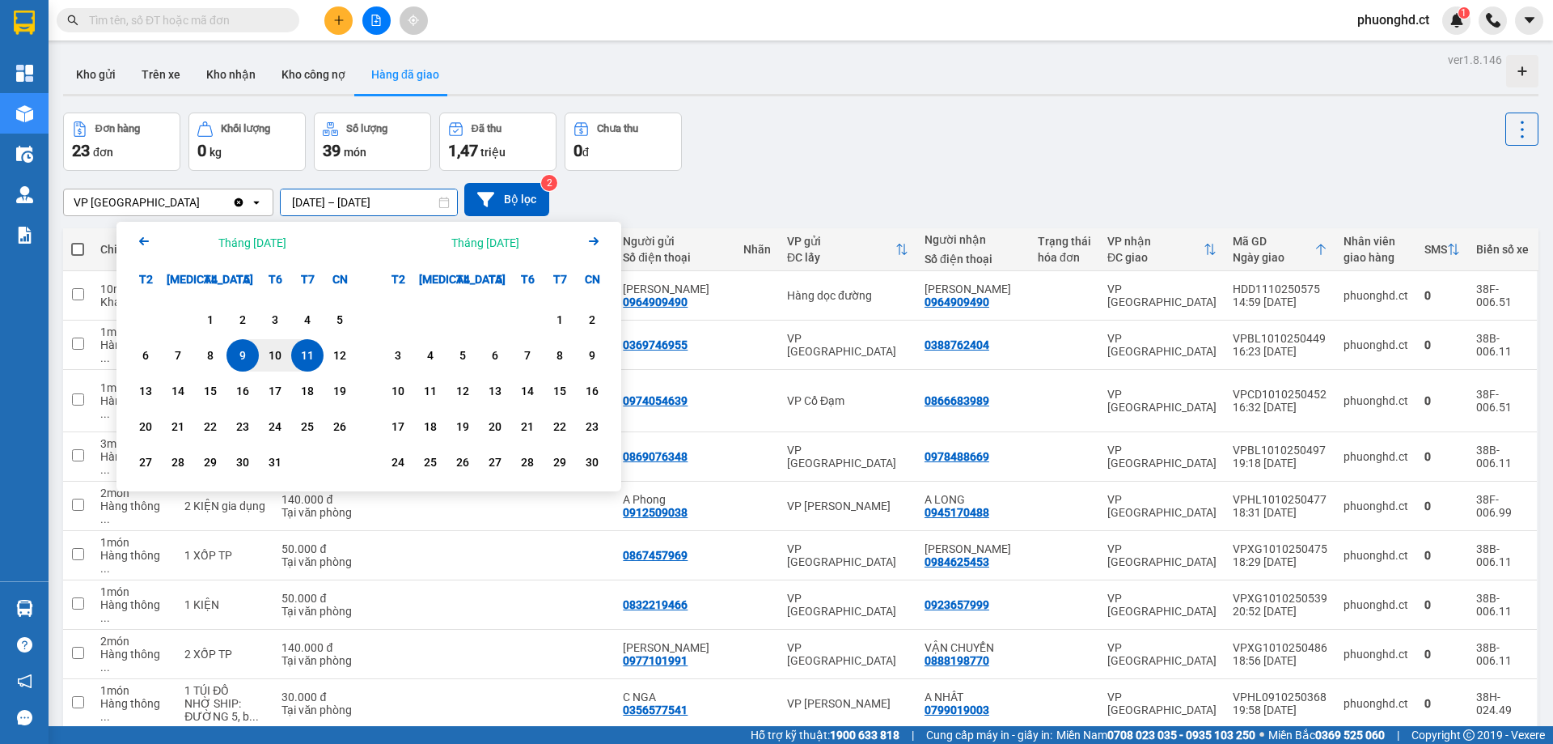
click at [307, 362] on div "11" at bounding box center [307, 354] width 23 height 19
type input "11/10/2025 – 11/10/2025"
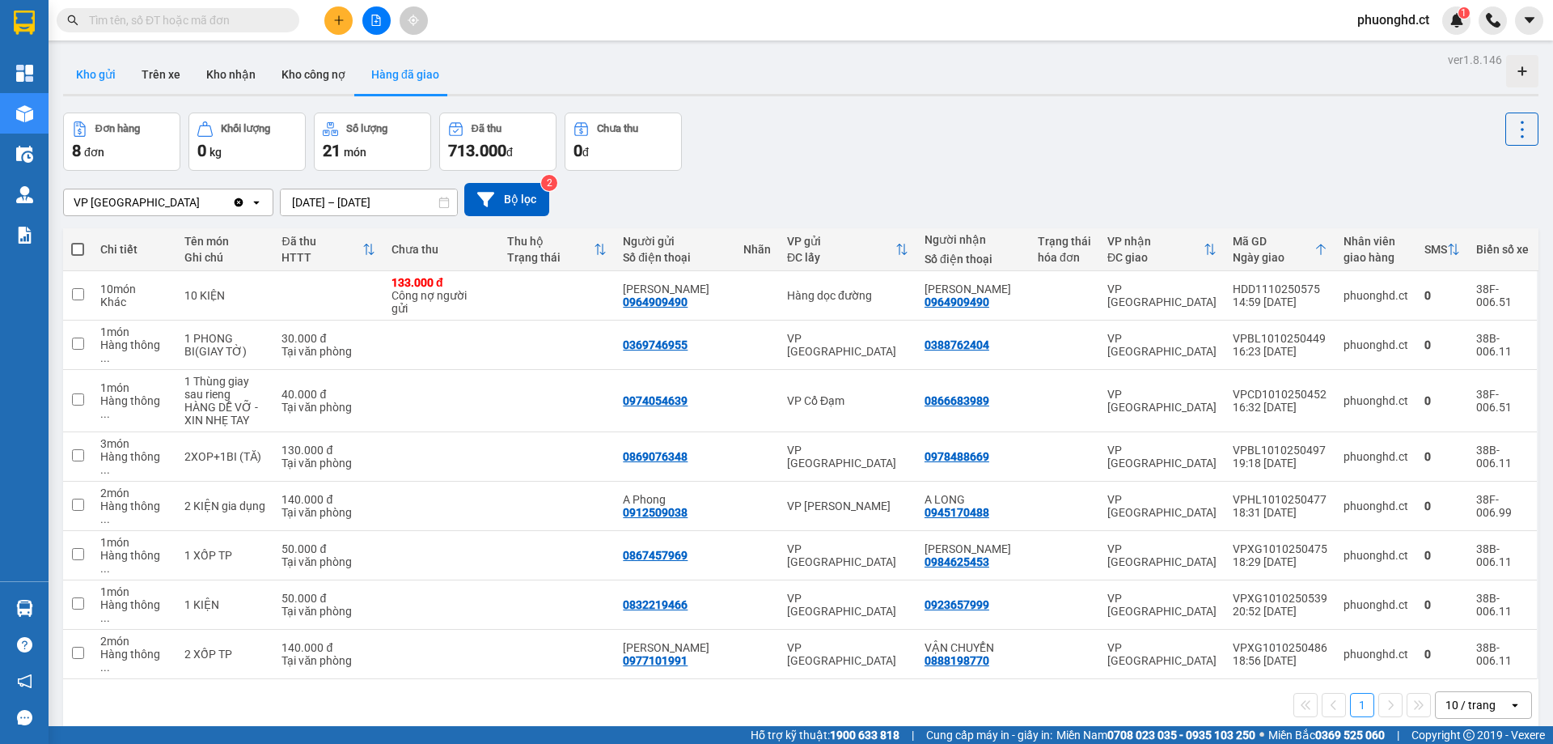
click at [108, 58] on button "Kho gửi" at bounding box center [96, 74] width 66 height 39
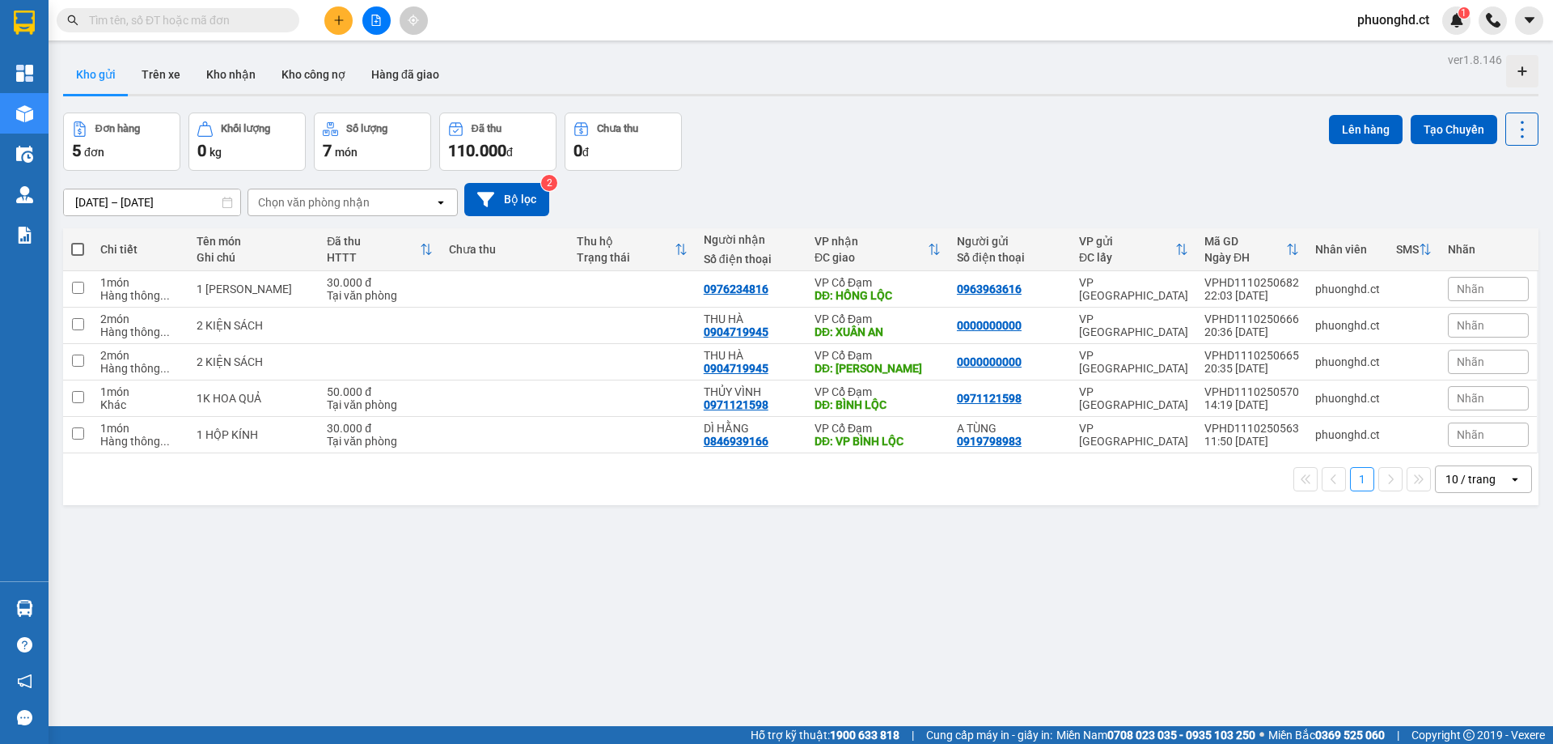
click at [79, 246] on span at bounding box center [77, 249] width 13 height 13
click at [78, 241] on input "checkbox" at bounding box center [78, 241] width 0 height 0
checkbox input "true"
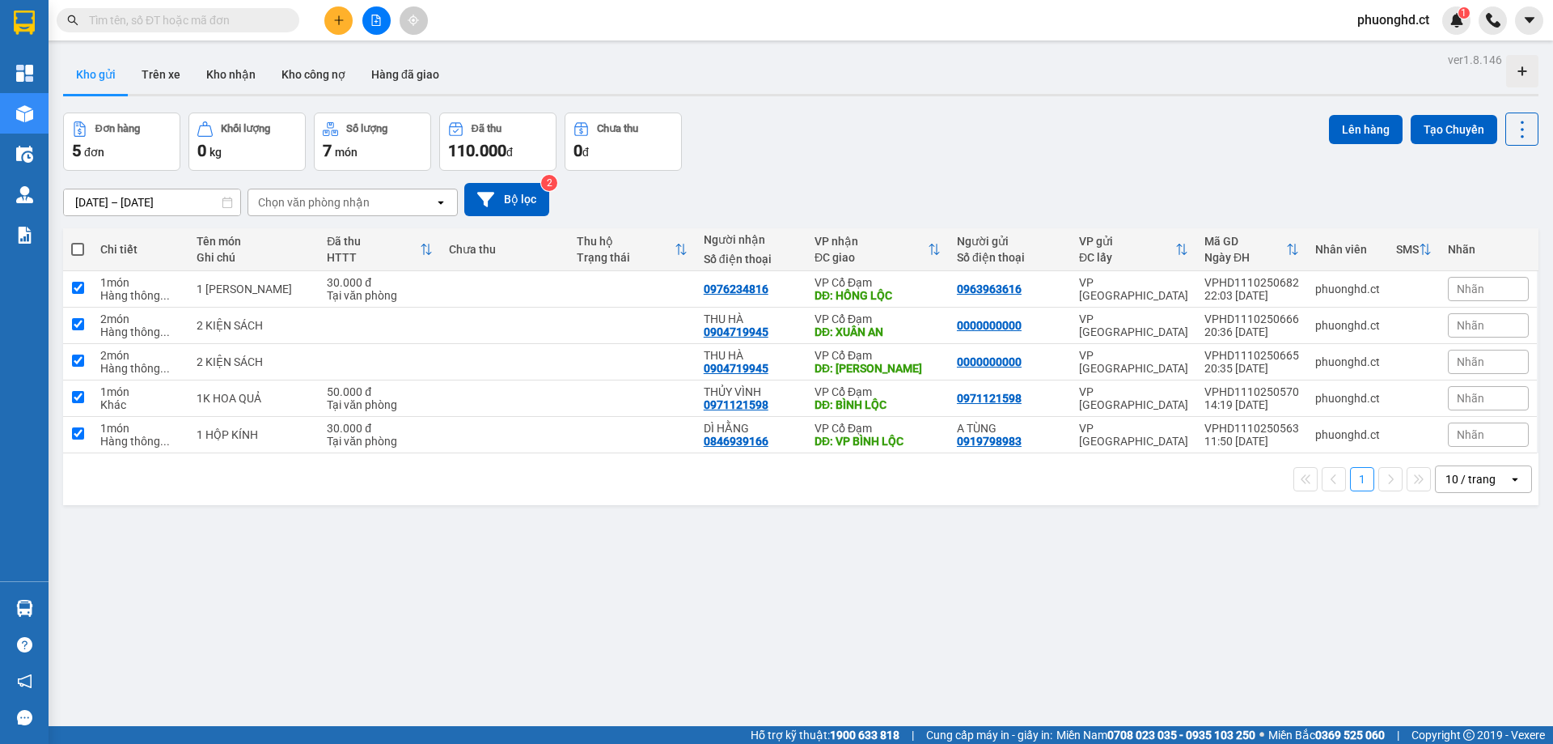
checkbox input "true"
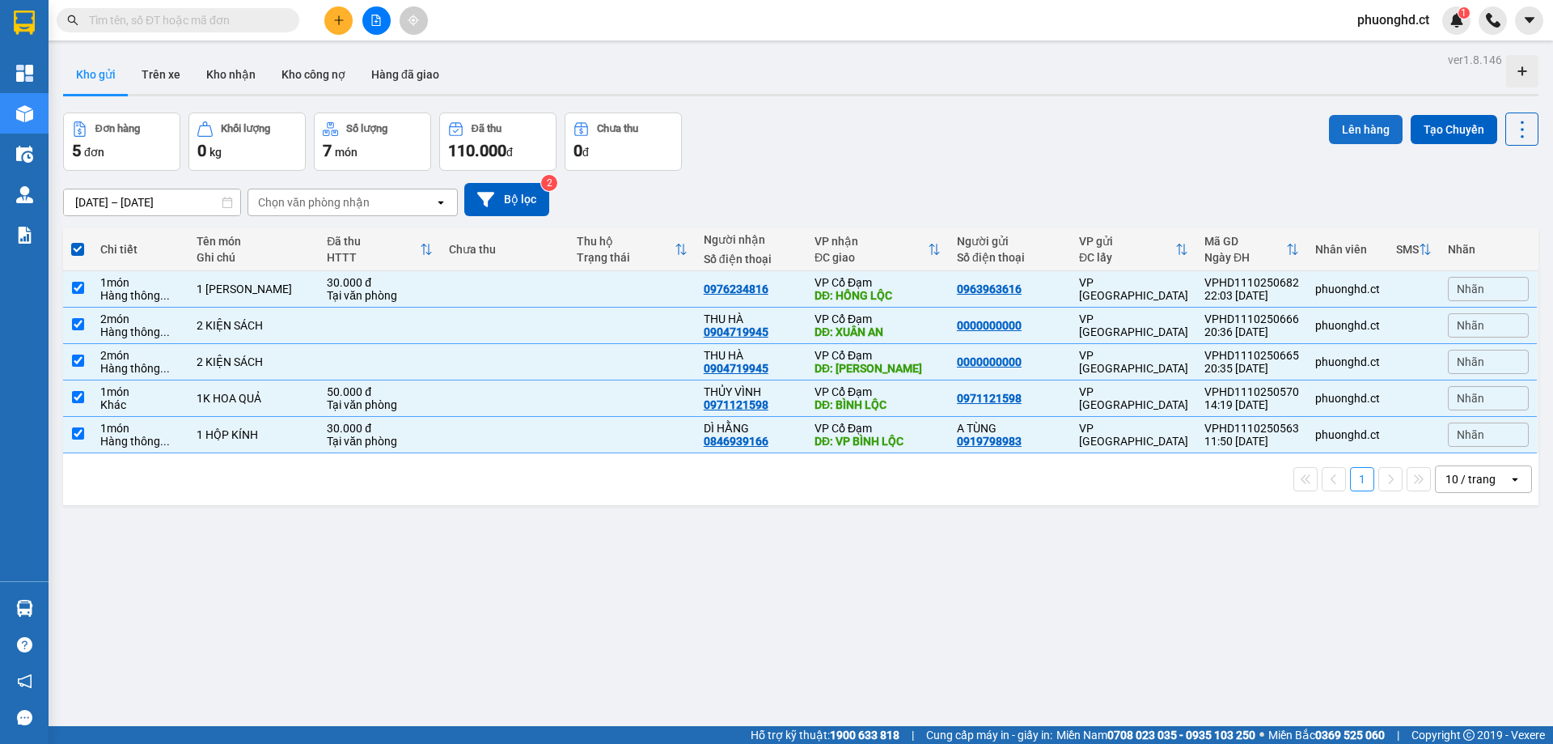
click at [1375, 133] on button "Lên hàng" at bounding box center [1366, 129] width 74 height 29
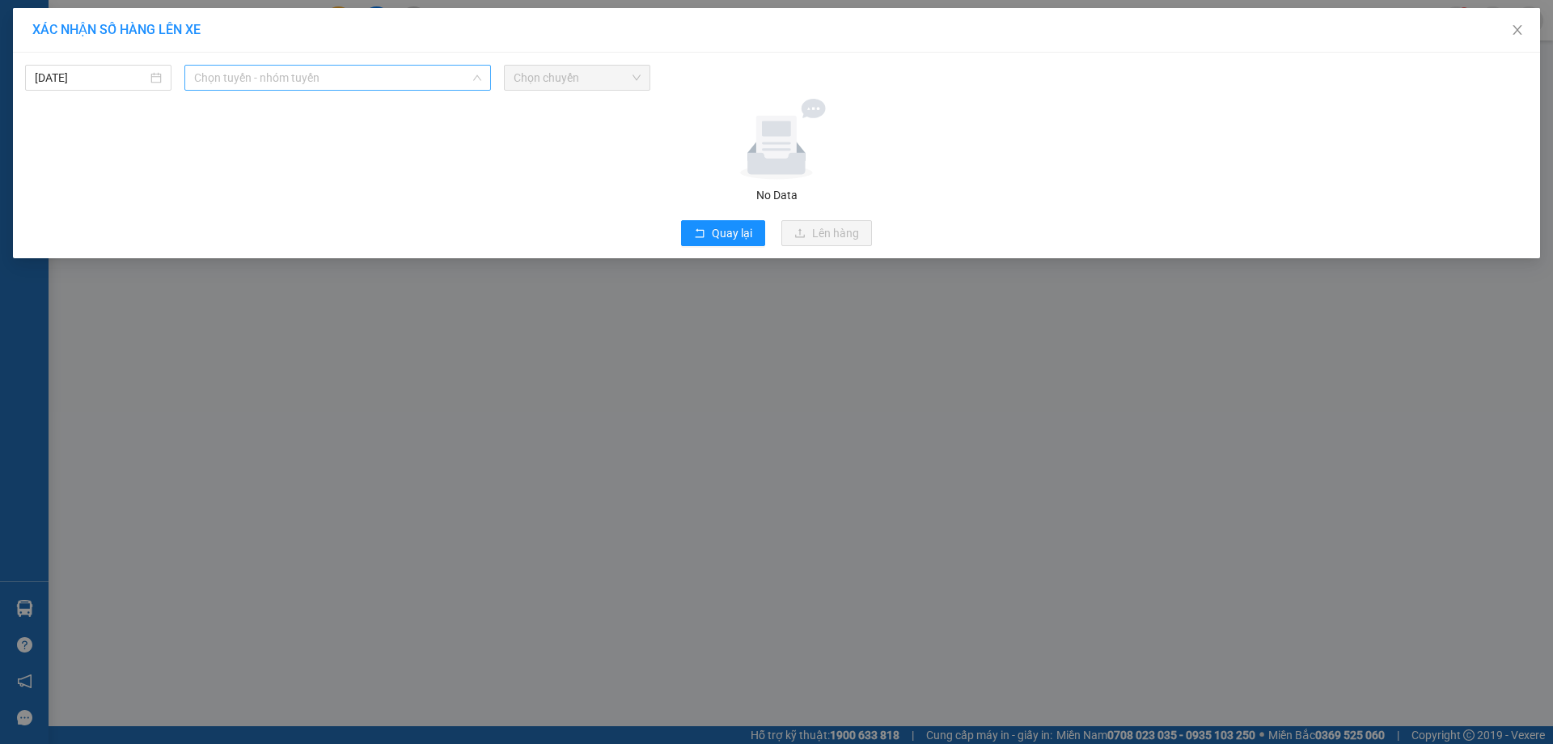
click at [410, 83] on span "Chọn tuyến - nhóm tuyến" at bounding box center [337, 78] width 287 height 24
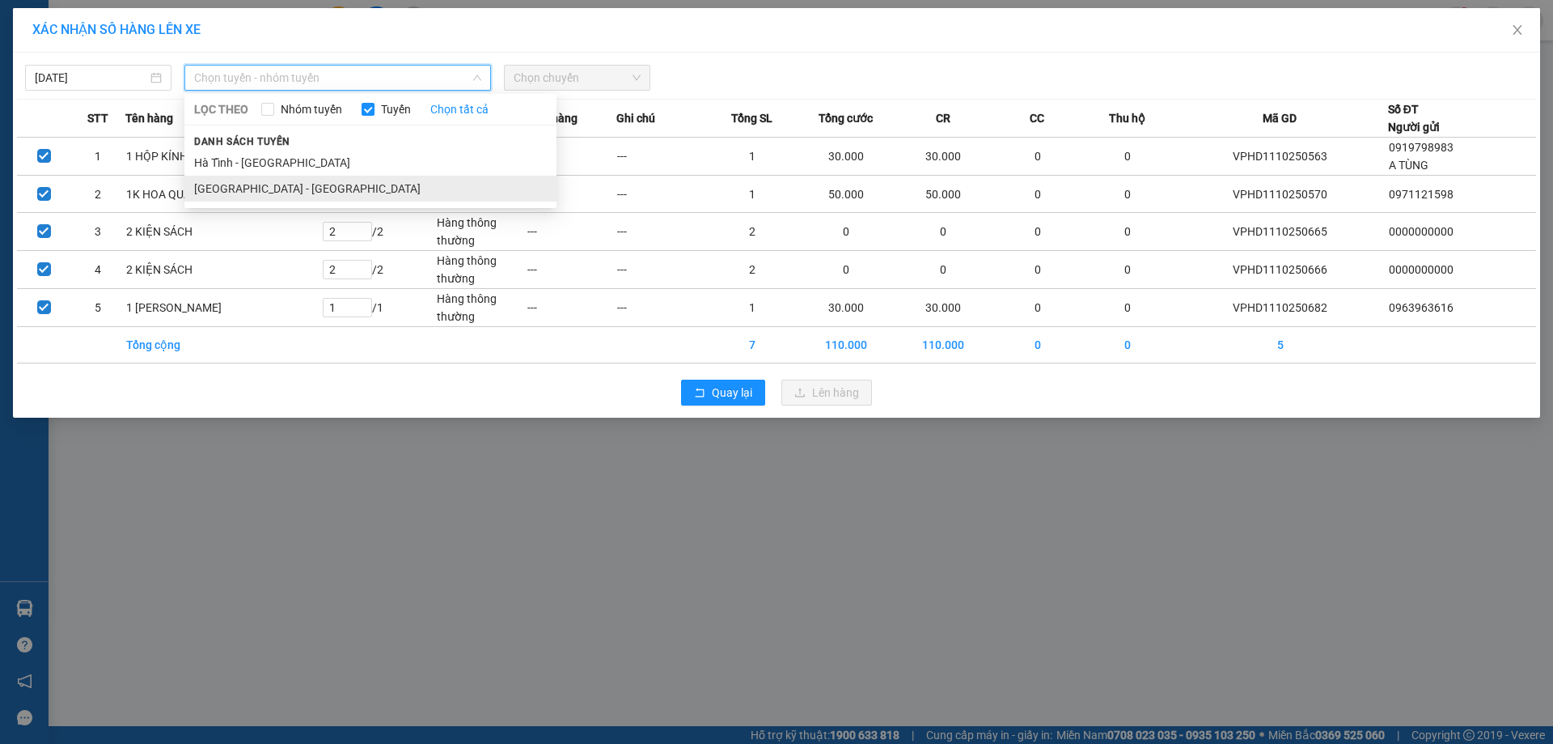
click at [250, 180] on li "Hà Nội - Hà Tĩnh" at bounding box center [370, 189] width 372 height 26
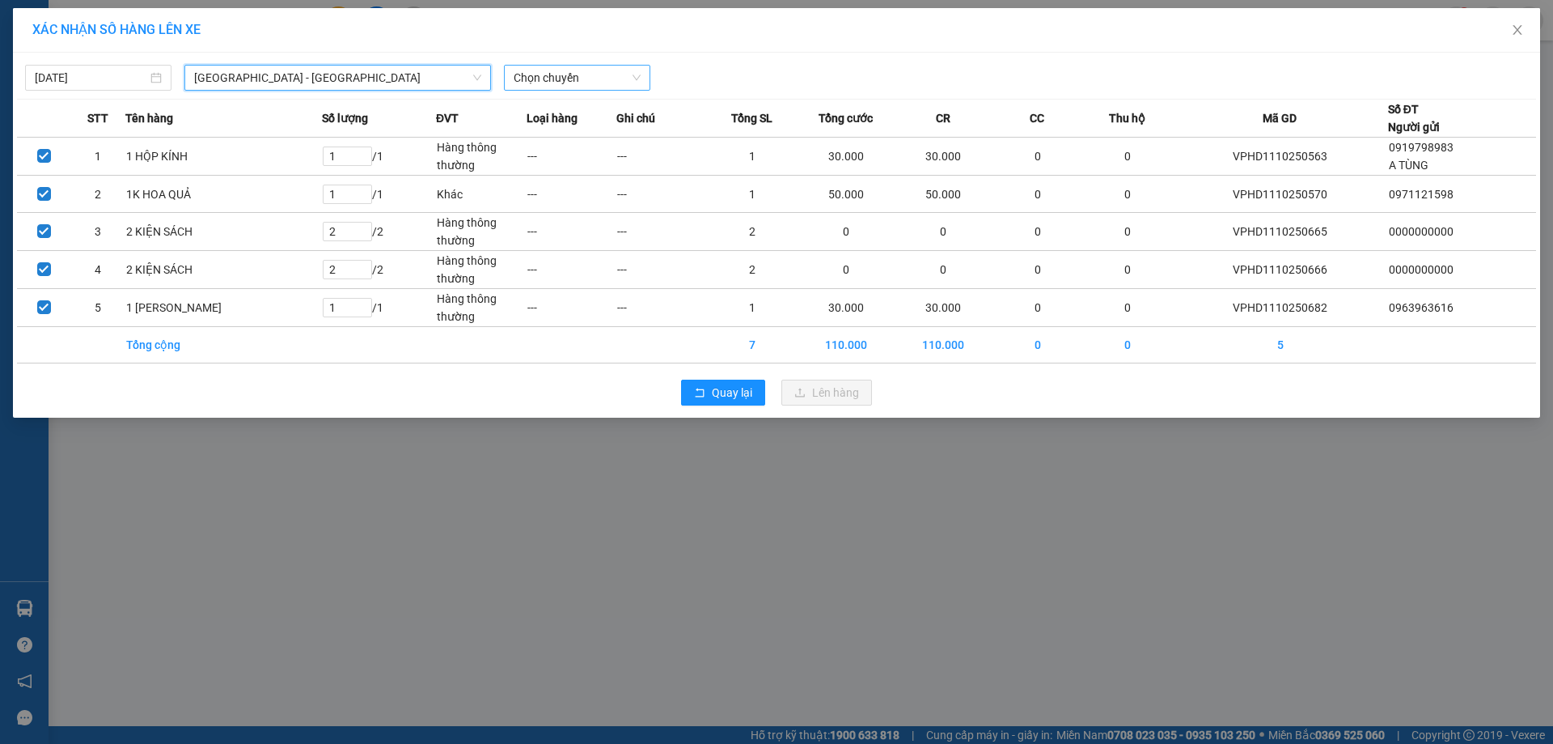
click at [525, 79] on span "Chọn chuyến" at bounding box center [577, 78] width 127 height 24
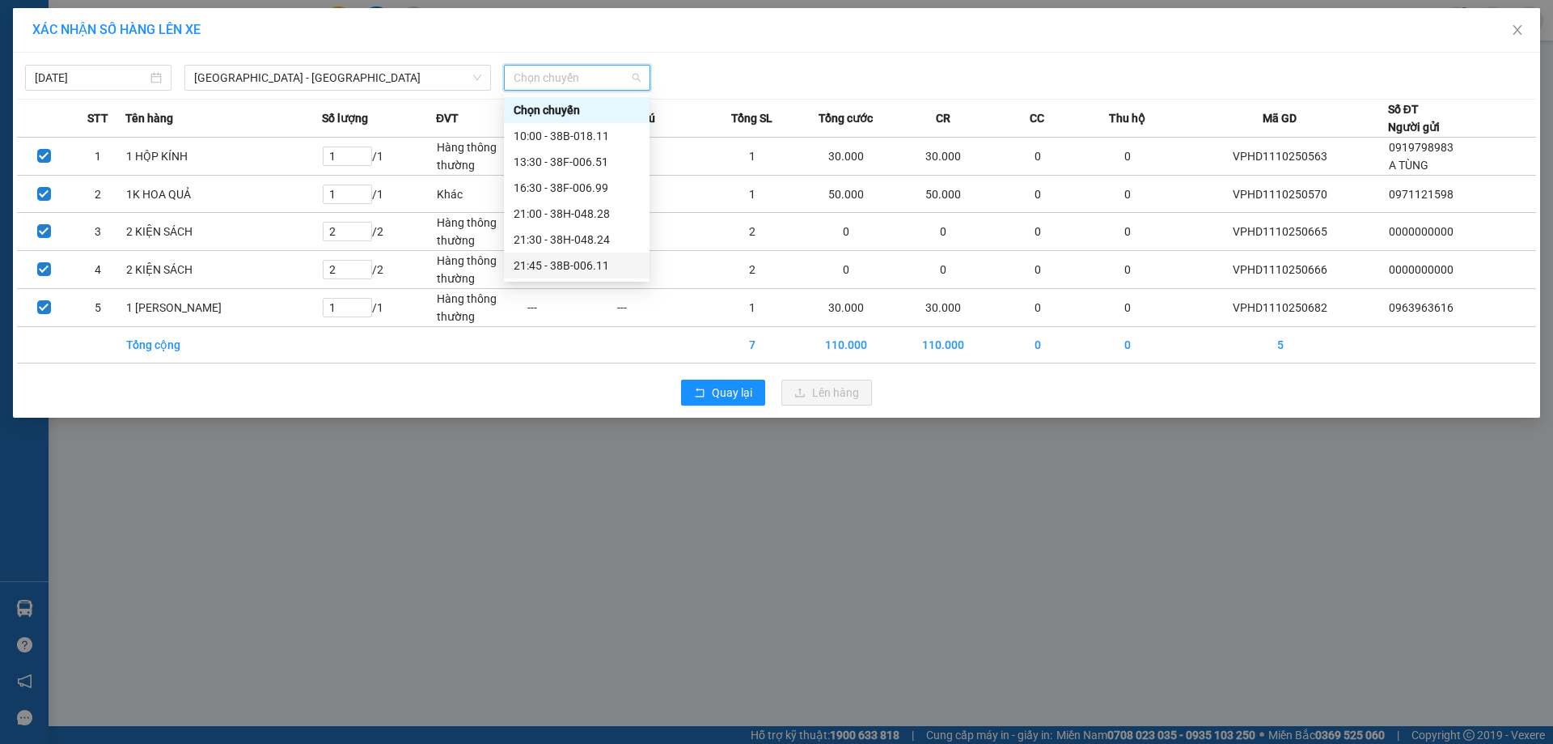
click at [562, 256] on div "21:45 - 38B-006.11" at bounding box center [577, 265] width 146 height 26
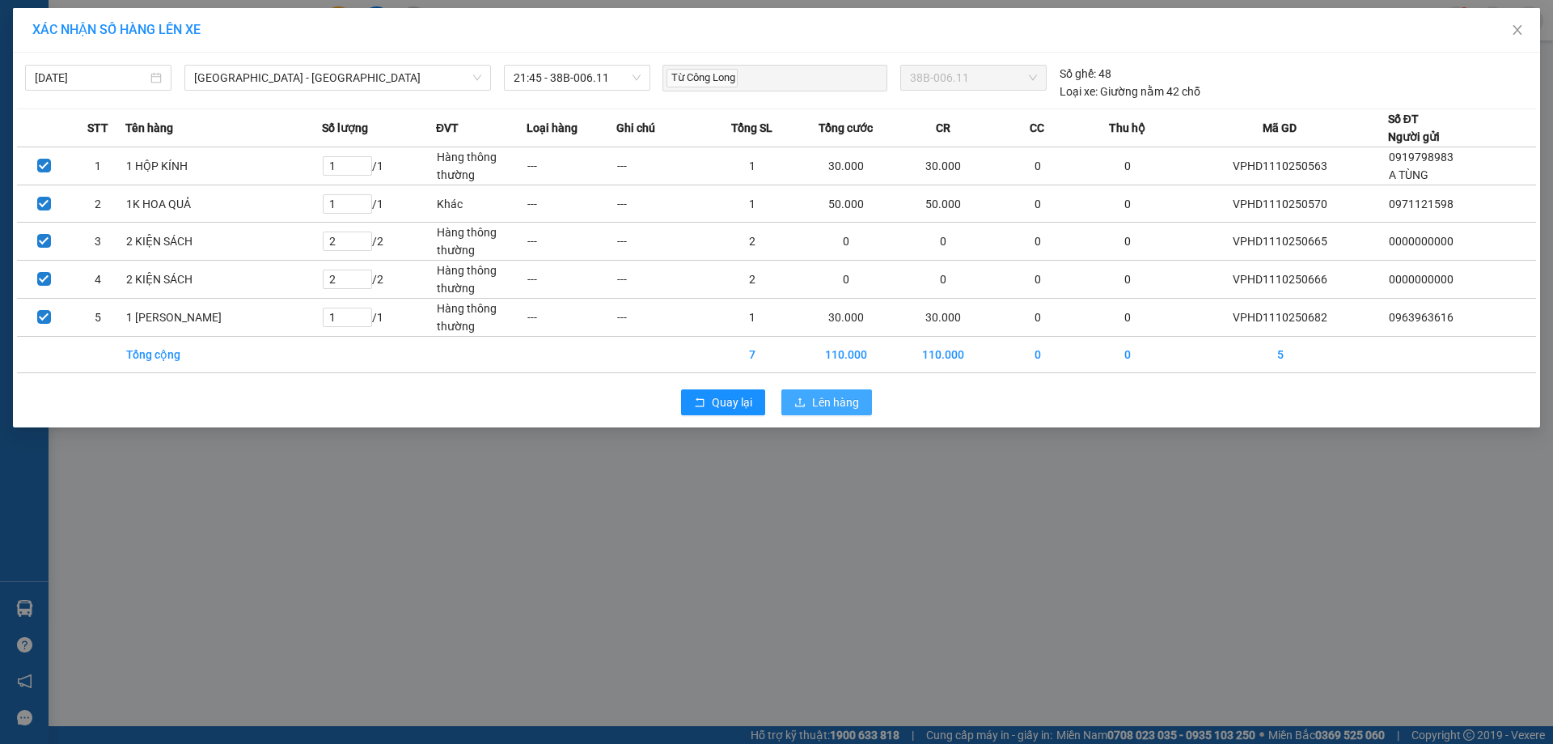
click at [842, 395] on span "Lên hàng" at bounding box center [835, 402] width 47 height 18
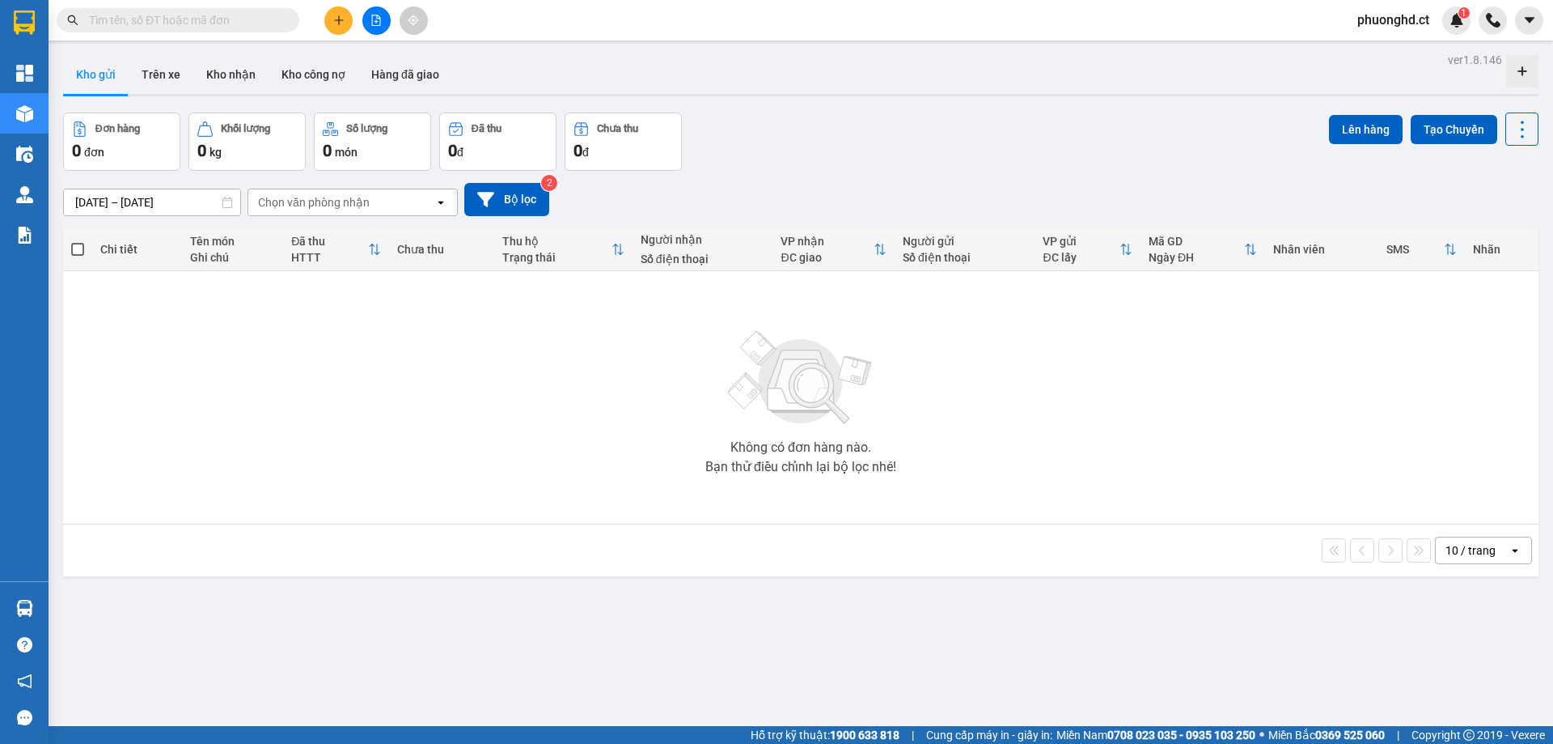
click at [373, 30] on button at bounding box center [376, 20] width 28 height 28
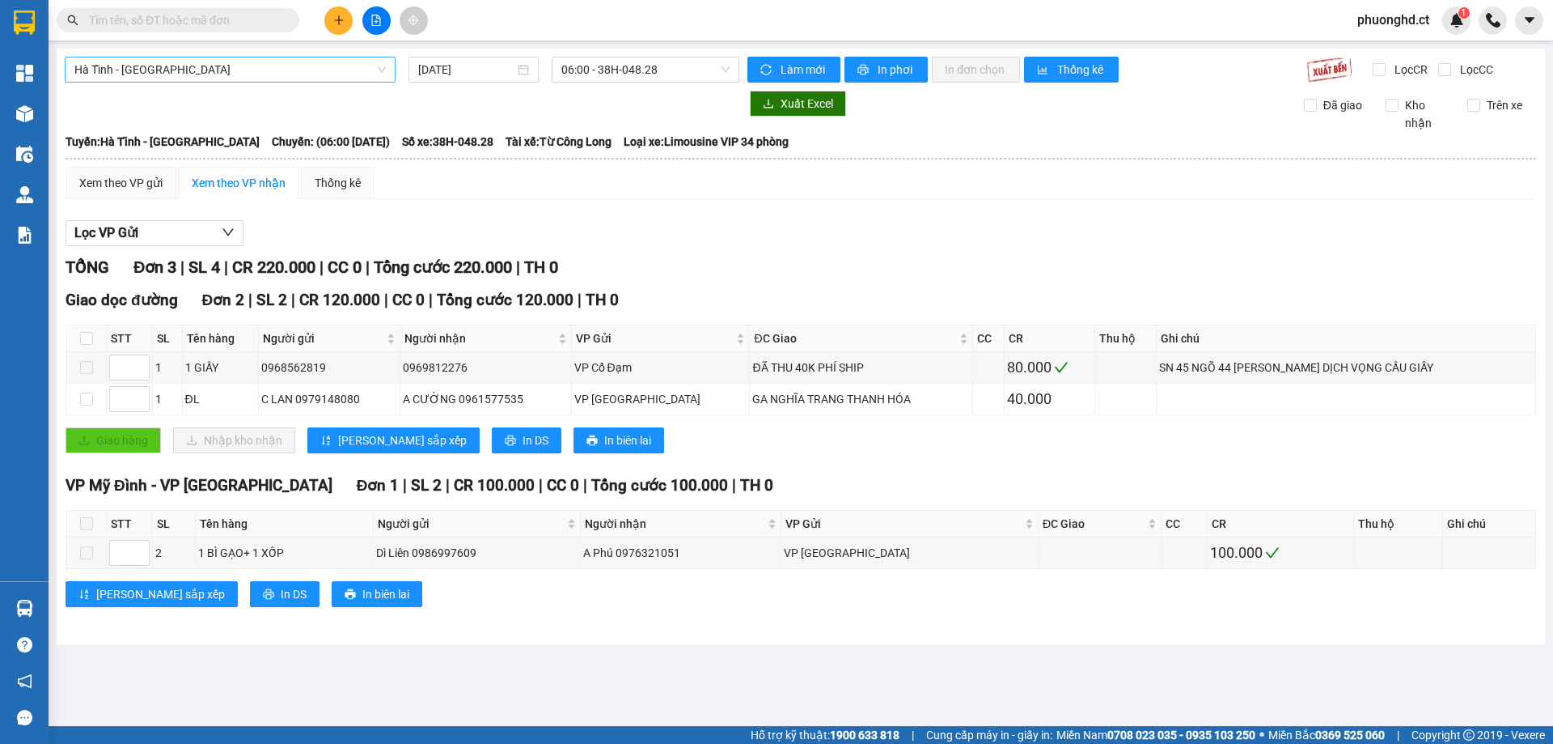
click at [237, 78] on span "Hà Tĩnh - Hà Nội" at bounding box center [229, 69] width 311 height 24
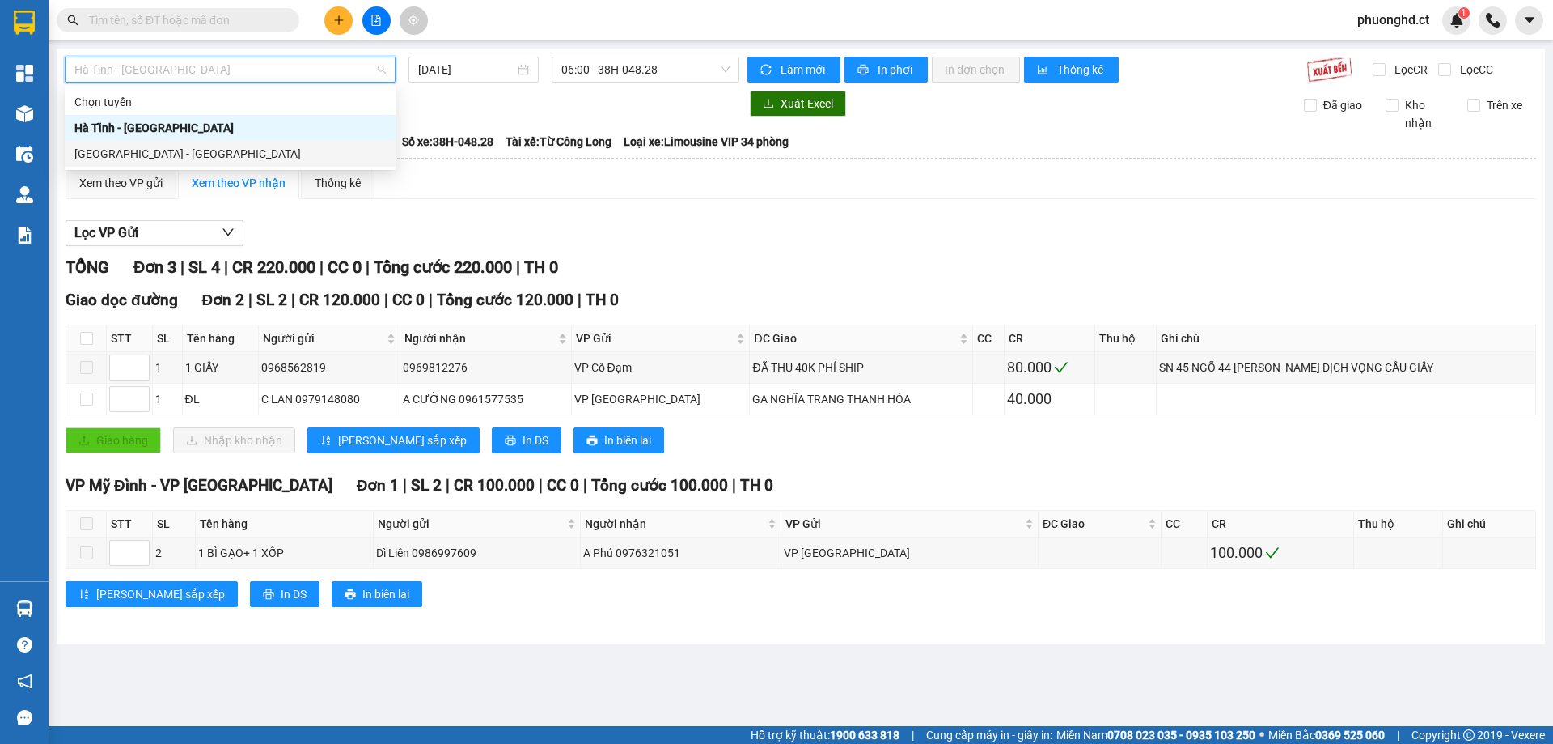
click at [272, 147] on div "Hà Nội - Hà Tĩnh" at bounding box center [229, 154] width 311 height 18
type input "11/10/2025"
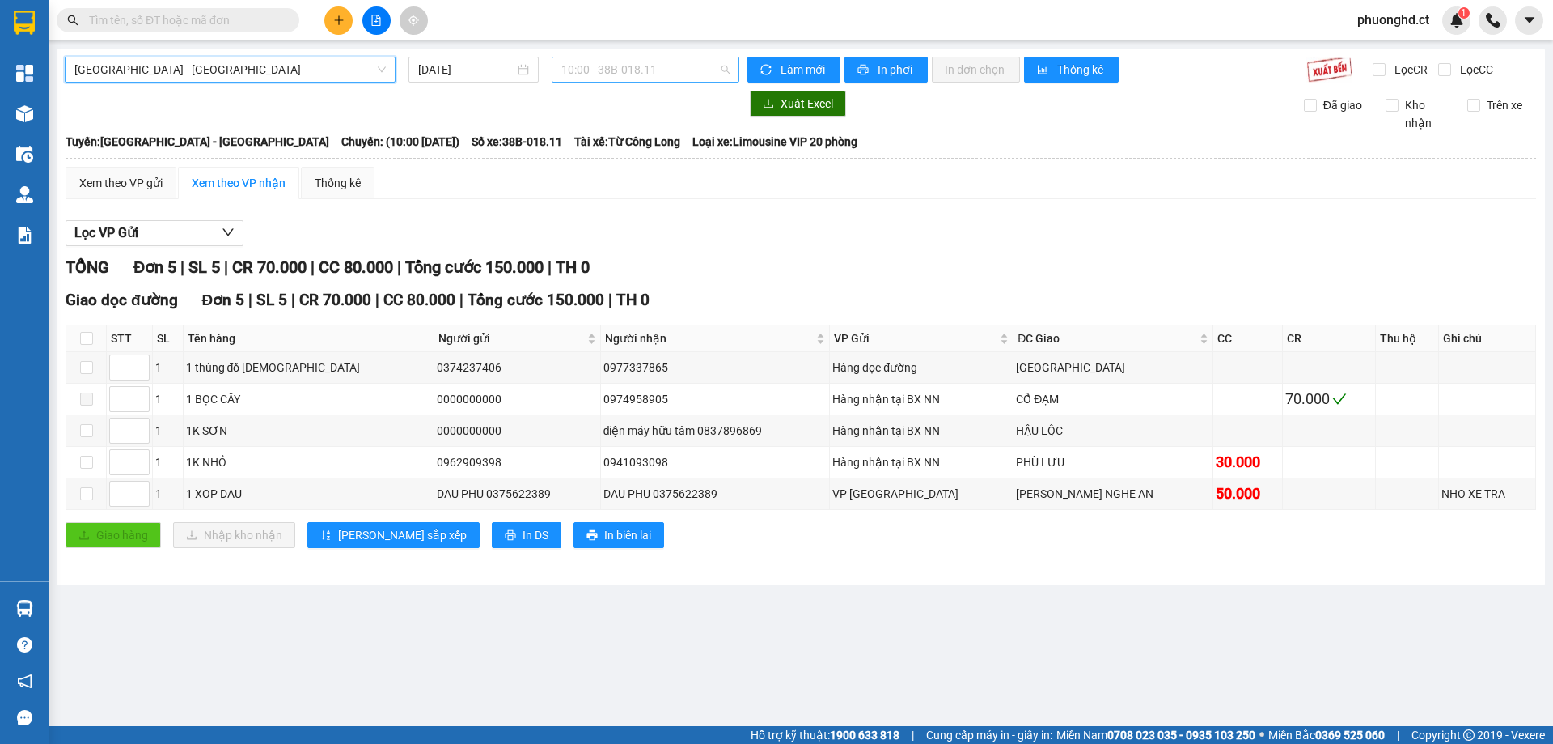
click at [664, 73] on span "10:00 - 38B-018.11" at bounding box center [645, 69] width 168 height 24
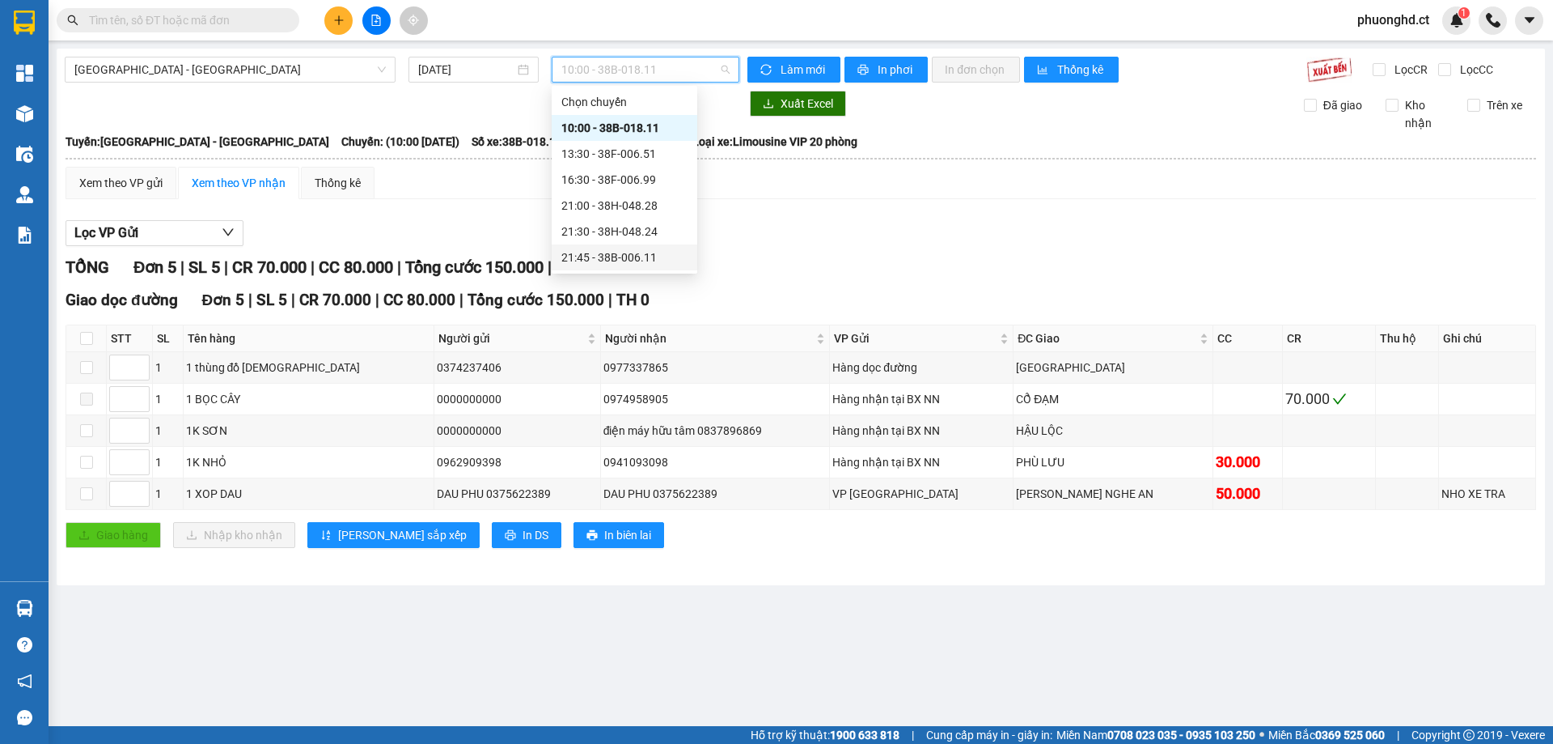
click at [616, 259] on div "21:45 - 38B-006.11" at bounding box center [624, 257] width 126 height 18
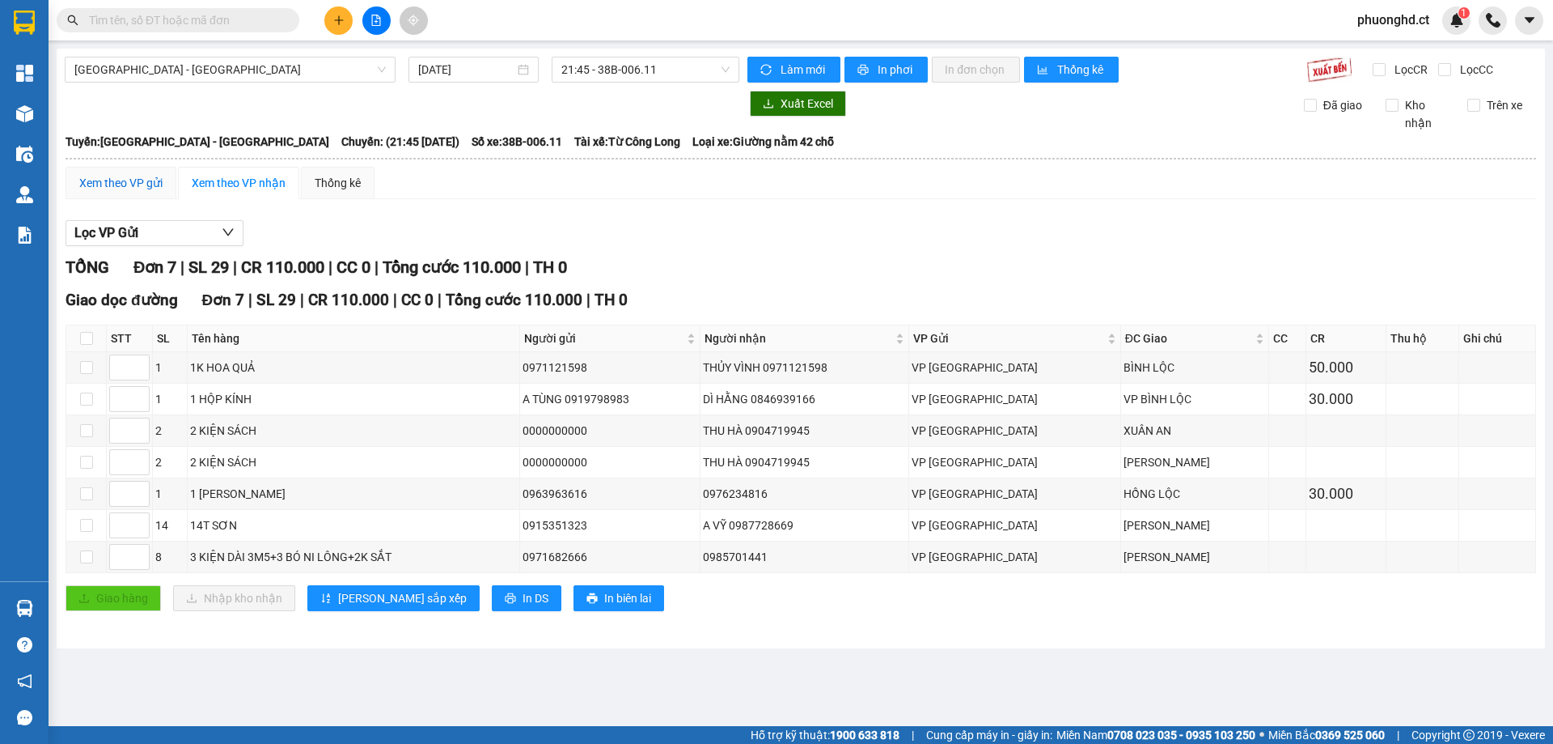
click at [153, 184] on div "Xem theo VP gửi" at bounding box center [120, 183] width 83 height 18
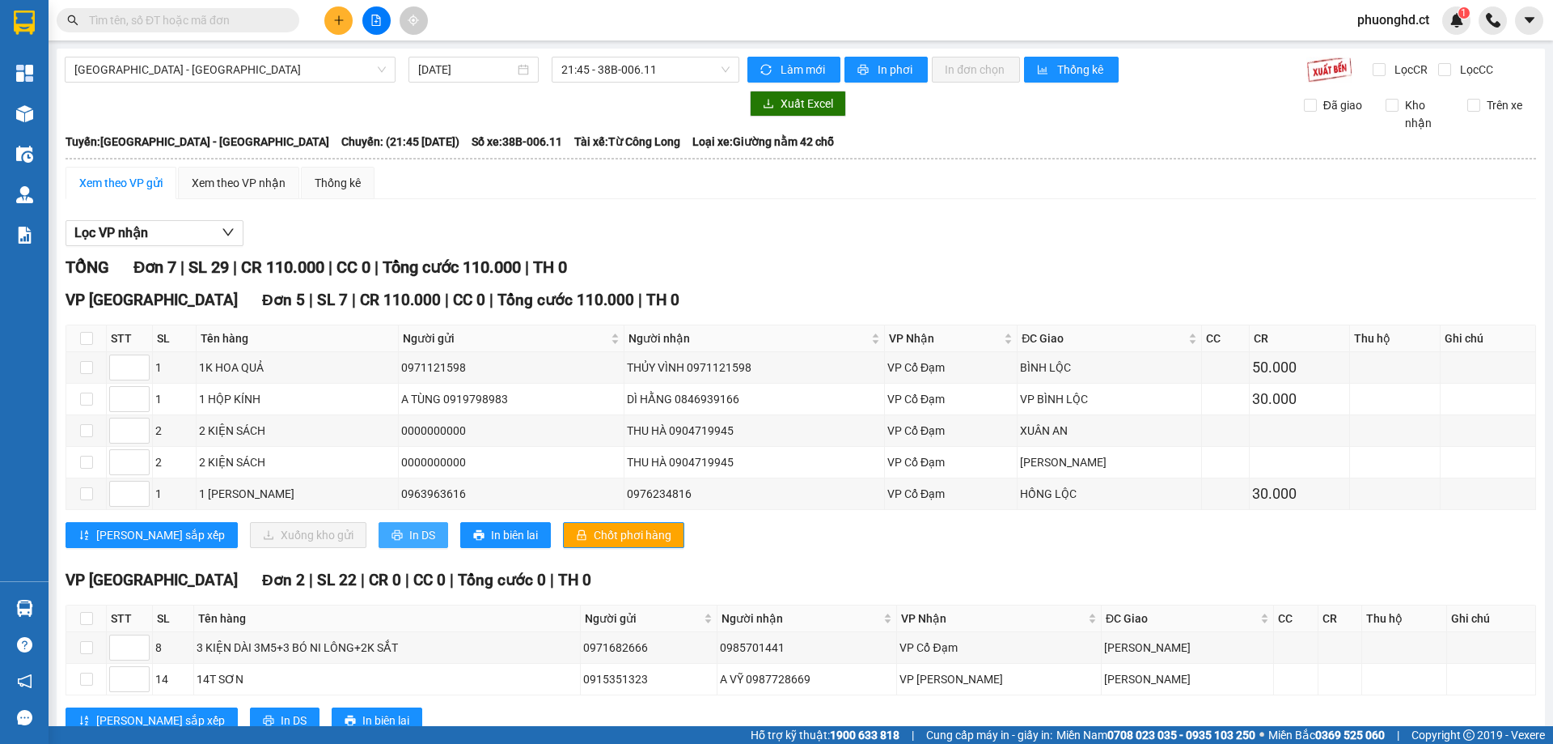
click at [409, 537] on span "In DS" at bounding box center [422, 535] width 26 height 18
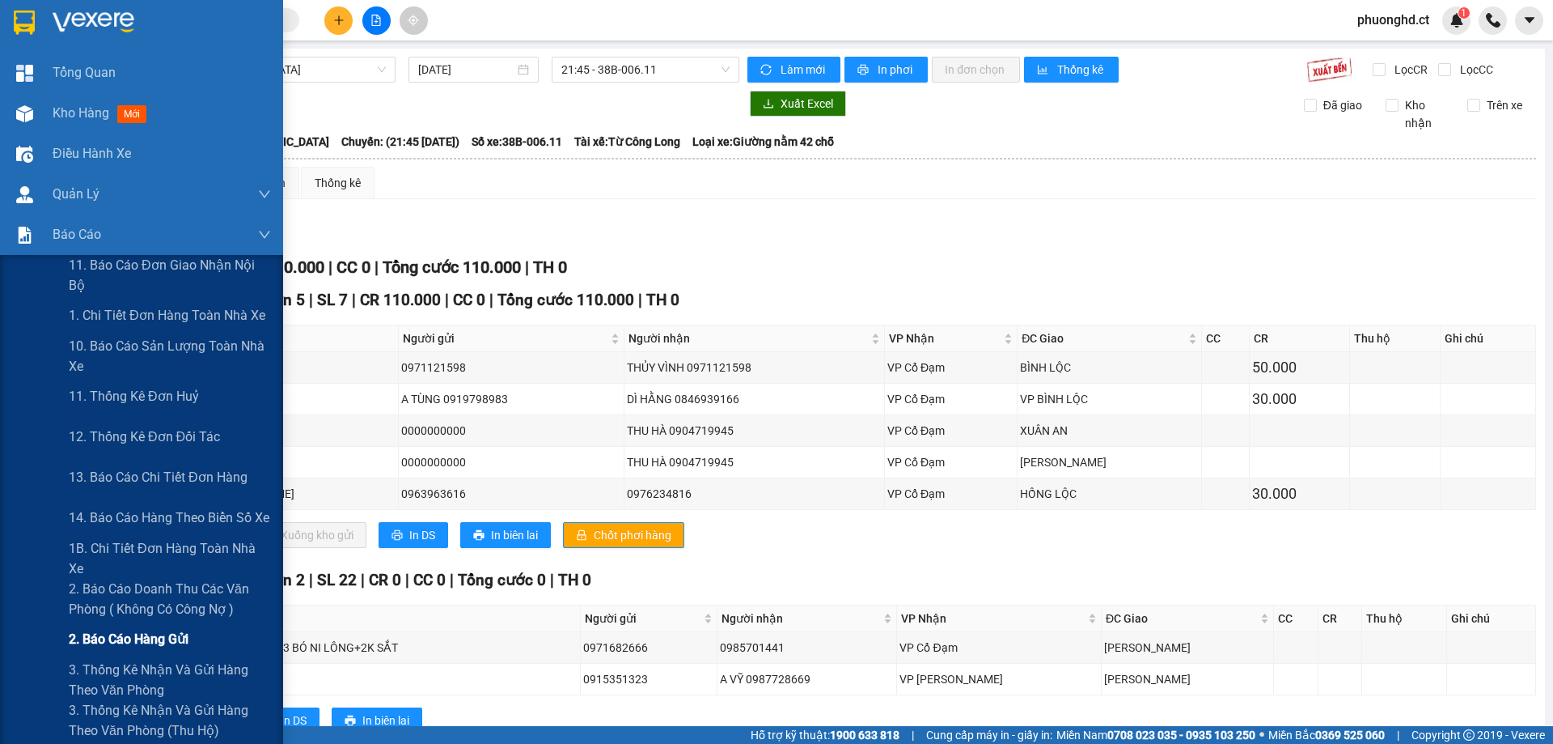
click at [102, 630] on span "2. Báo cáo hàng gửi" at bounding box center [129, 639] width 120 height 20
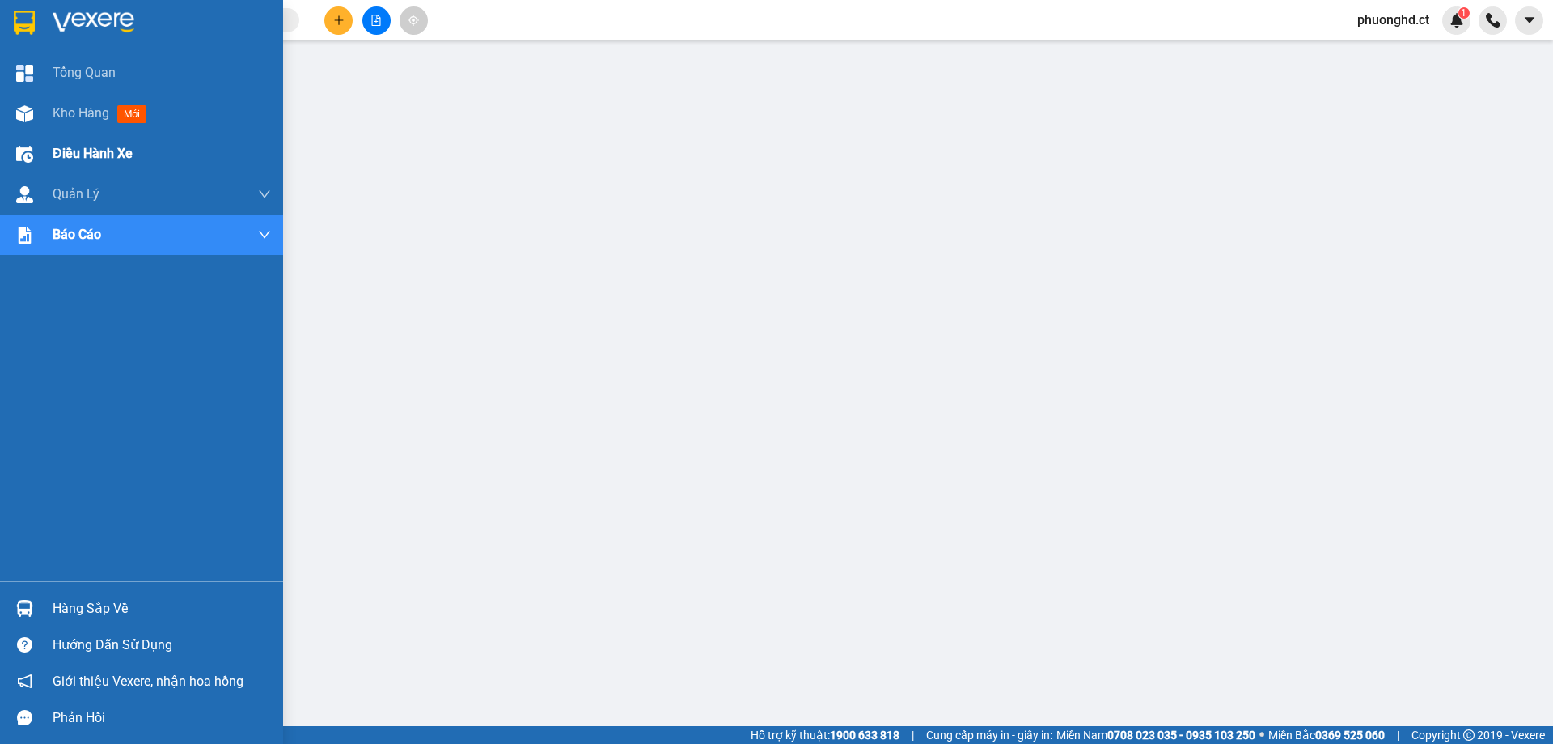
drag, startPoint x: 95, startPoint y: 104, endPoint x: 174, endPoint y: 139, distance: 86.6
click at [95, 105] on span "Kho hàng" at bounding box center [81, 112] width 57 height 15
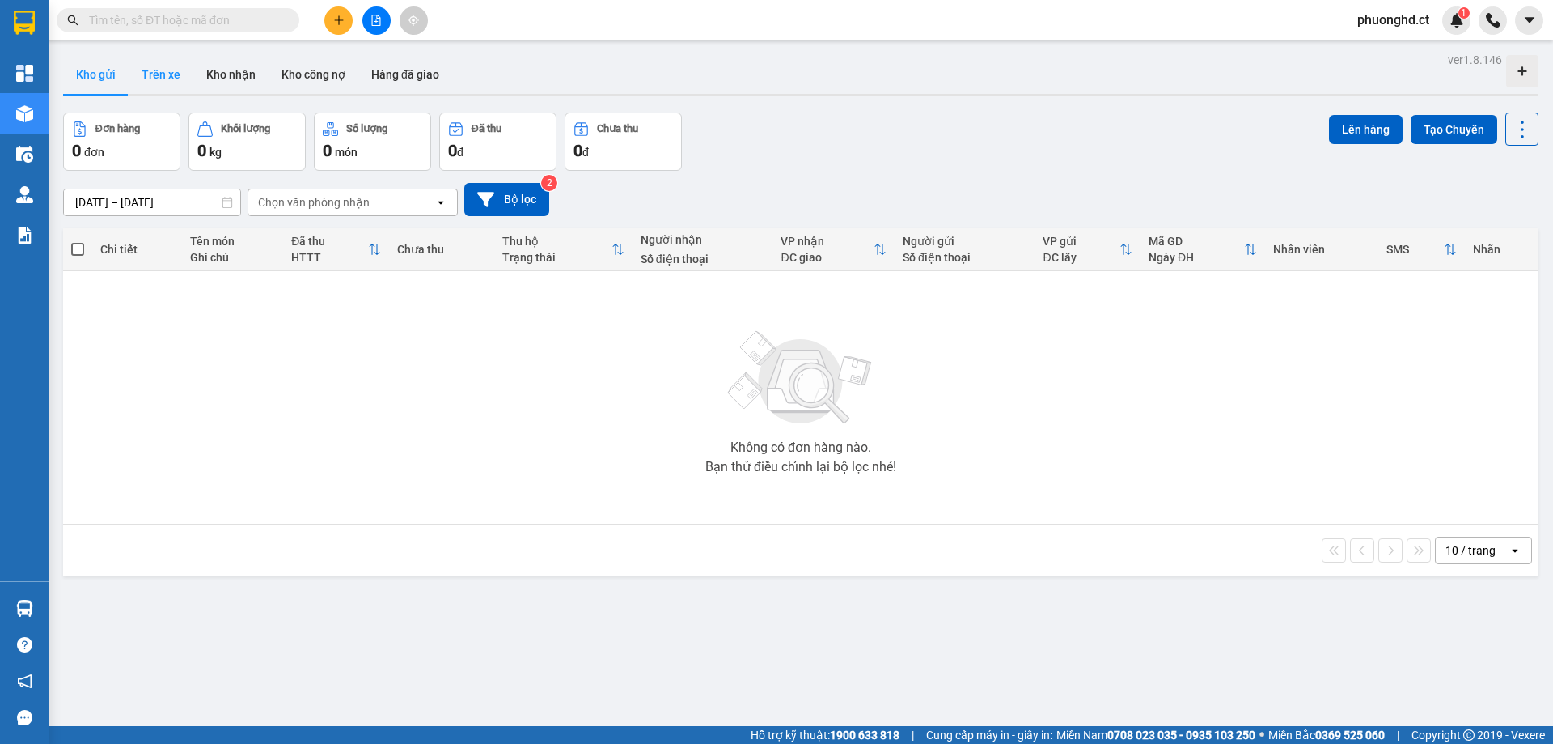
click at [167, 81] on button "Trên xe" at bounding box center [161, 74] width 65 height 39
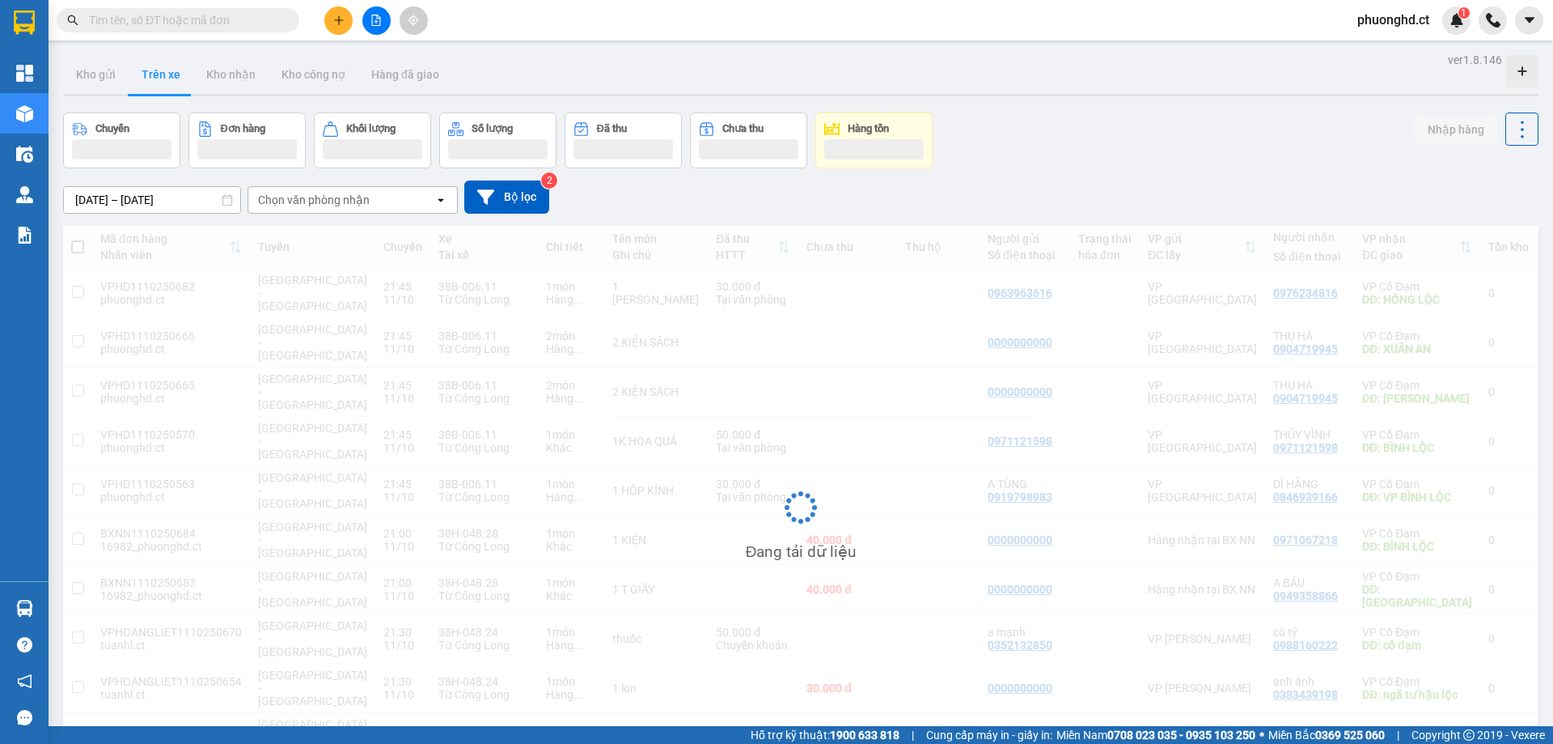
click at [296, 202] on div "Chọn văn phòng nhận" at bounding box center [314, 200] width 112 height 16
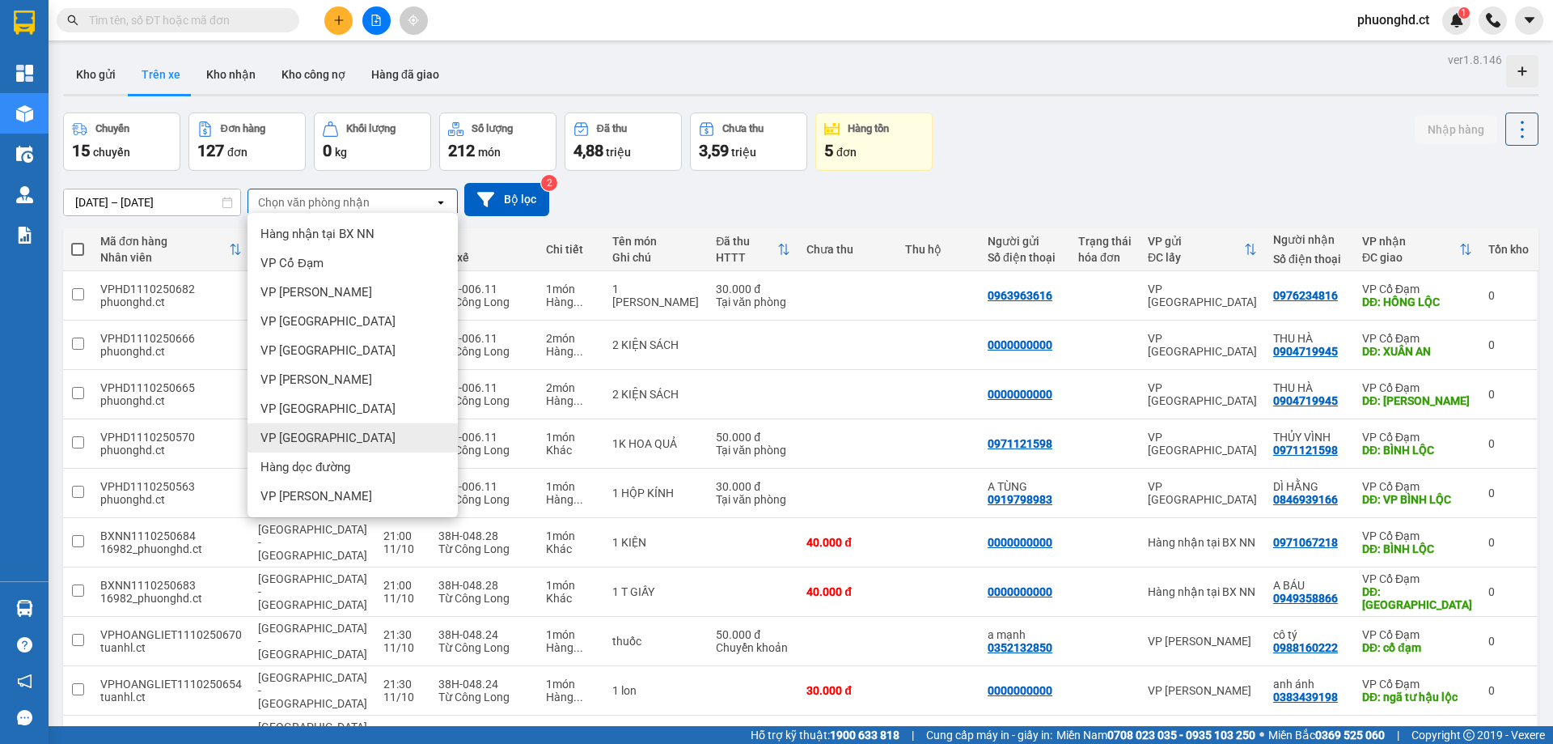
click at [310, 425] on div "VP [GEOGRAPHIC_DATA]" at bounding box center [353, 437] width 210 height 29
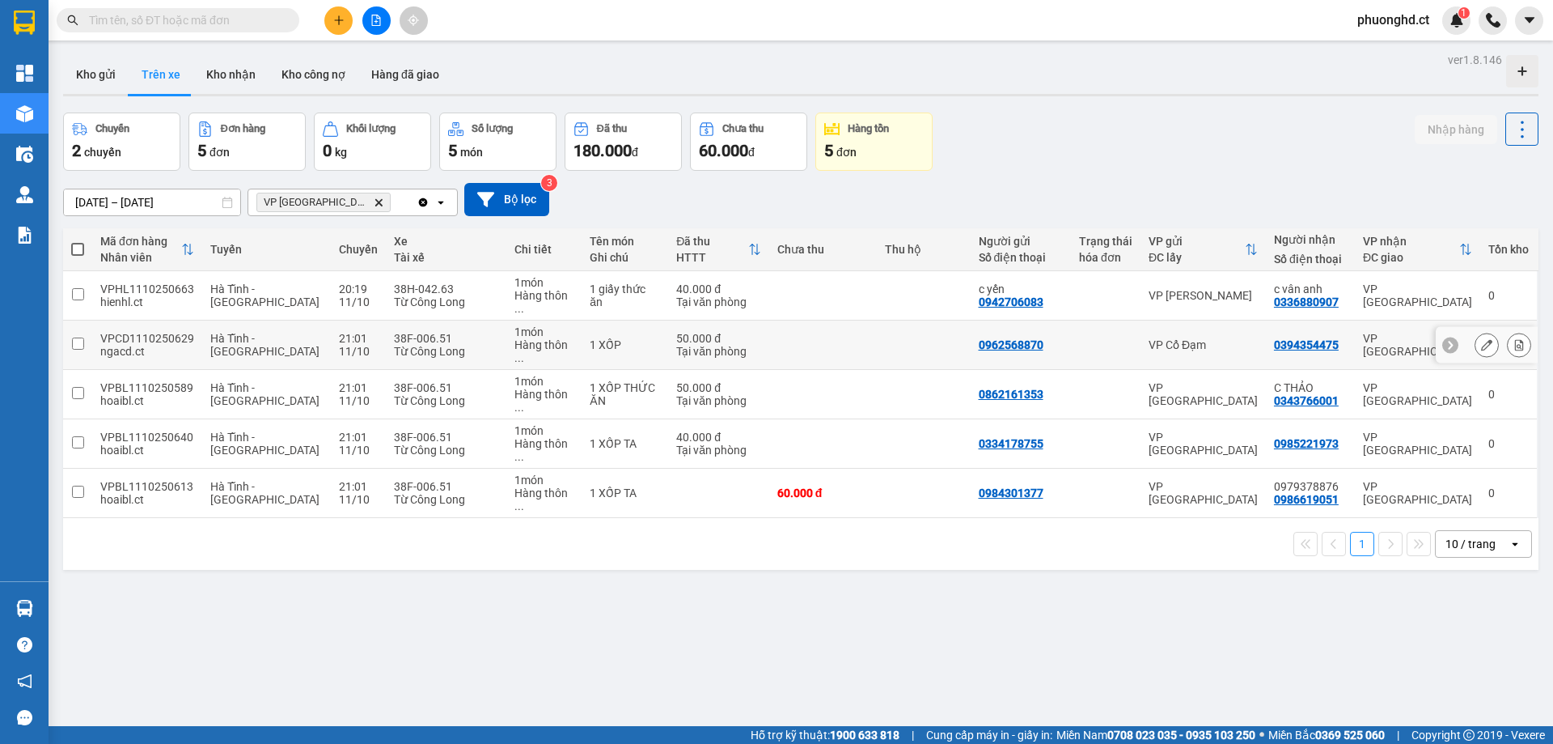
click at [590, 338] on div "1 XỐP" at bounding box center [625, 344] width 70 height 13
checkbox input "true"
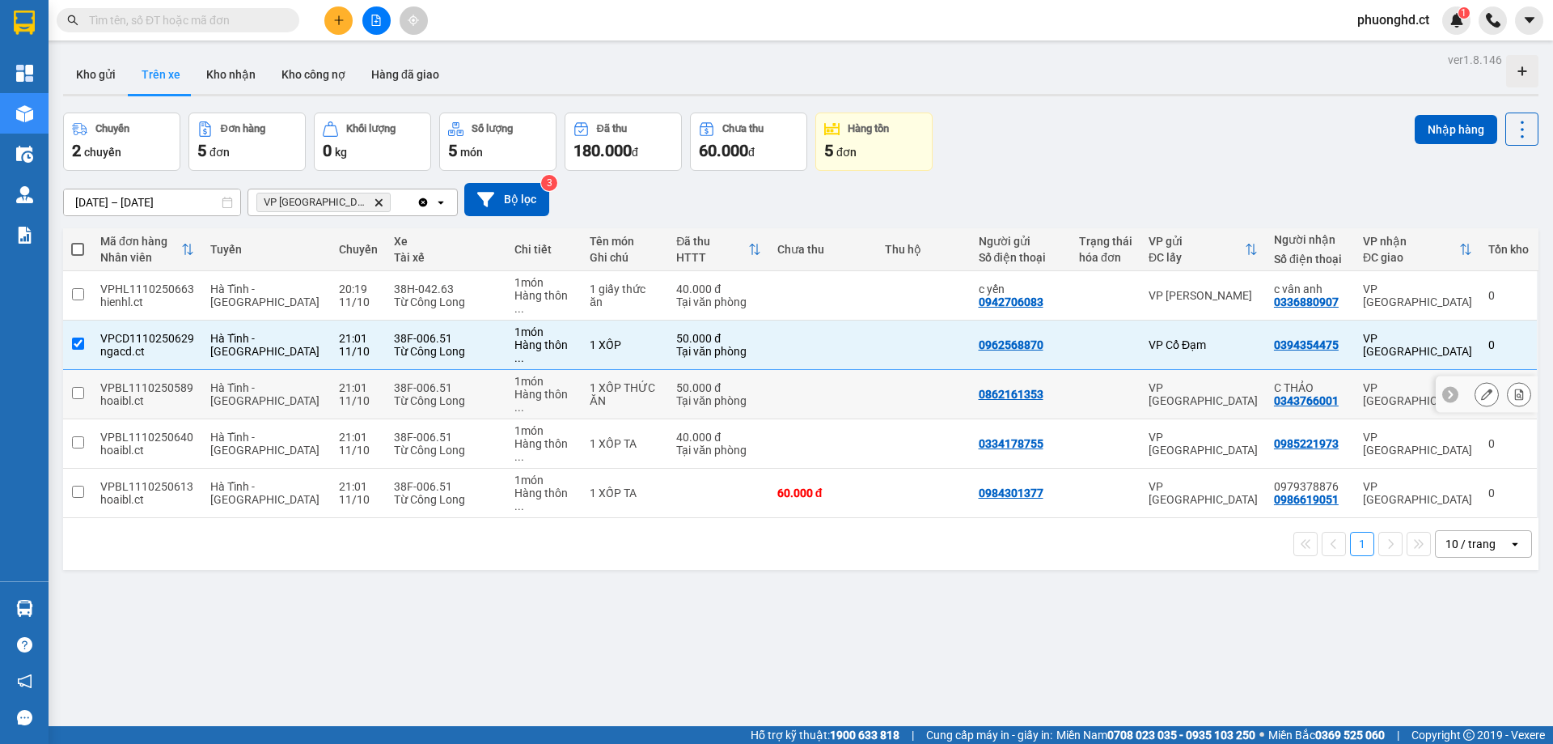
click at [590, 381] on div "1 XỐP THỨC ĂN" at bounding box center [625, 394] width 70 height 26
checkbox input "true"
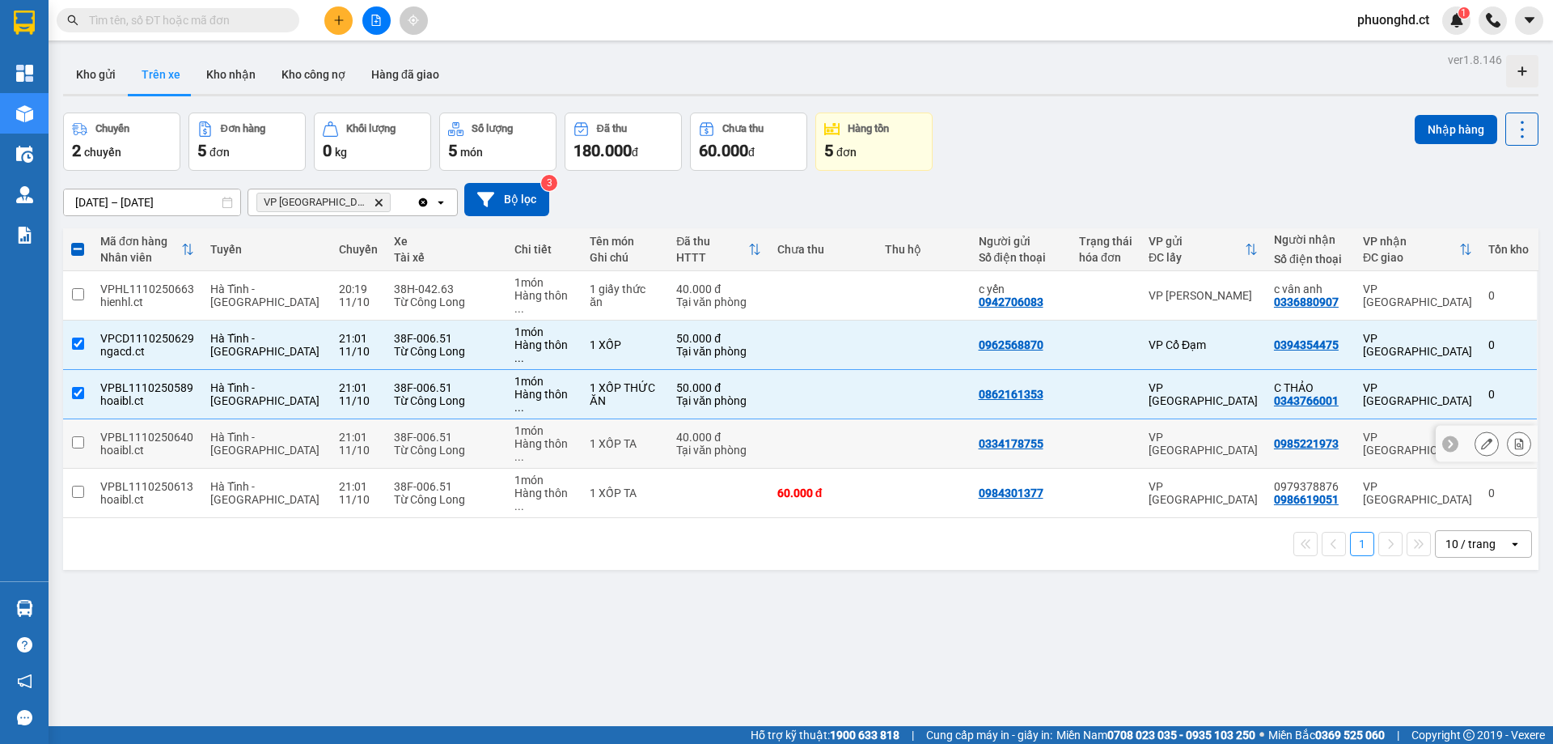
click at [590, 437] on div "1 XỐP TA" at bounding box center [625, 443] width 70 height 13
checkbox input "true"
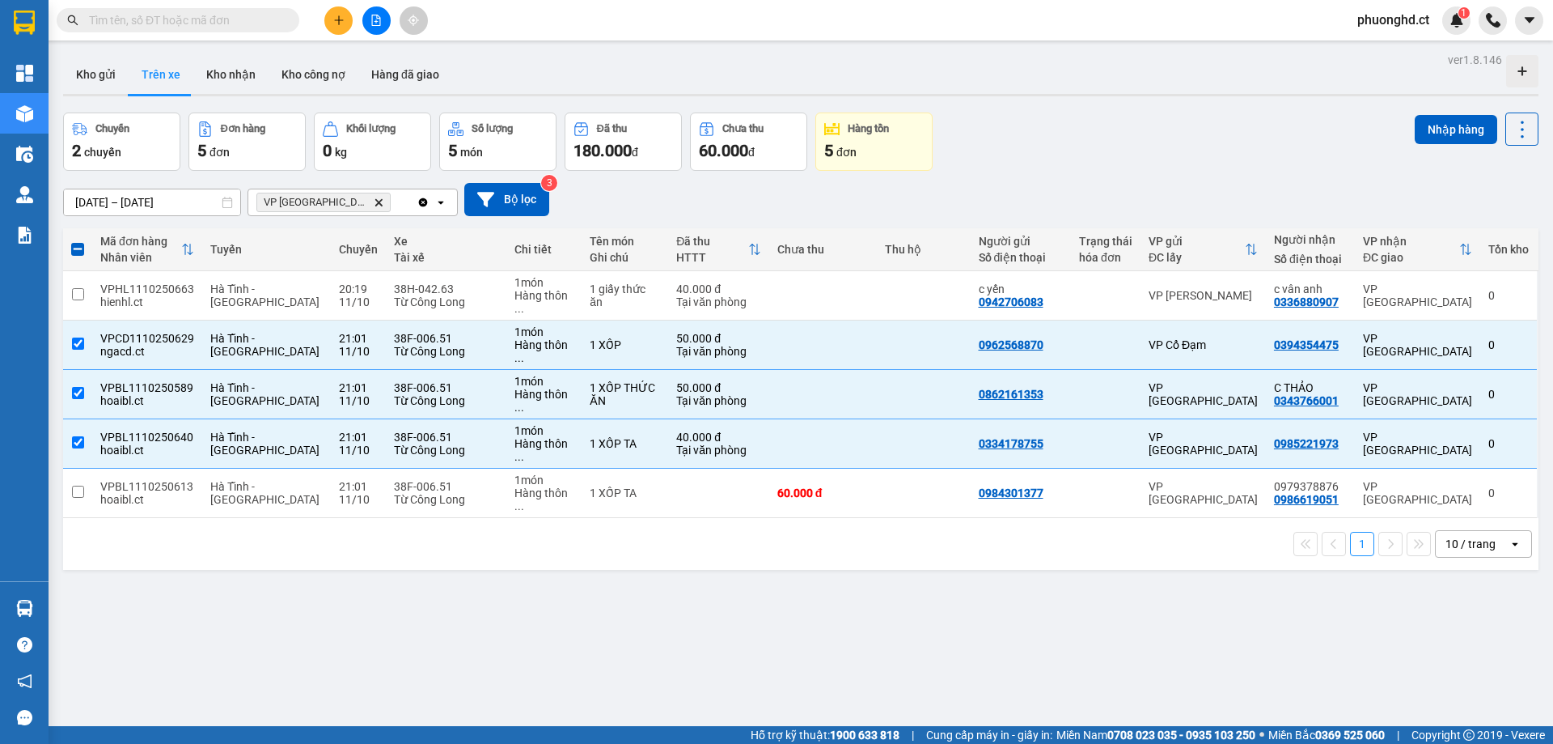
drag, startPoint x: 583, startPoint y: 453, endPoint x: 587, endPoint y: 445, distance: 9.4
click at [587, 450] on div "Mã đơn hàng Nhân viên Tuyến Chuyến Xe Tài xế Chi tiết Tên món Ghi chú Đã thu HT…" at bounding box center [801, 398] width 1476 height 341
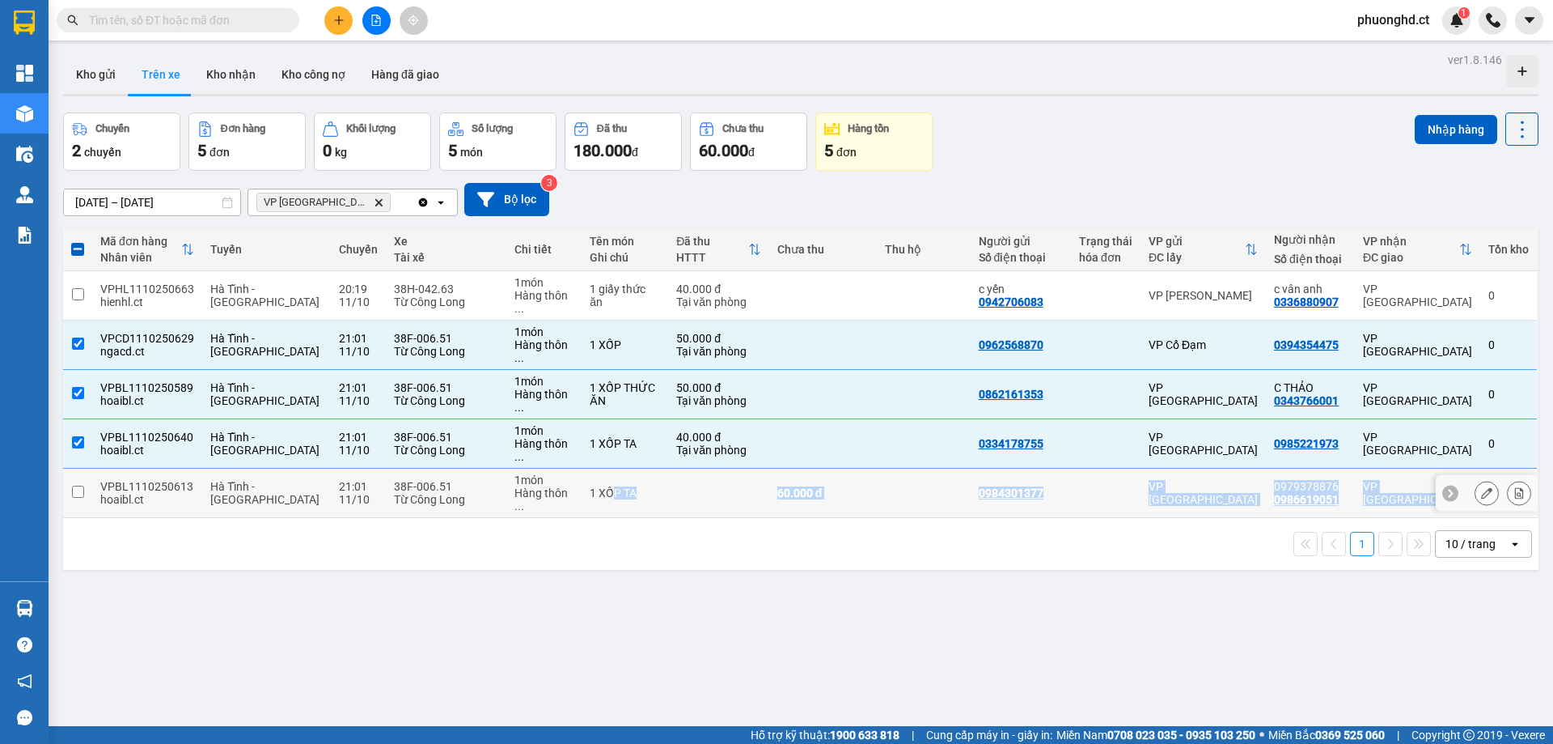
click at [587, 468] on td "1 XỐP TA" at bounding box center [625, 492] width 87 height 49
checkbox input "true"
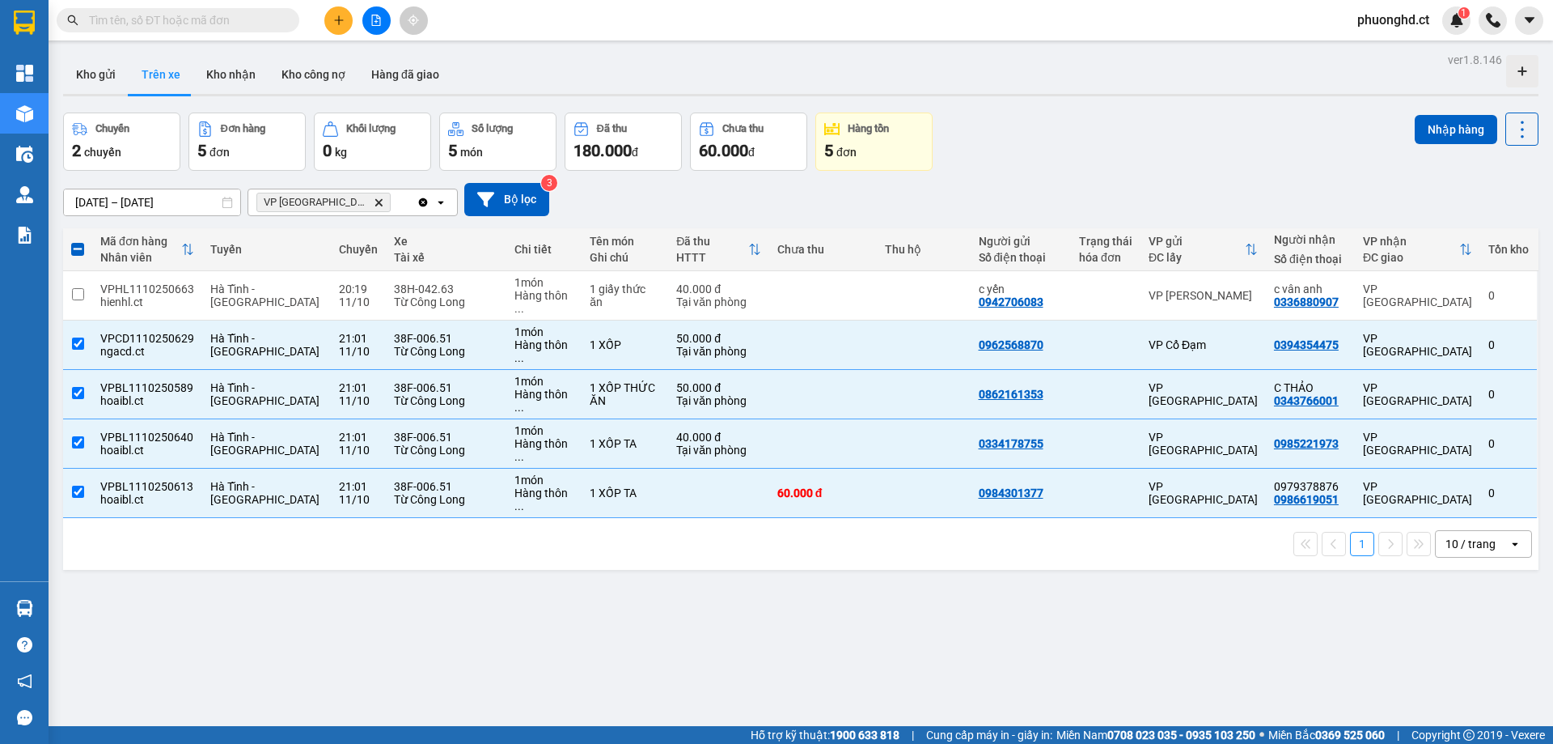
click at [70, 252] on th at bounding box center [77, 249] width 29 height 43
click at [73, 249] on span at bounding box center [77, 249] width 13 height 13
click at [78, 241] on input "checkbox" at bounding box center [78, 241] width 0 height 0
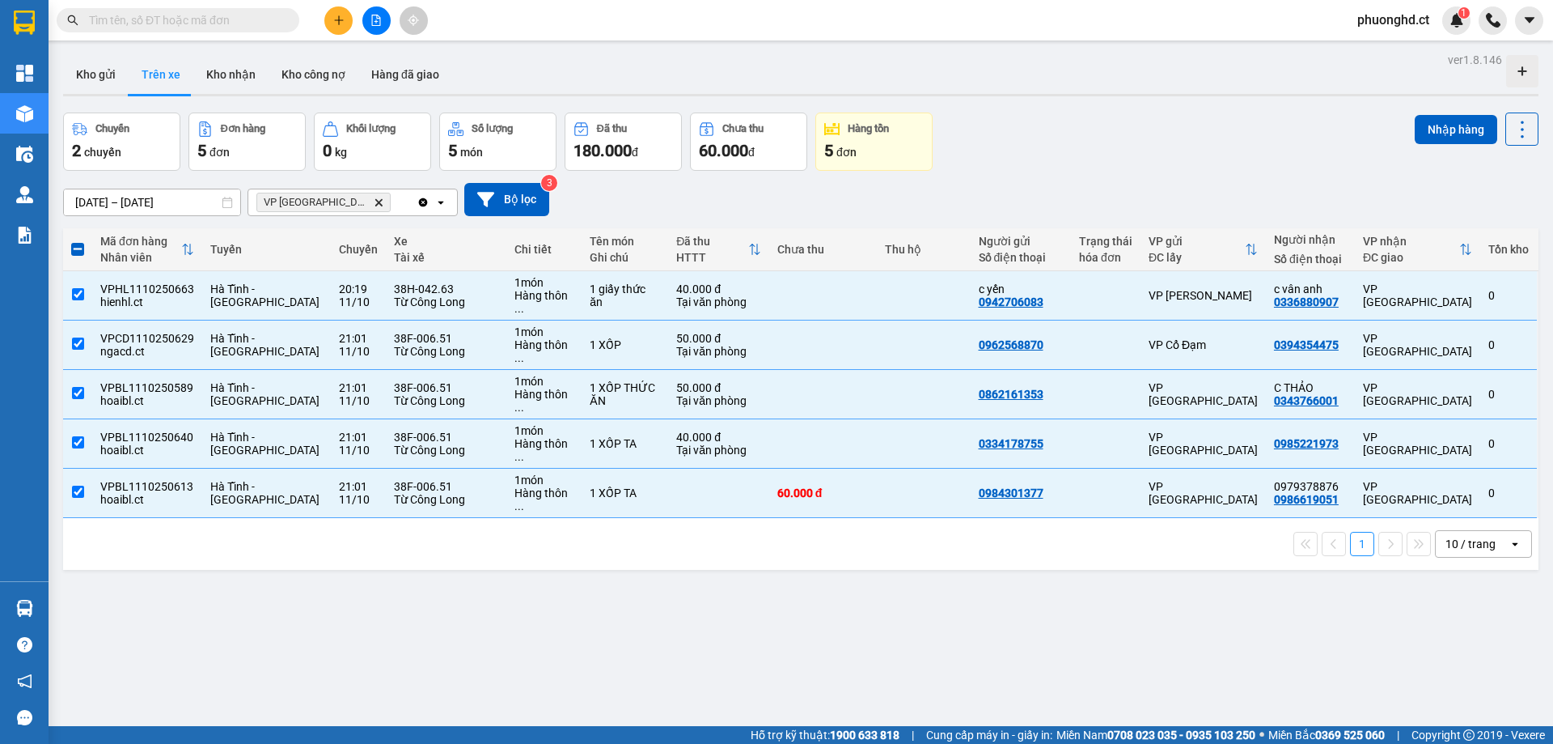
click at [73, 248] on span at bounding box center [77, 249] width 13 height 13
click at [78, 241] on input "checkbox" at bounding box center [78, 241] width 0 height 0
click at [511, 540] on div "ver 1.8.146 Kho gửi Trên xe Kho nhận Kho công nợ Hàng đã giao Chuyến 2 chuyến Đ…" at bounding box center [801, 421] width 1489 height 744
click at [523, 589] on div "ver 1.8.146 Kho gửi Trên xe Kho nhận Kho công nợ Hàng đã giao Chuyến 2 chuyến Đ…" at bounding box center [801, 421] width 1489 height 744
click at [74, 288] on input "checkbox" at bounding box center [78, 294] width 12 height 12
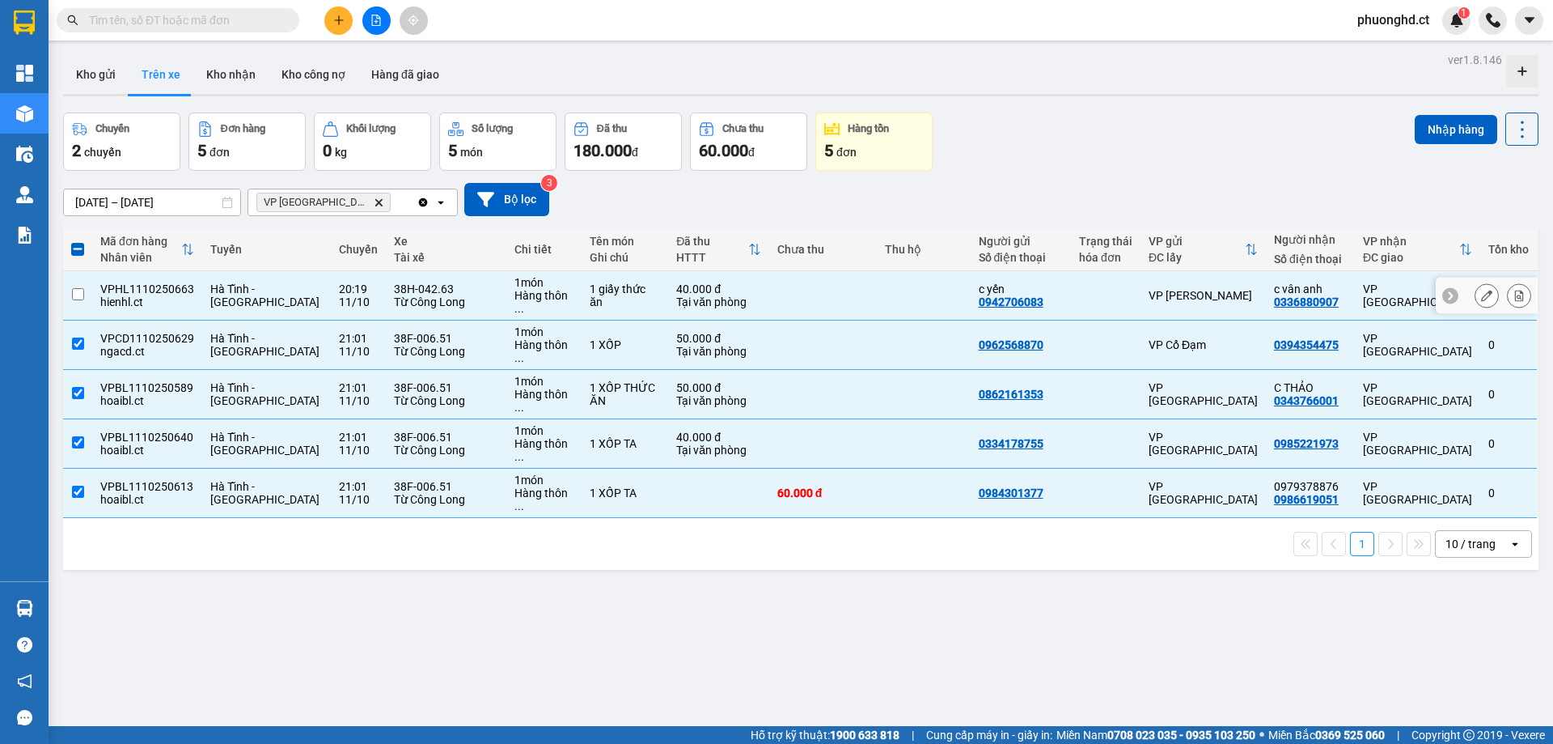
checkbox input "false"
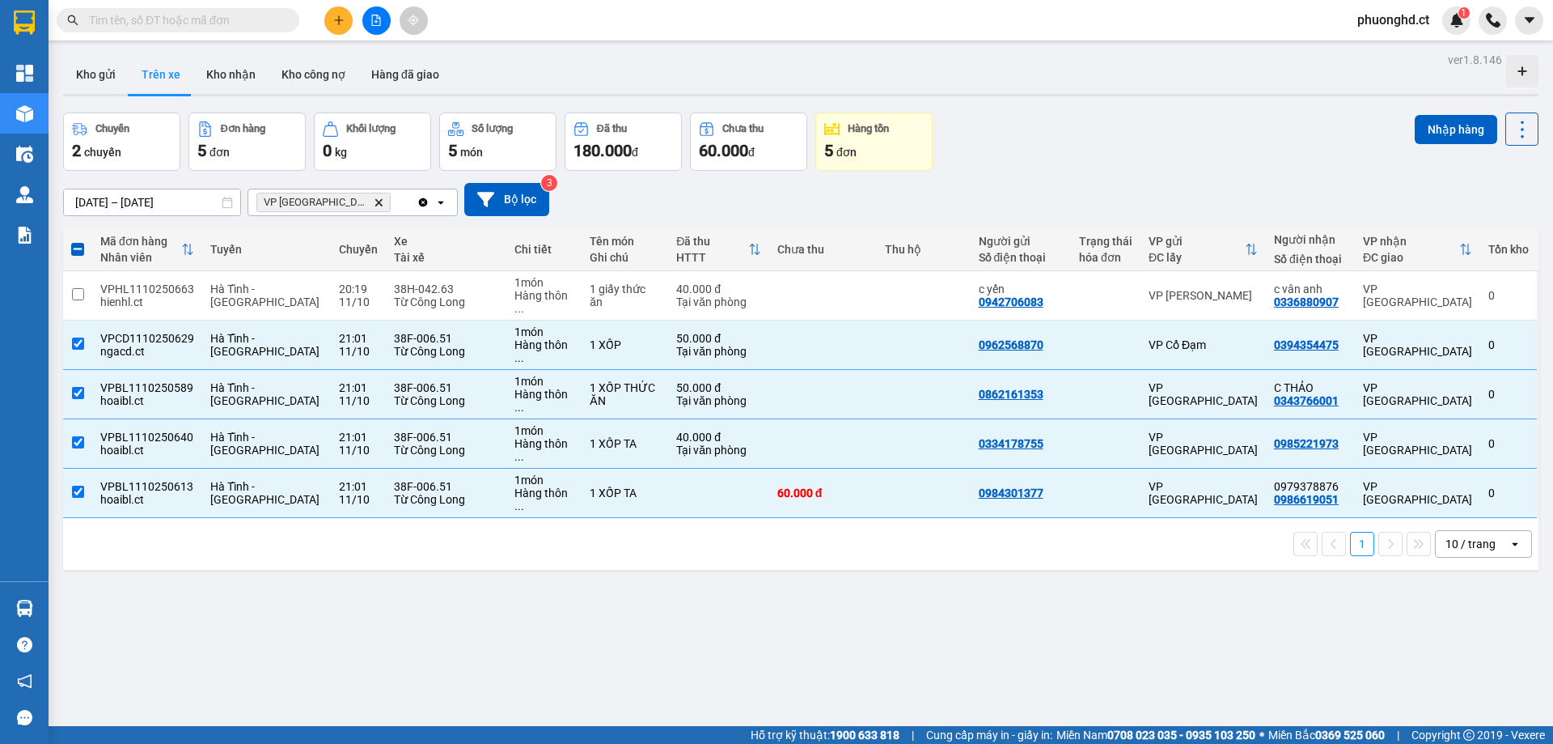
click at [567, 592] on div "ver 1.8.146 Kho gửi Trên xe Kho nhận Kho công nợ Hàng đã giao Chuyến 2 chuyến Đ…" at bounding box center [801, 421] width 1489 height 744
